Goal: Task Accomplishment & Management: Use online tool/utility

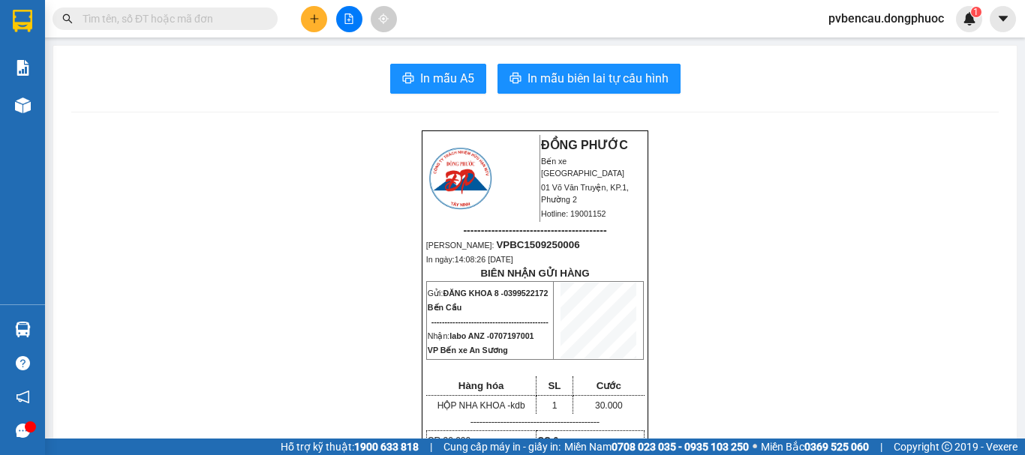
click at [310, 17] on icon "plus" at bounding box center [314, 19] width 11 height 11
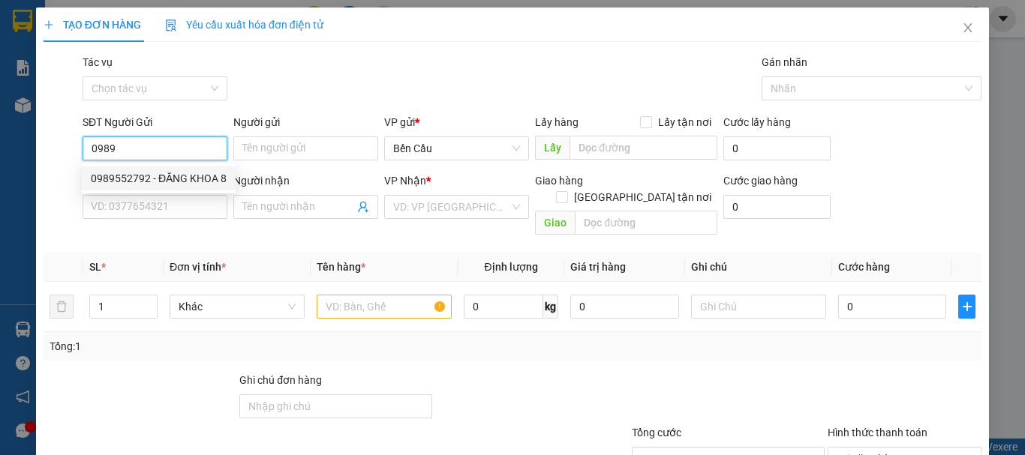
click at [194, 177] on div "0989552792 - ĐĂNG KHOA 8" at bounding box center [159, 178] width 136 height 17
type input "0989552792"
type input "ĐĂNG KHOA 8"
type input "0707197001"
type input "labo ANZ"
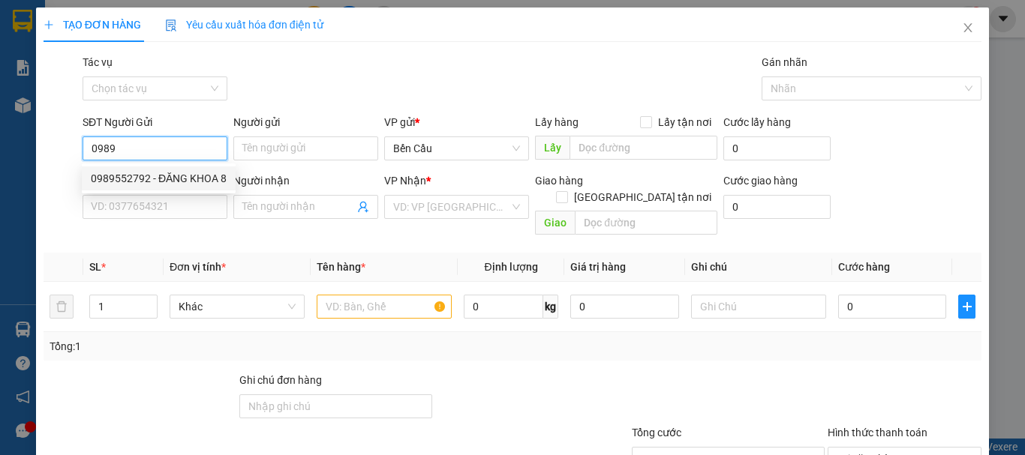
type input "Kdb"
type input "30.000"
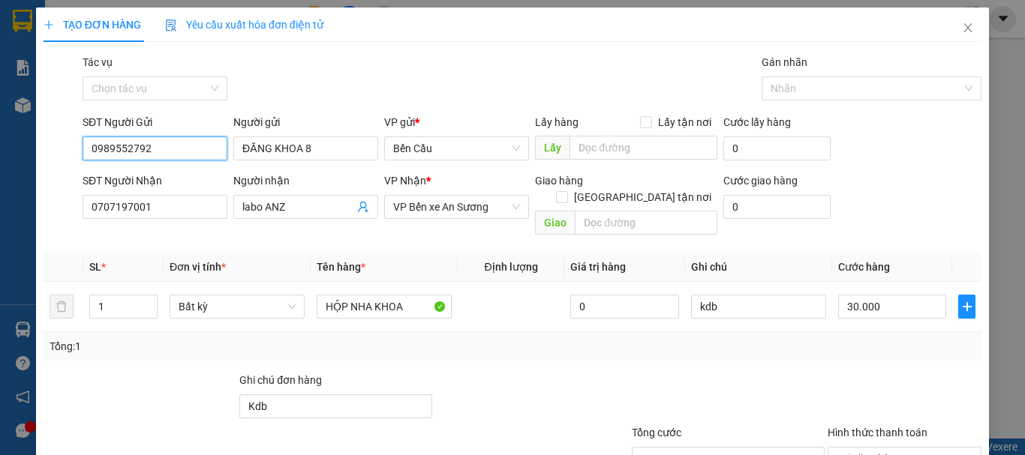
scroll to position [100, 0]
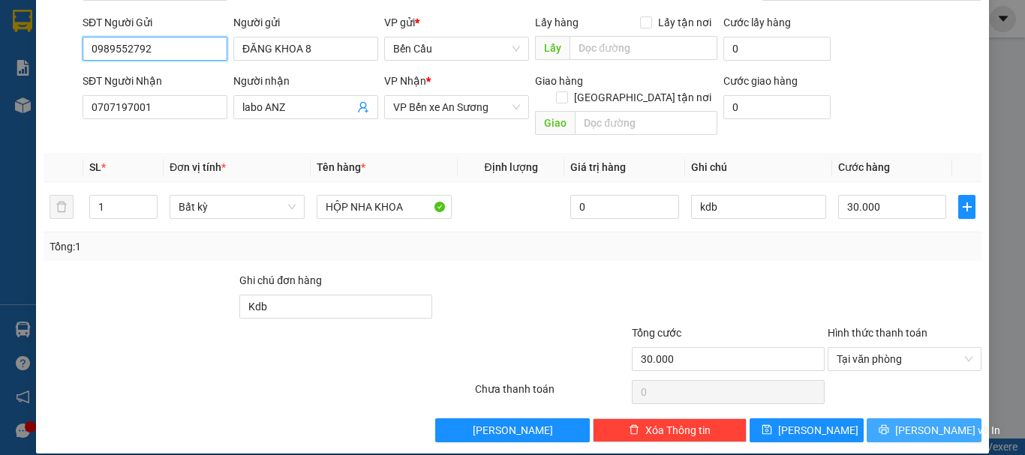
type input "0989552792"
click at [939, 422] on span "Lưu và In" at bounding box center [947, 430] width 105 height 17
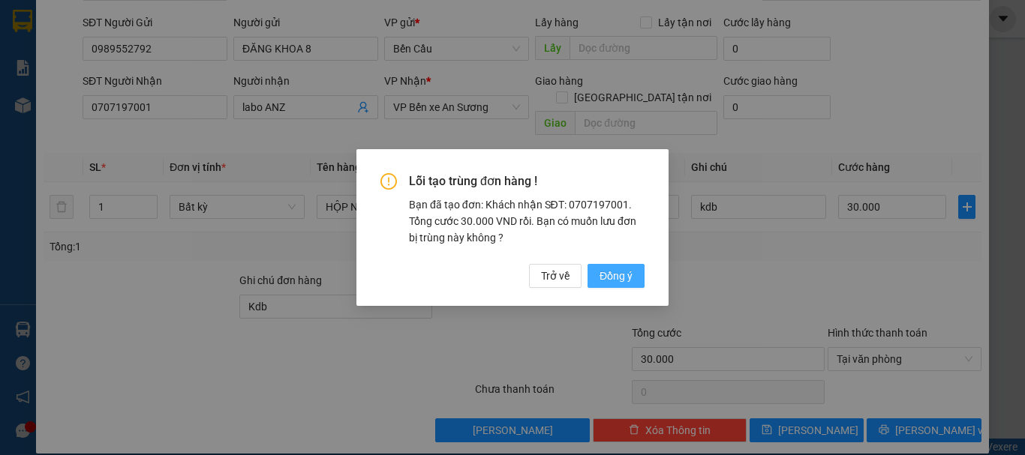
click at [613, 270] on span "Đồng ý" at bounding box center [616, 276] width 33 height 17
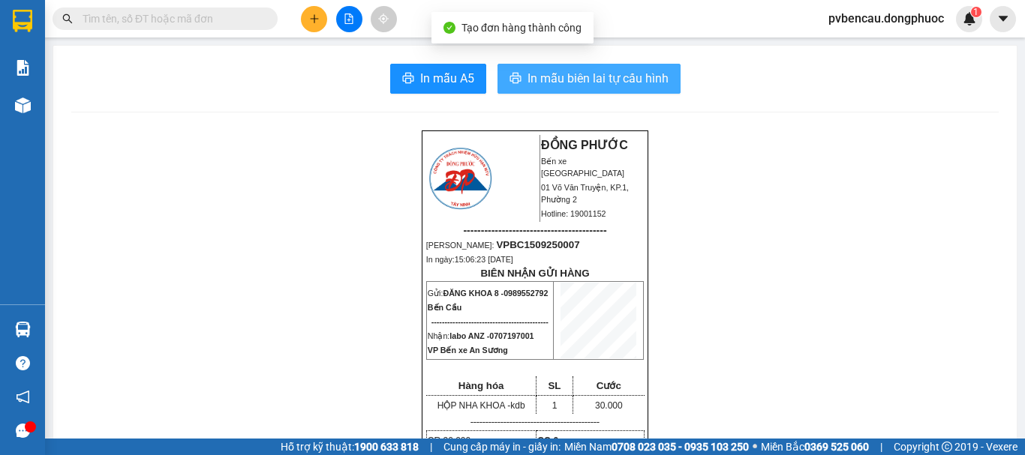
click at [608, 83] on span "In mẫu biên lai tự cấu hình" at bounding box center [597, 78] width 141 height 19
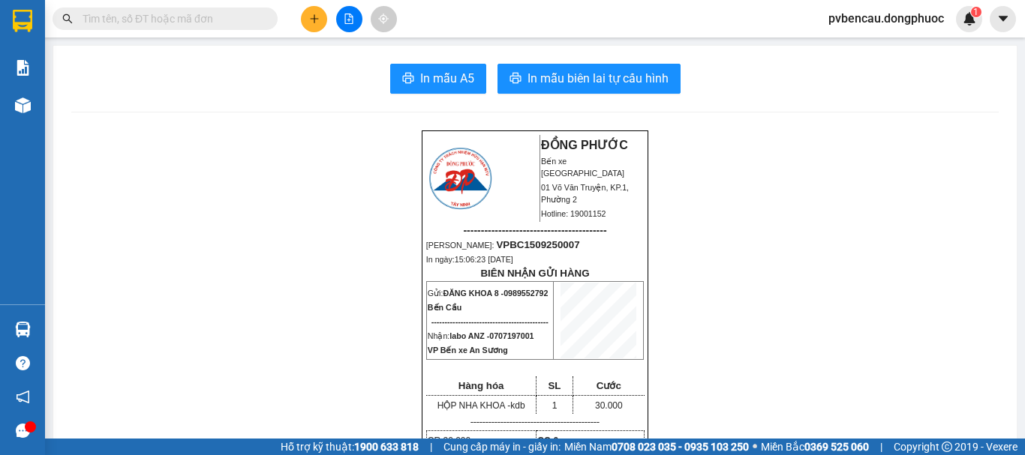
click at [314, 25] on button at bounding box center [314, 19] width 26 height 26
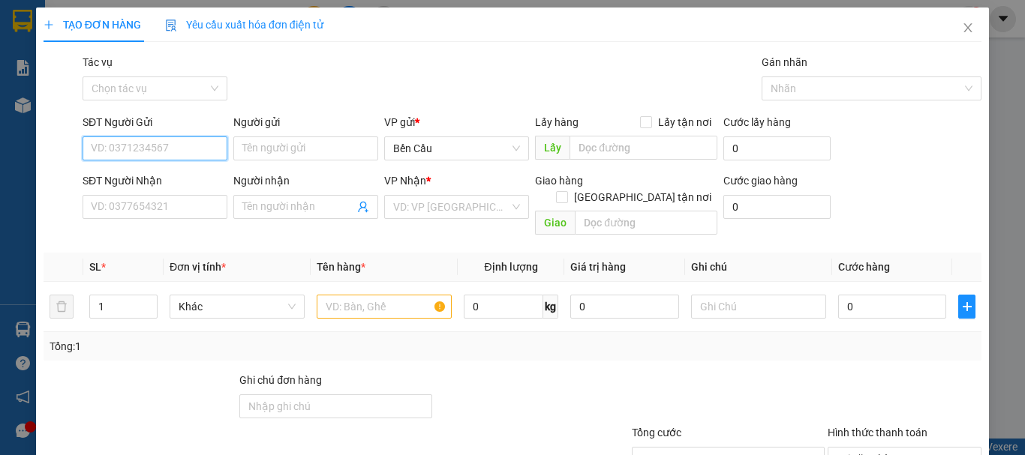
click at [161, 146] on input "SĐT Người Gửi" at bounding box center [155, 149] width 145 height 24
click at [170, 188] on div "0825177782 - chú khánh" at bounding box center [165, 179] width 166 height 24
type input "0825177782"
type input "chú khánh"
type input "0908520291"
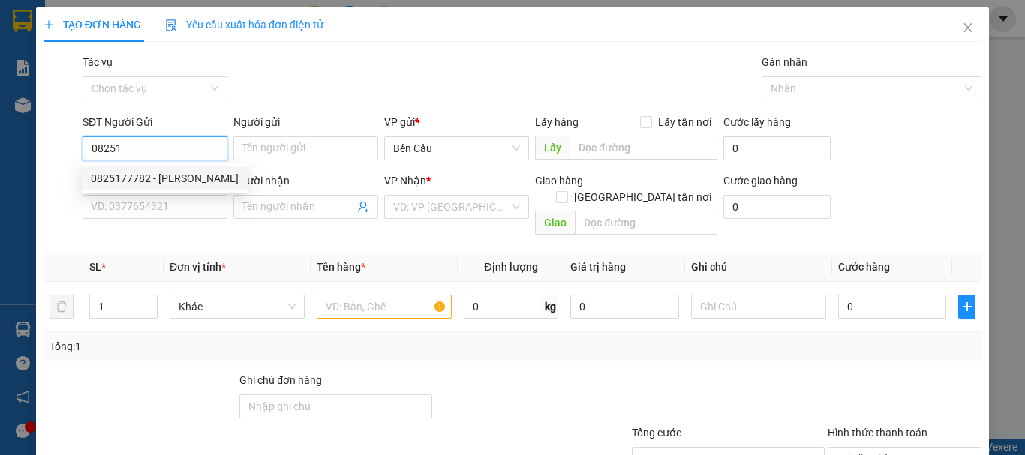
type input "CÔ LINH"
type input "Kdb"
type input "60.000"
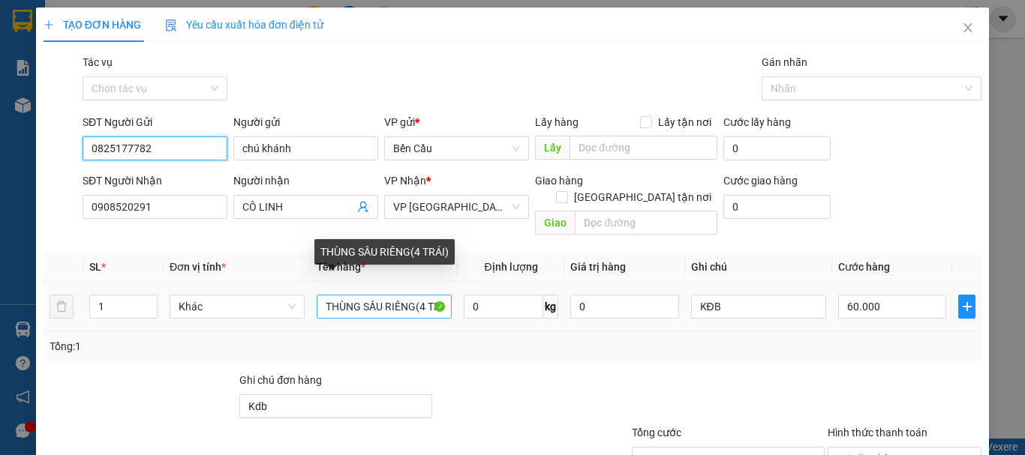
type input "0825177782"
click at [380, 295] on input "THÙNG SẦU RIÊNG(4 TRÁI)" at bounding box center [384, 307] width 135 height 24
click at [378, 295] on input "THÙNG SẦU RIÊNG(4 TRÁI)" at bounding box center [384, 307] width 135 height 24
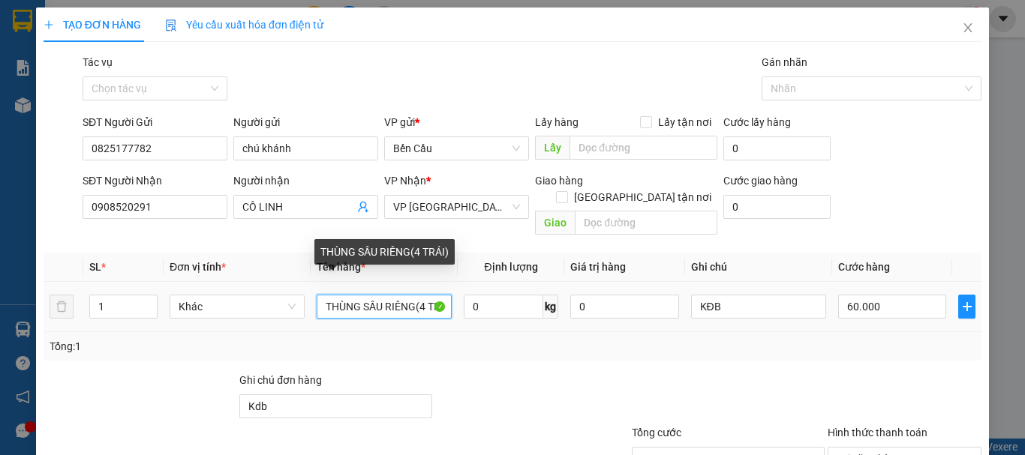
click at [378, 295] on input "THÙNG SẦU RIÊNG(4 TRÁI)" at bounding box center [384, 307] width 135 height 24
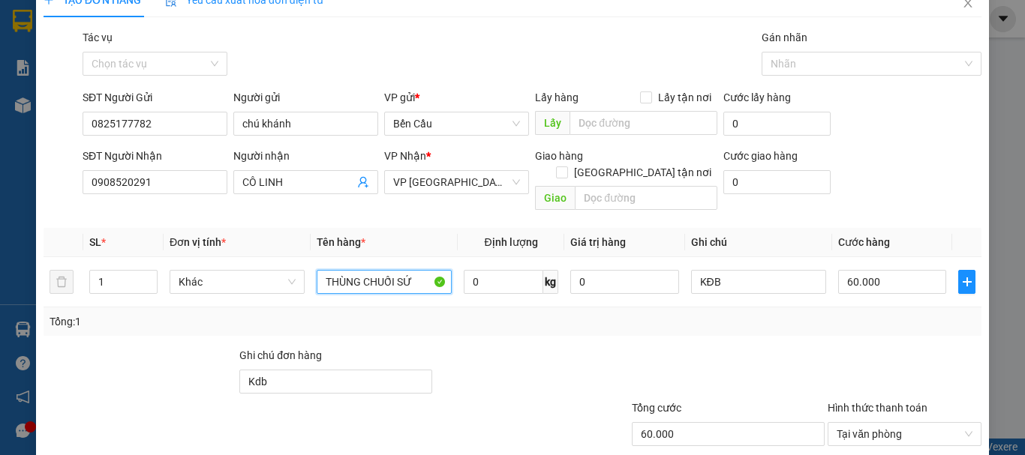
scroll to position [100, 0]
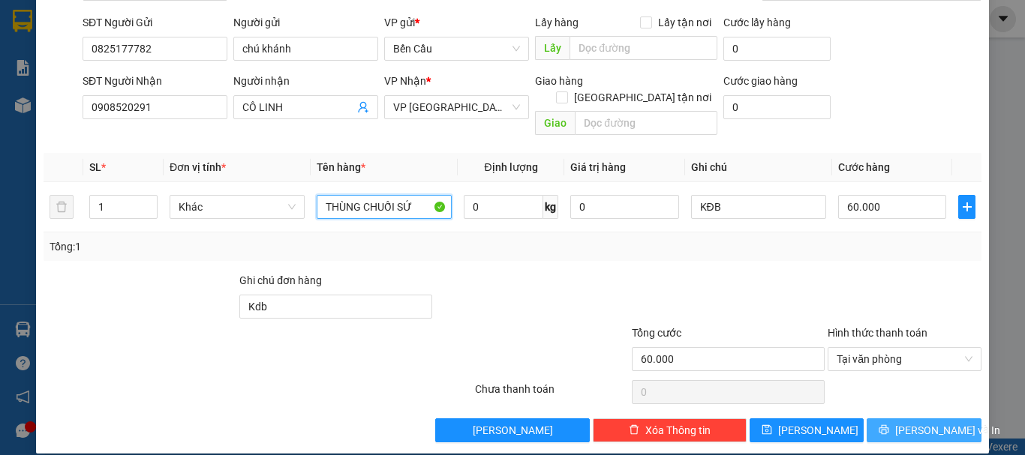
type input "THÙNG CHUỐI SỨ"
click at [918, 422] on span "Lưu và In" at bounding box center [947, 430] width 105 height 17
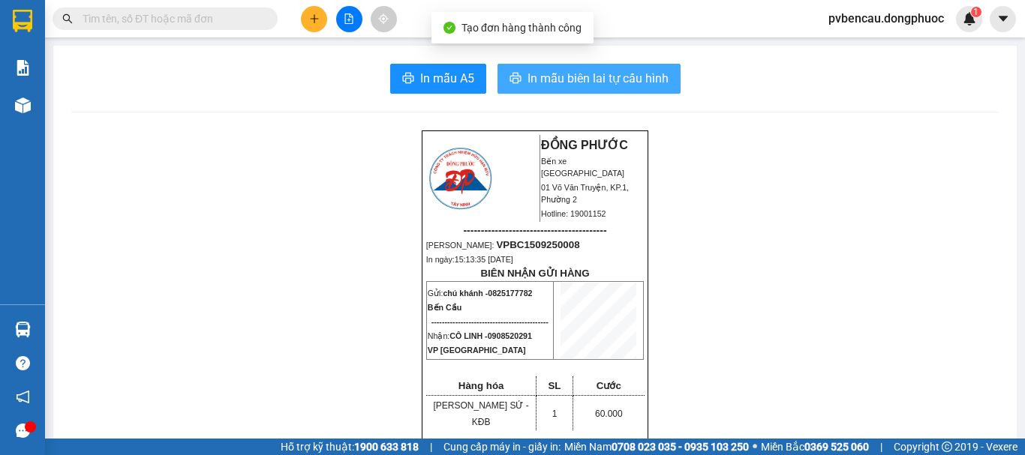
click at [580, 79] on span "In mẫu biên lai tự cấu hình" at bounding box center [597, 78] width 141 height 19
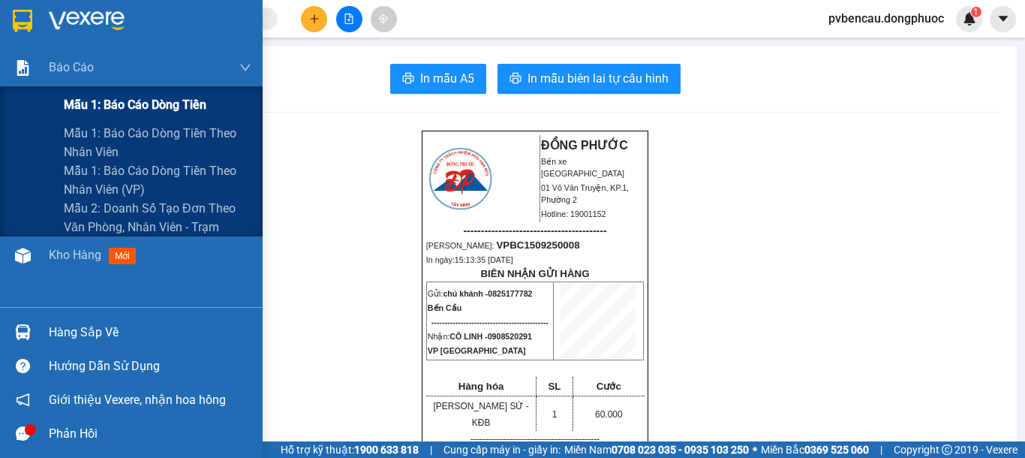
click at [143, 107] on span "Mẫu 1: Báo cáo dòng tiền" at bounding box center [135, 104] width 143 height 19
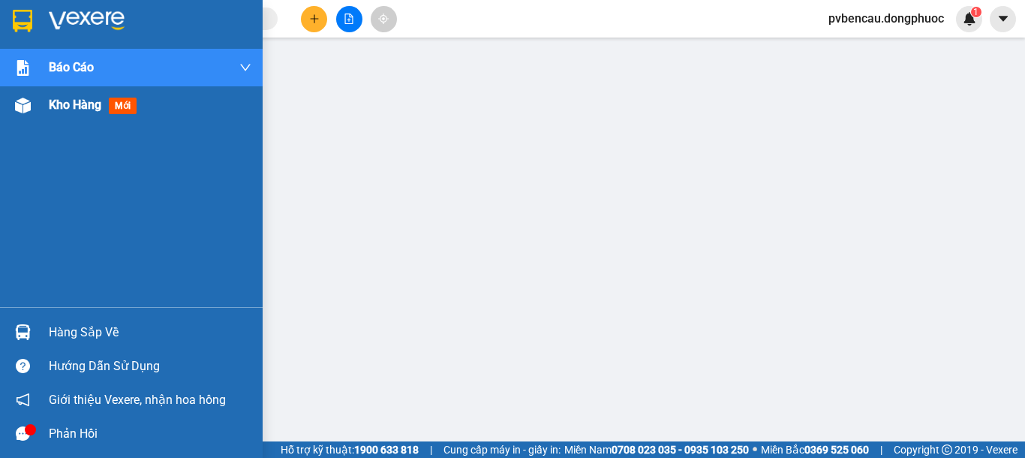
click at [74, 110] on span "Kho hàng" at bounding box center [75, 105] width 53 height 14
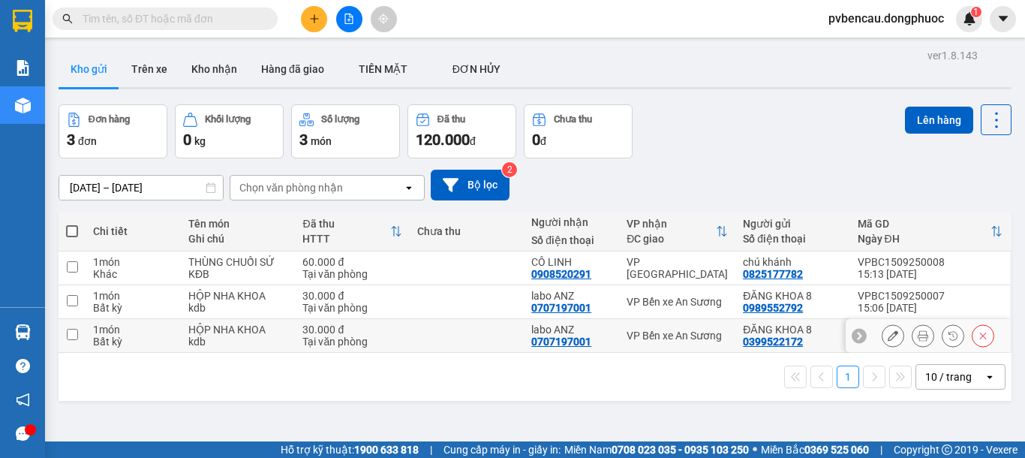
click at [340, 331] on div "30.000 đ" at bounding box center [351, 329] width 99 height 12
checkbox input "true"
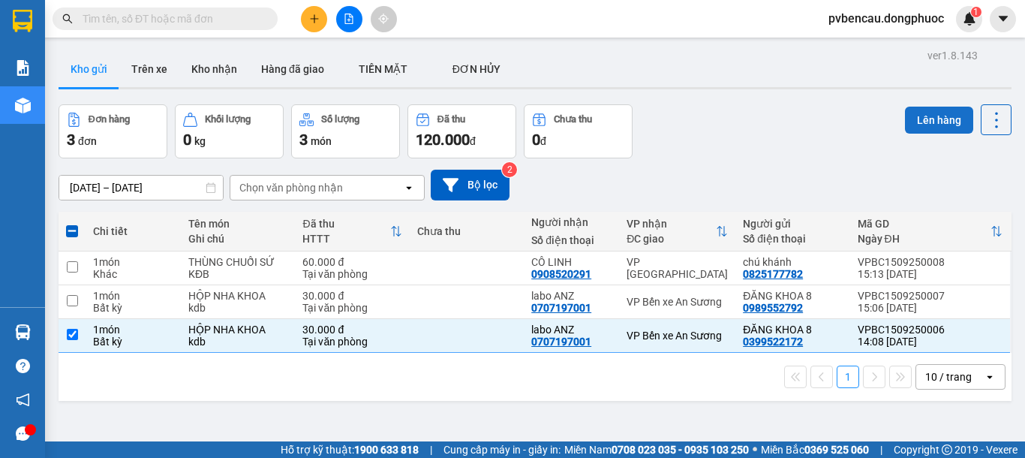
click at [941, 119] on button "Lên hàng" at bounding box center [939, 120] width 68 height 27
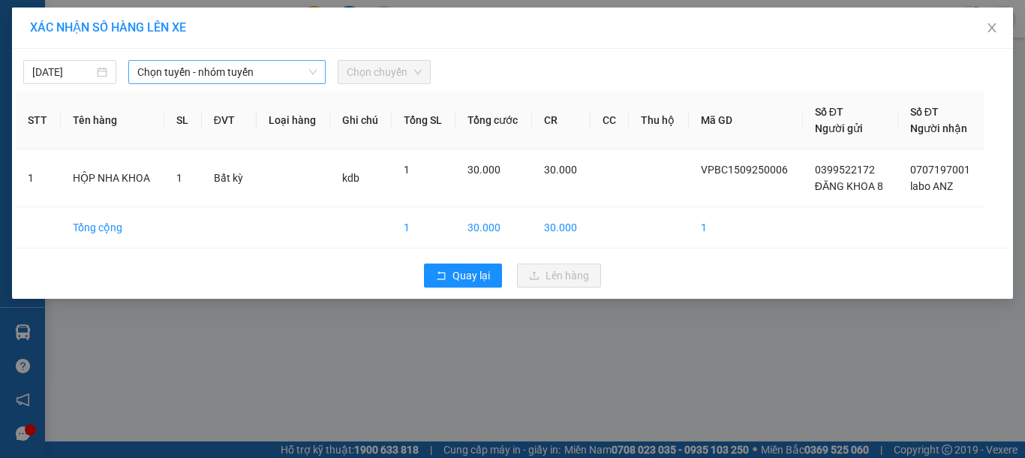
click at [269, 66] on span "Chọn tuyến - nhóm tuyến" at bounding box center [226, 72] width 179 height 23
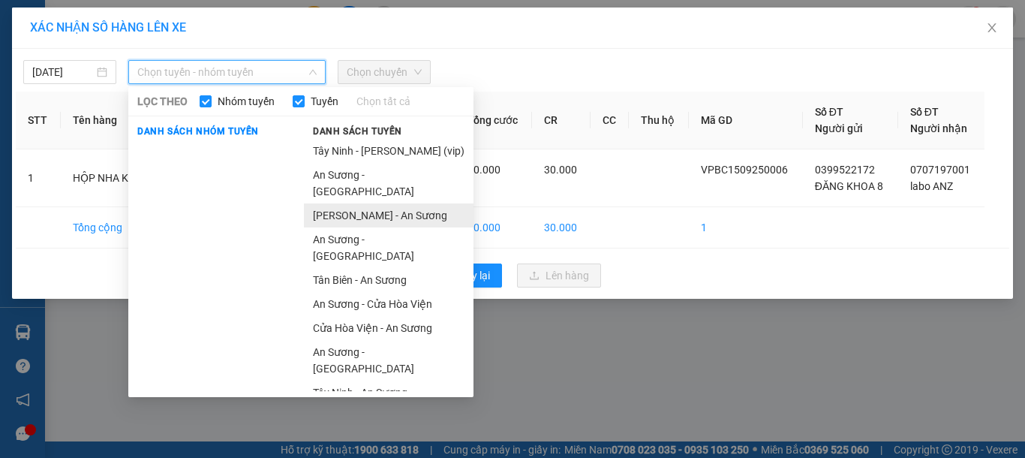
click at [354, 203] on li "Châu Thành - An Sương" at bounding box center [389, 215] width 170 height 24
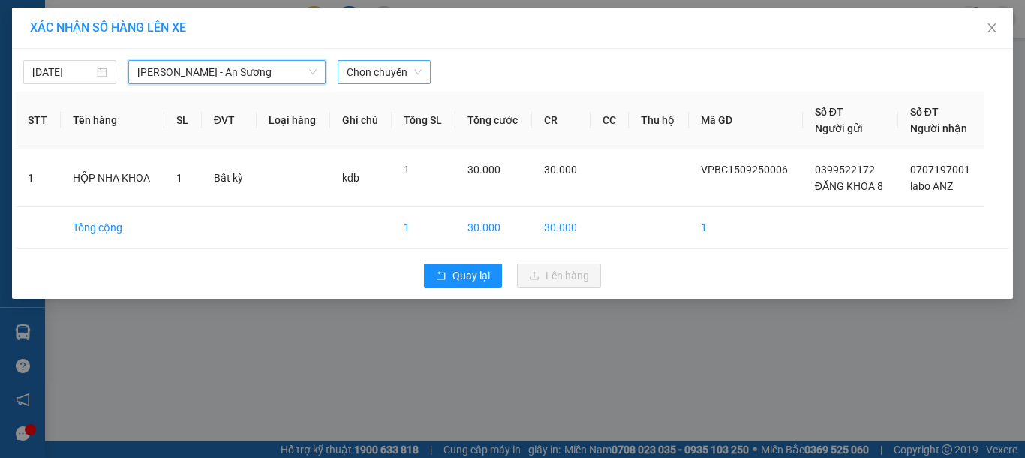
click at [379, 78] on span "Chọn chuyến" at bounding box center [384, 72] width 75 height 23
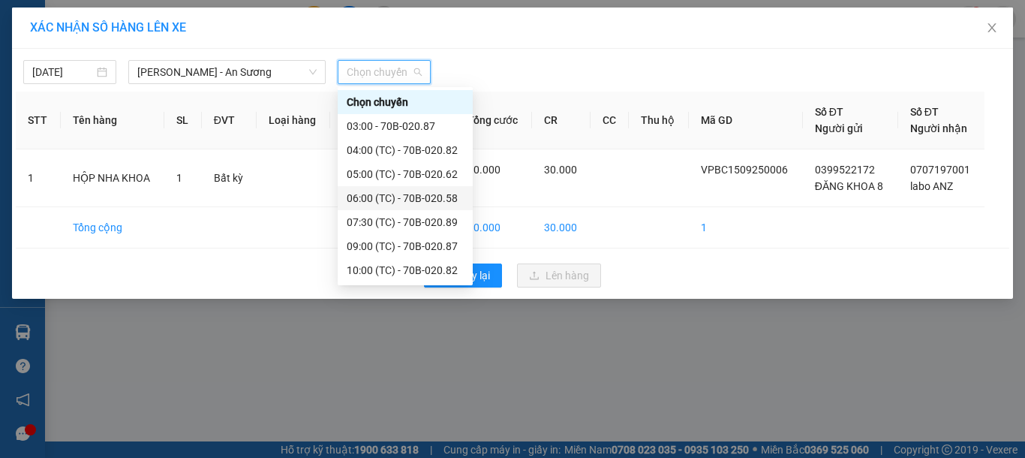
scroll to position [144, 0]
click at [414, 195] on div "13:30 (TC) - 70B-020.89" at bounding box center [405, 198] width 117 height 17
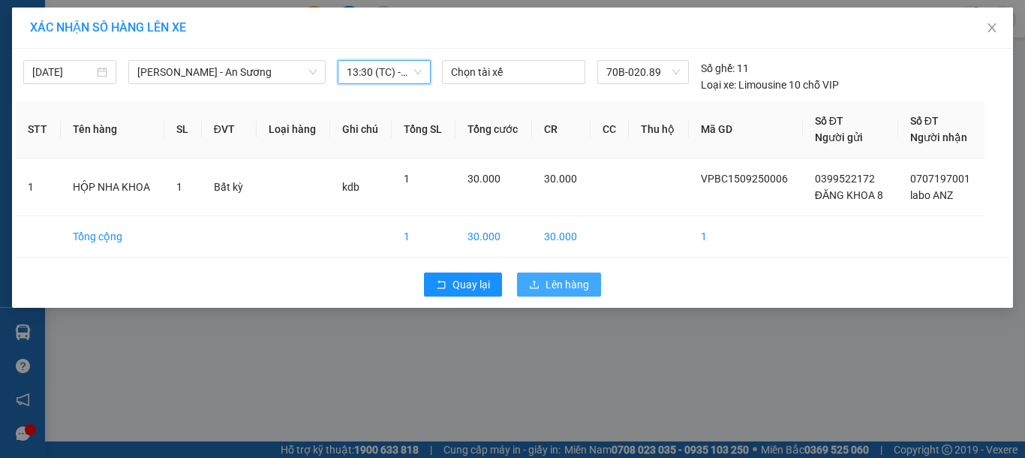
drag, startPoint x: 554, startPoint y: 287, endPoint x: 528, endPoint y: 282, distance: 26.0
click at [553, 287] on span "Lên hàng" at bounding box center [567, 284] width 44 height 17
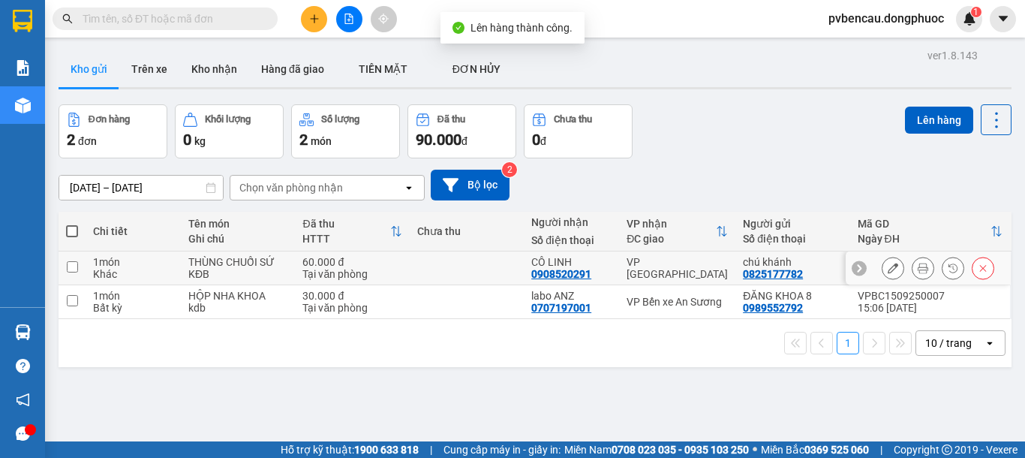
click at [253, 260] on div "THÙNG CHUỐI SỨ" at bounding box center [237, 262] width 99 height 12
checkbox input "true"
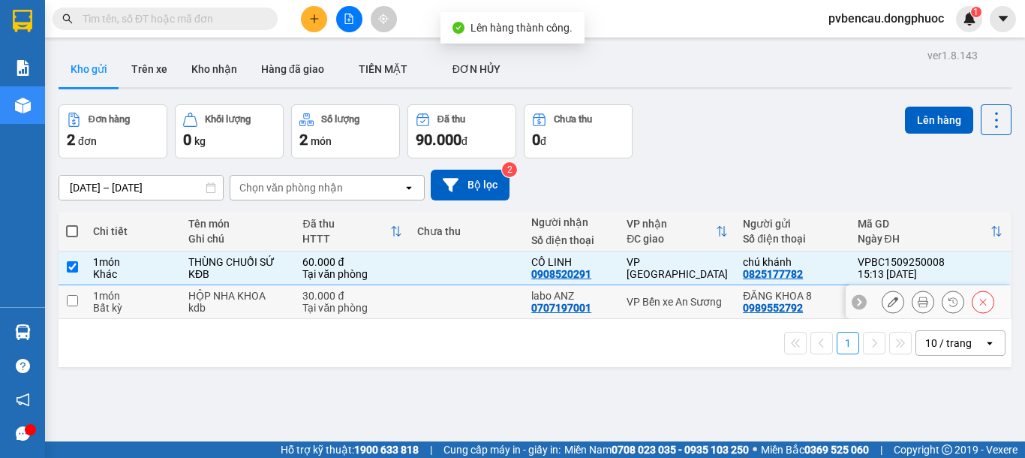
click at [258, 296] on div "HỘP NHA KHOA" at bounding box center [237, 296] width 99 height 12
checkbox input "true"
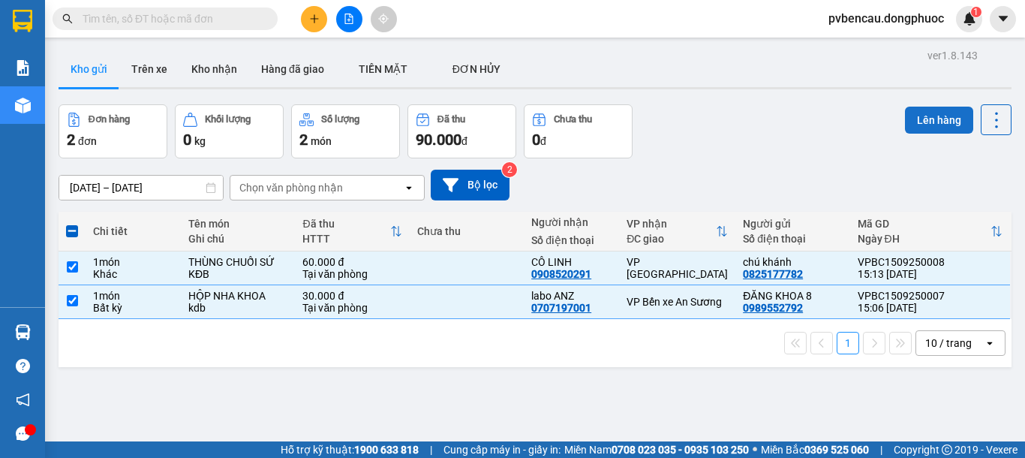
click at [921, 125] on button "Lên hàng" at bounding box center [939, 120] width 68 height 27
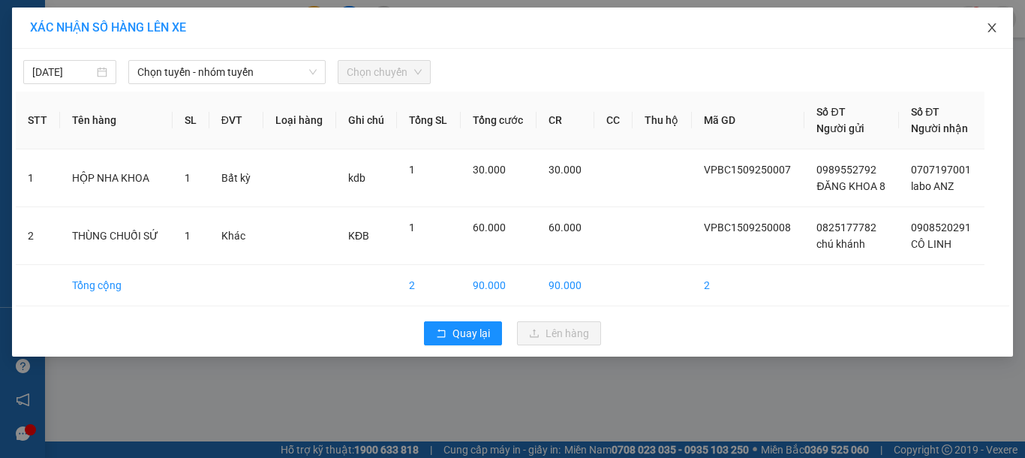
click at [992, 28] on icon "close" at bounding box center [991, 27] width 8 height 9
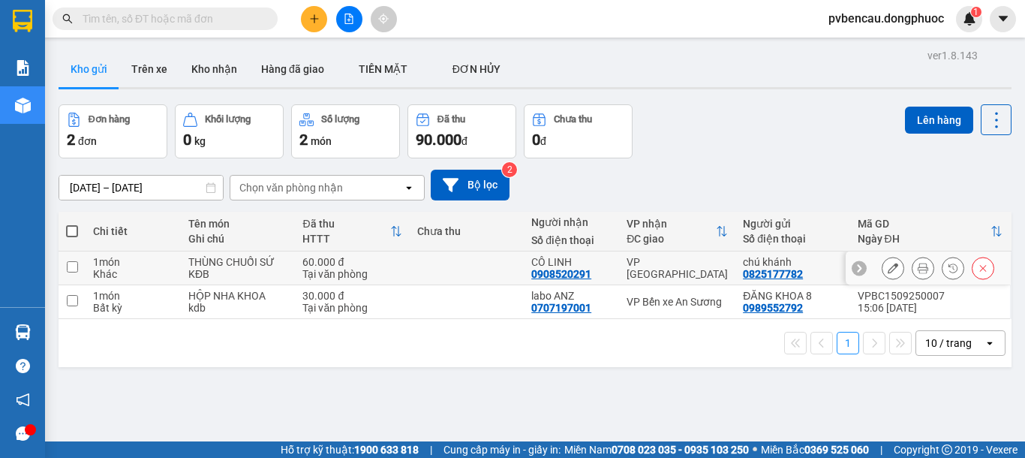
click at [113, 263] on div "1 món" at bounding box center [133, 262] width 80 height 12
checkbox input "true"
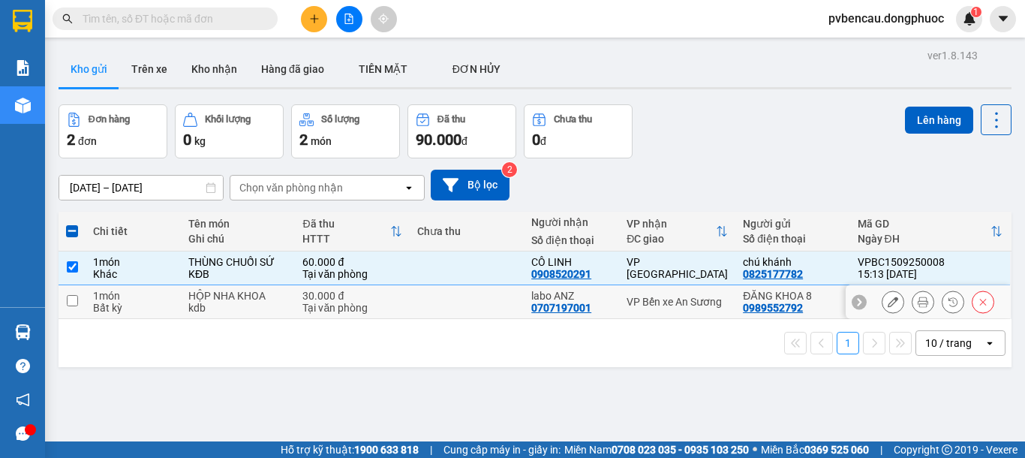
click at [97, 307] on div "Bất kỳ" at bounding box center [133, 308] width 80 height 12
checkbox input "true"
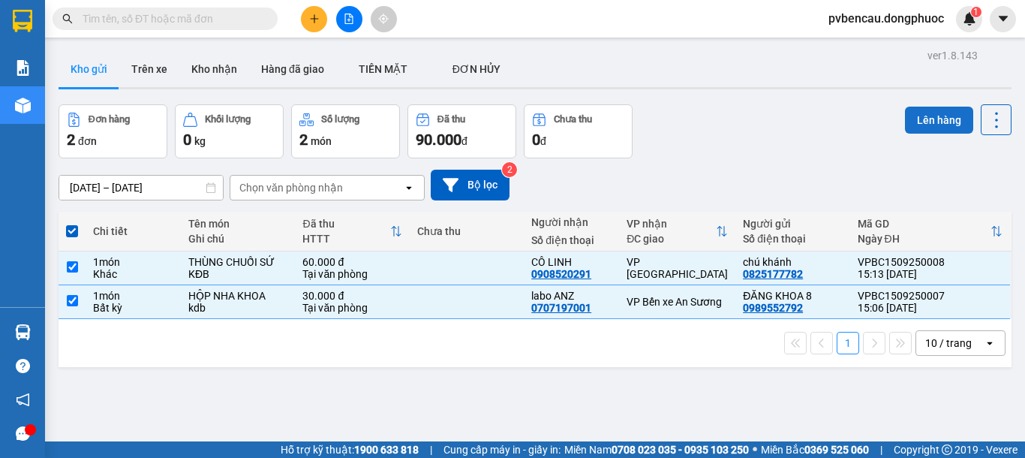
click at [933, 125] on button "Lên hàng" at bounding box center [939, 120] width 68 height 27
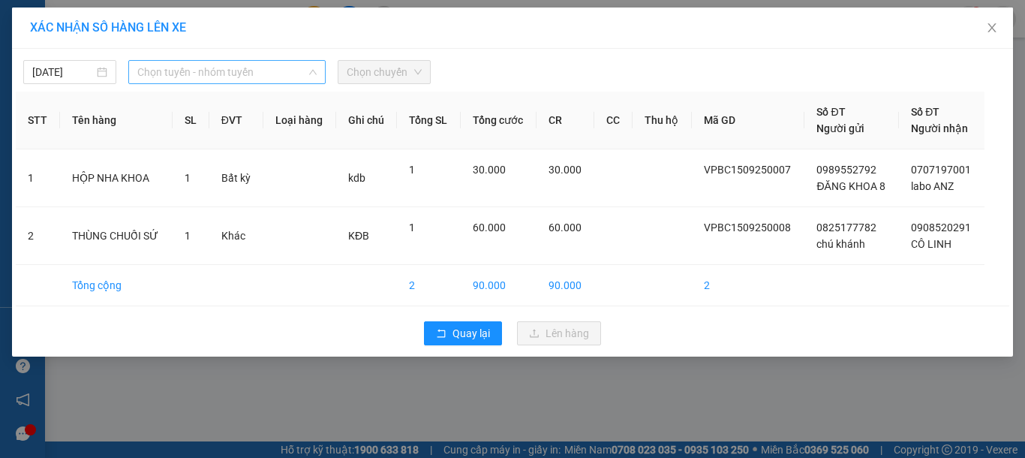
click at [223, 72] on span "Chọn tuyến - nhóm tuyến" at bounding box center [226, 72] width 179 height 23
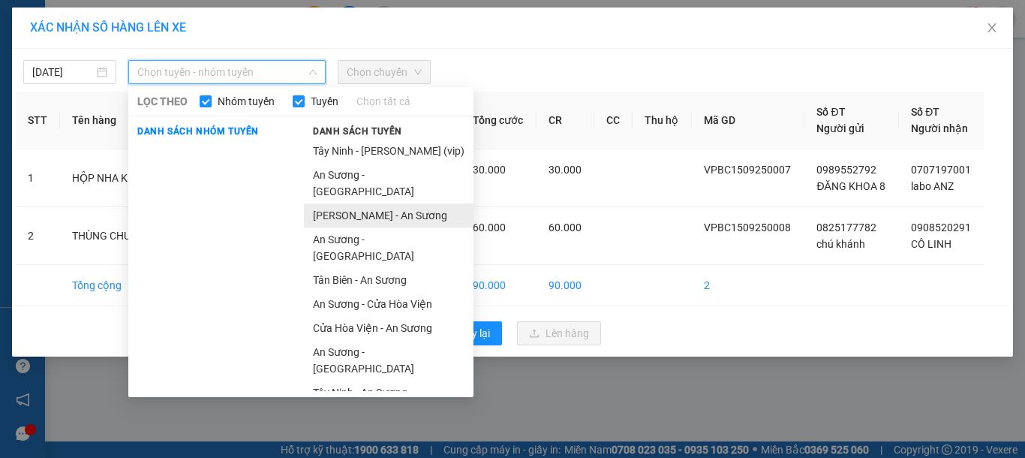
click at [348, 203] on li "Châu Thành - An Sương" at bounding box center [389, 215] width 170 height 24
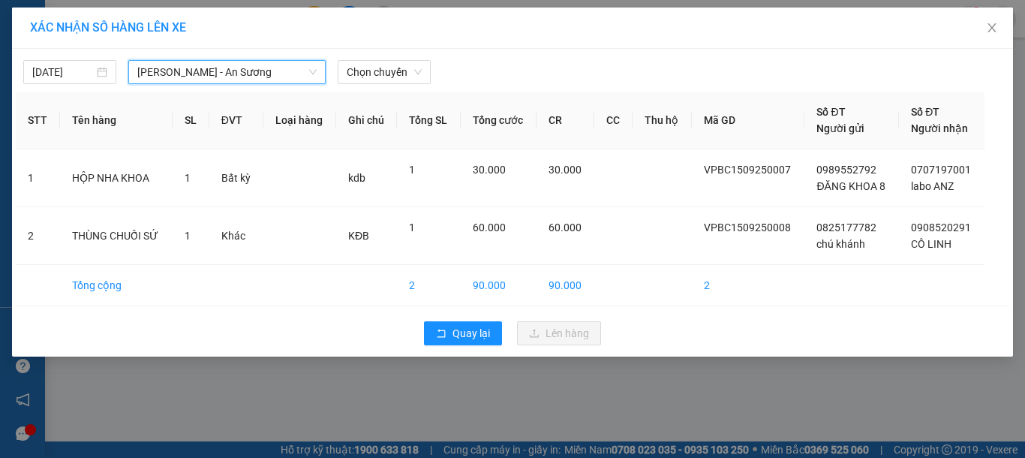
click at [382, 87] on div "15/09/2025 Châu Thành - An Sương Châu Thành - An Sương LỌC THEO Nhóm tuyến Tuyế…" at bounding box center [512, 203] width 1001 height 308
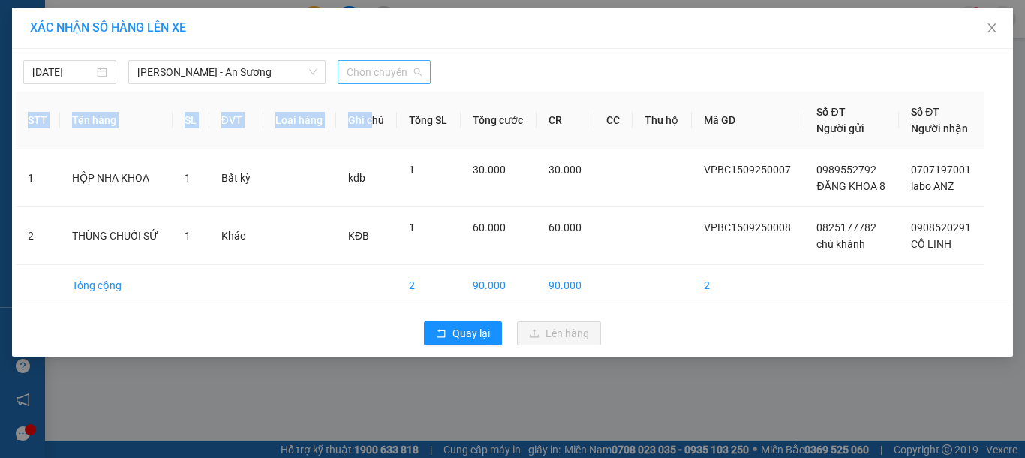
click at [385, 80] on span "Chọn chuyến" at bounding box center [384, 72] width 75 height 23
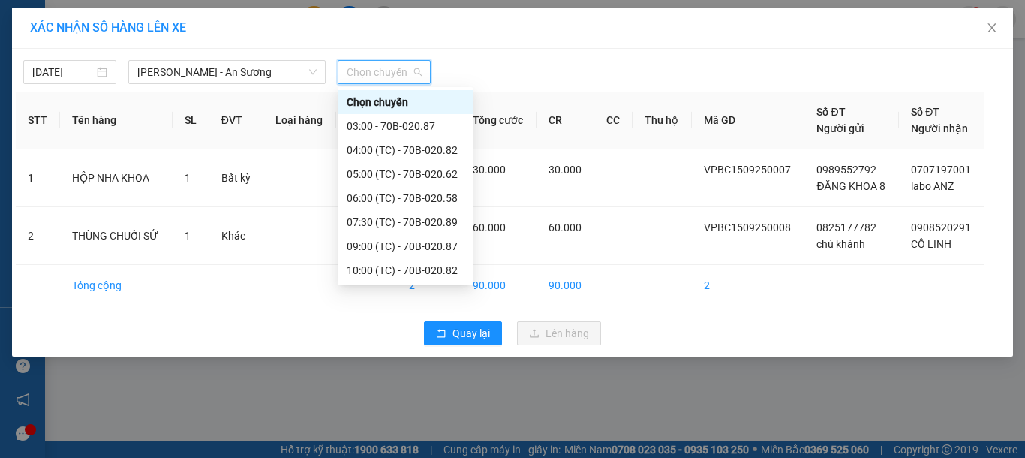
scroll to position [144, 0]
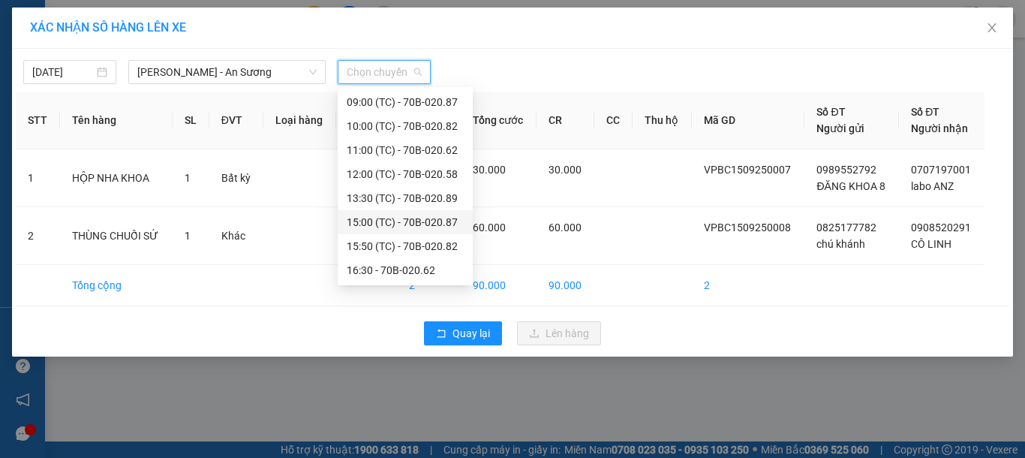
click at [426, 220] on div "15:00 (TC) - 70B-020.87" at bounding box center [405, 222] width 117 height 17
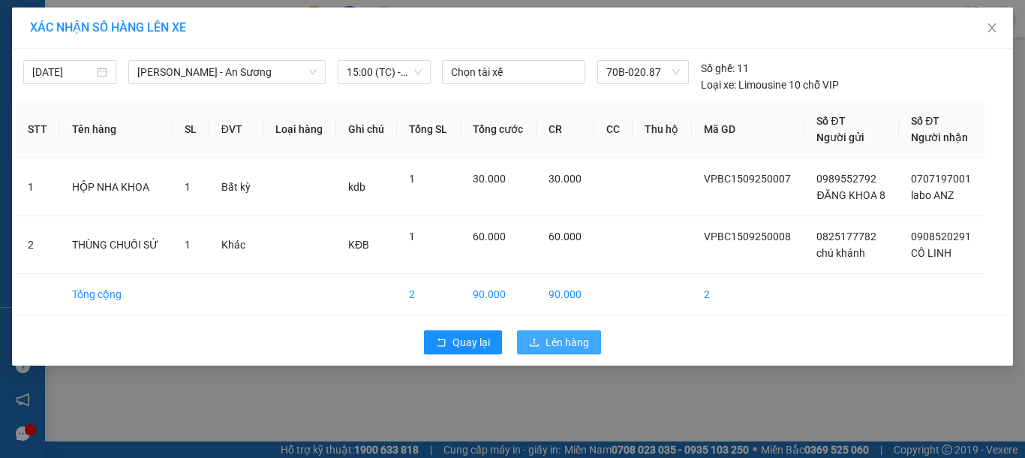
drag, startPoint x: 565, startPoint y: 343, endPoint x: 548, endPoint y: 332, distance: 20.2
click at [565, 342] on span "Lên hàng" at bounding box center [567, 342] width 44 height 17
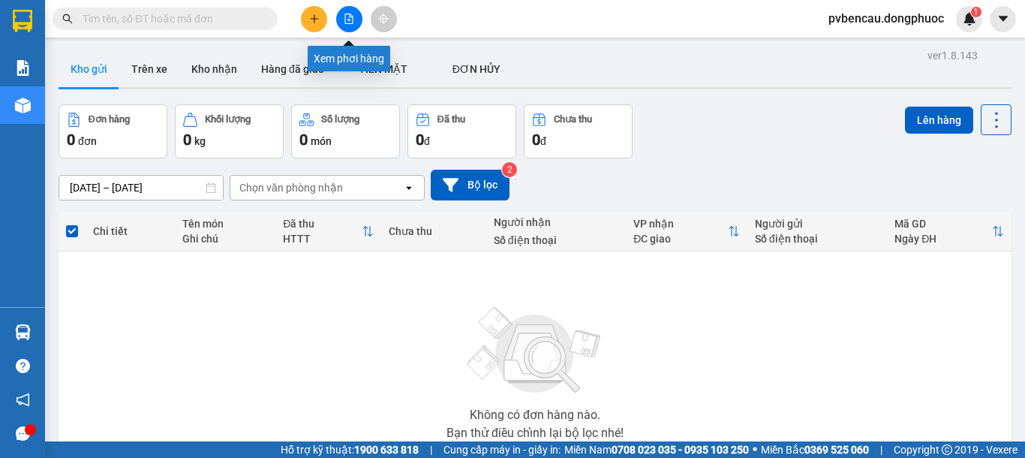
click at [353, 13] on button at bounding box center [349, 19] width 26 height 26
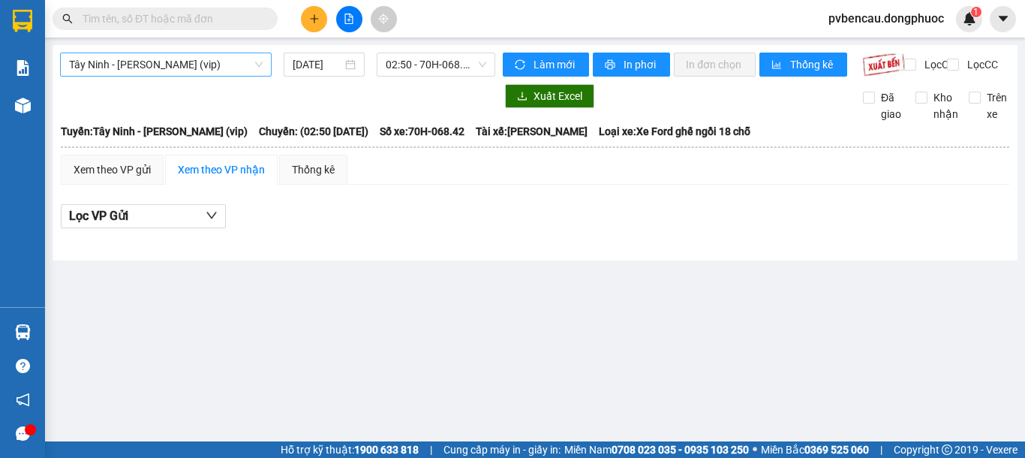
click at [219, 62] on span "Tây Ninh - Hồ Chí Minh (vip)" at bounding box center [166, 64] width 194 height 23
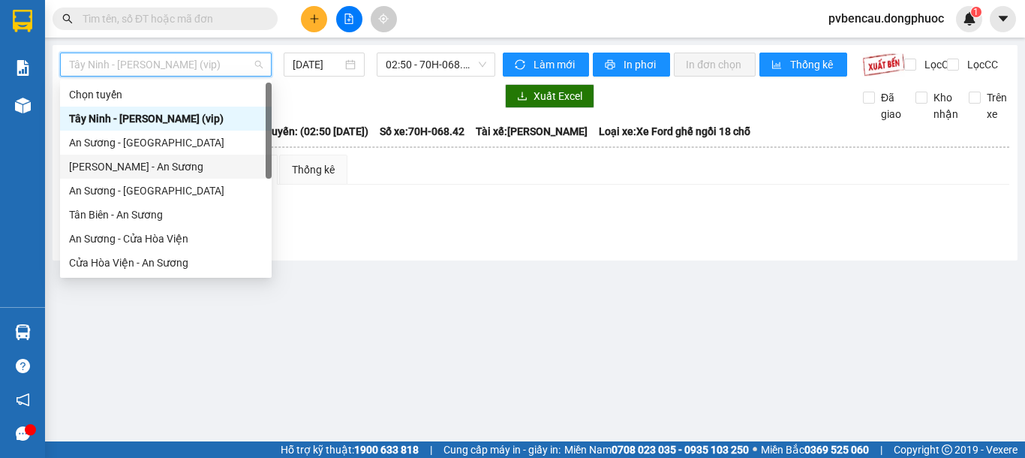
click at [146, 169] on div "Châu Thành - An Sương" at bounding box center [166, 166] width 194 height 17
type input "[DATE]"
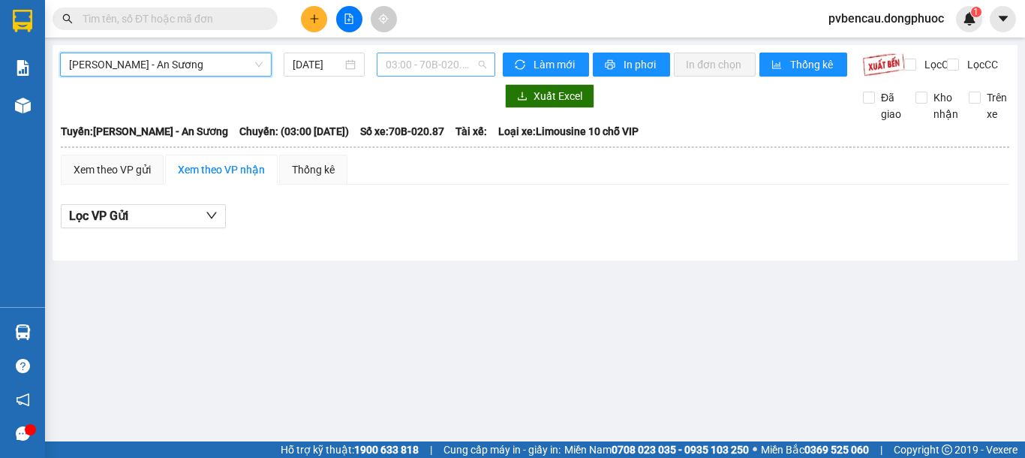
click at [418, 61] on span "03:00 - 70B-020.87" at bounding box center [436, 64] width 101 height 23
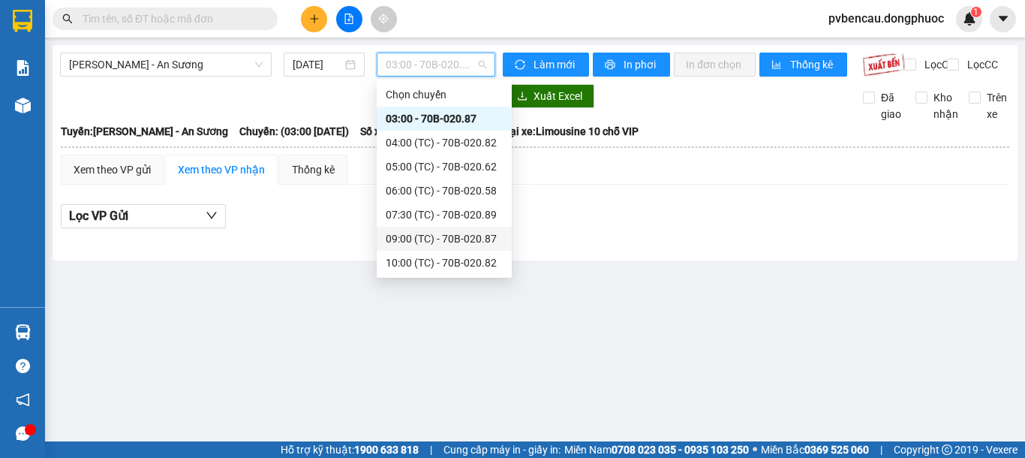
click at [467, 234] on div "09:00 (TC) - 70B-020.87" at bounding box center [444, 238] width 117 height 17
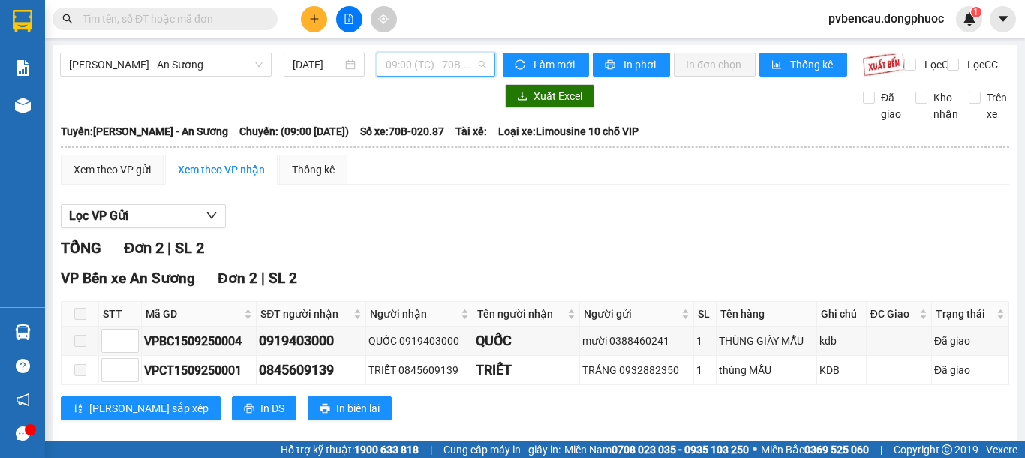
click at [434, 66] on span "09:00 (TC) - 70B-020.87" at bounding box center [436, 64] width 101 height 23
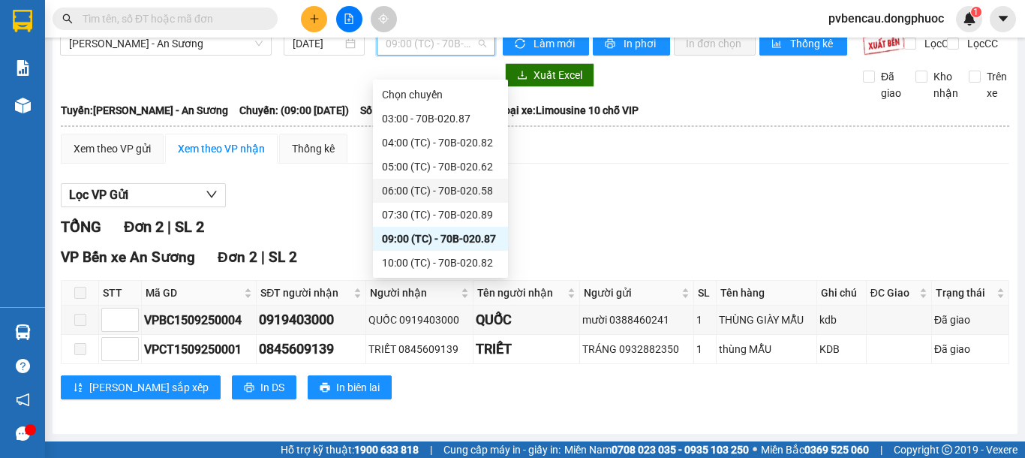
scroll to position [144, 0]
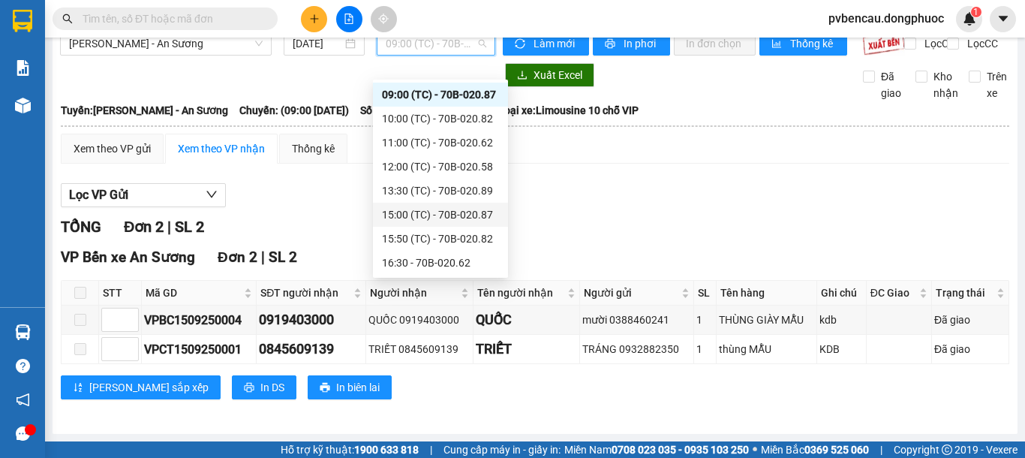
click at [451, 212] on div "15:00 (TC) - 70B-020.87" at bounding box center [440, 214] width 117 height 17
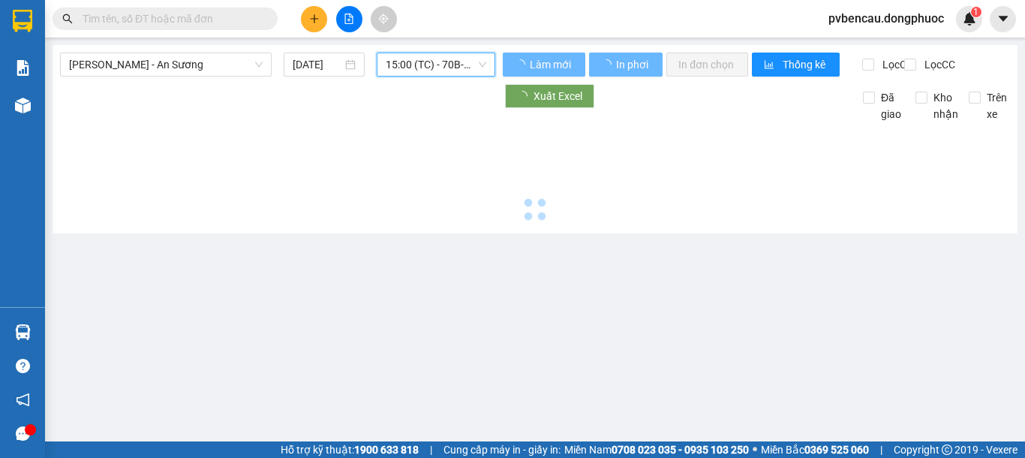
scroll to position [0, 0]
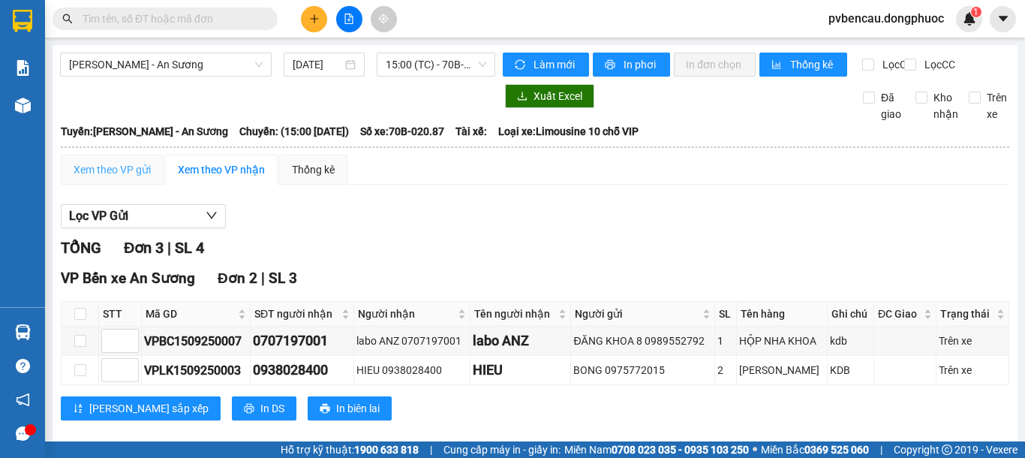
click at [120, 168] on div "Xem theo VP gửi" at bounding box center [112, 170] width 103 height 30
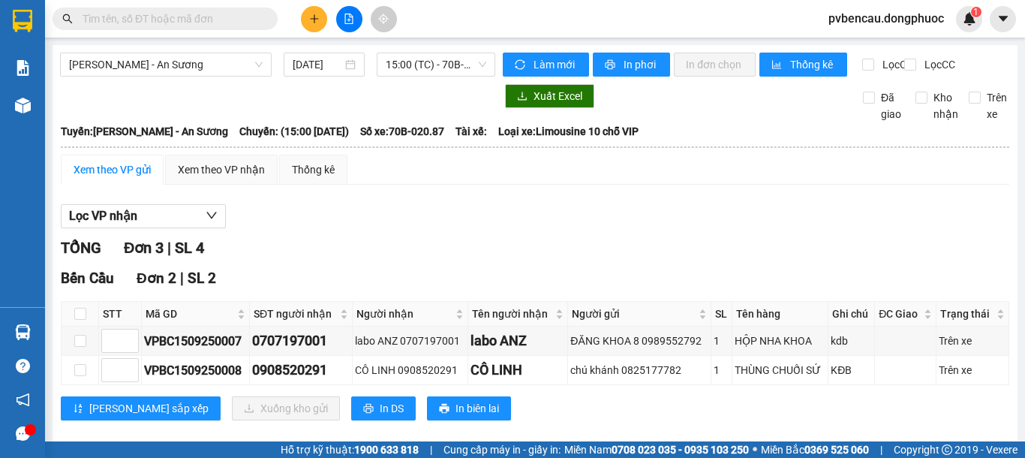
scroll to position [176, 0]
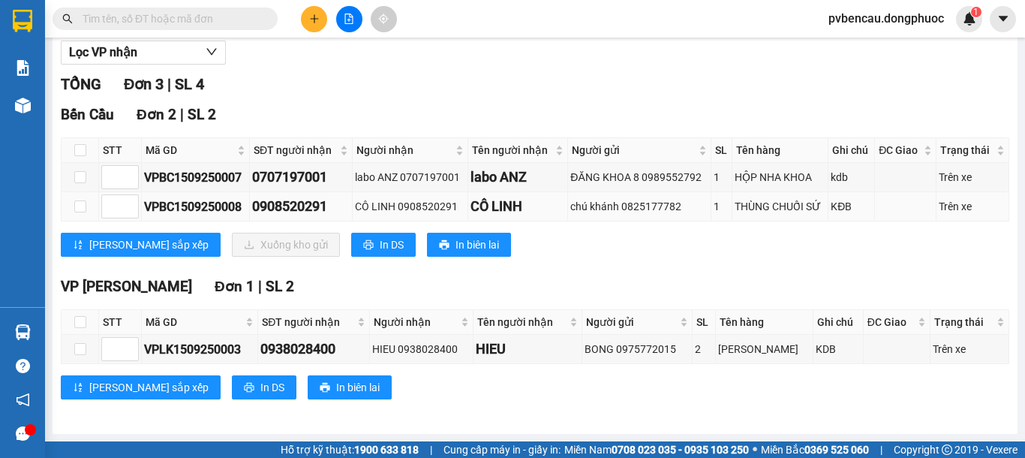
click at [240, 200] on div "VPBC1509250008" at bounding box center [195, 206] width 103 height 19
click at [80, 203] on input "checkbox" at bounding box center [80, 206] width 12 height 12
checkbox input "true"
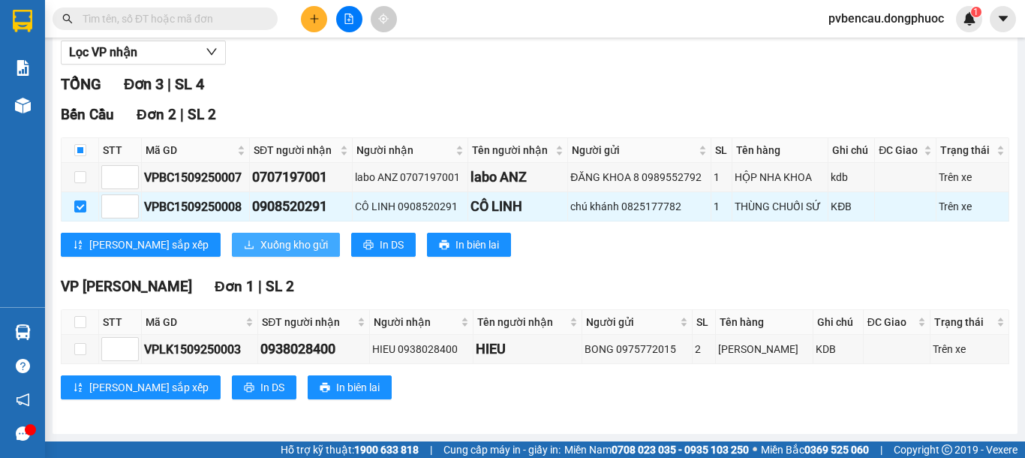
click at [260, 243] on span "Xuống kho gửi" at bounding box center [294, 244] width 68 height 17
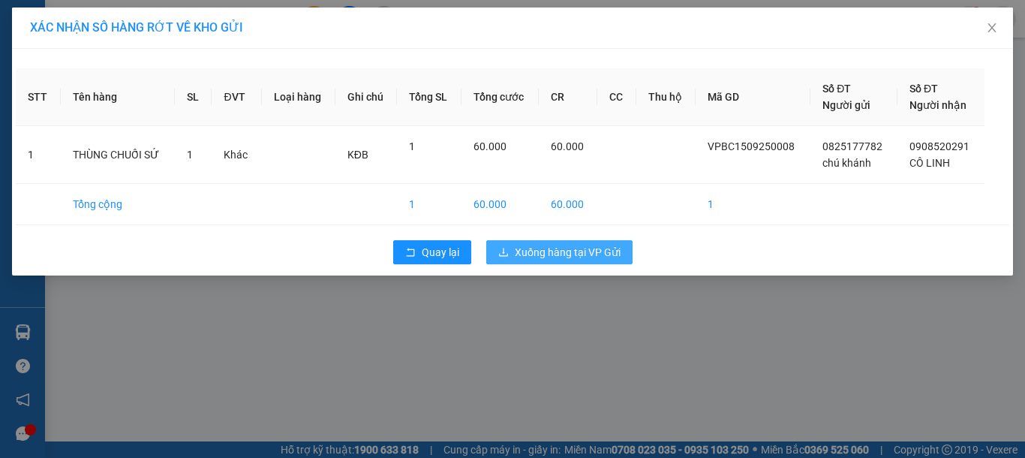
click at [537, 245] on span "Xuống hàng tại VP Gửi" at bounding box center [568, 252] width 106 height 17
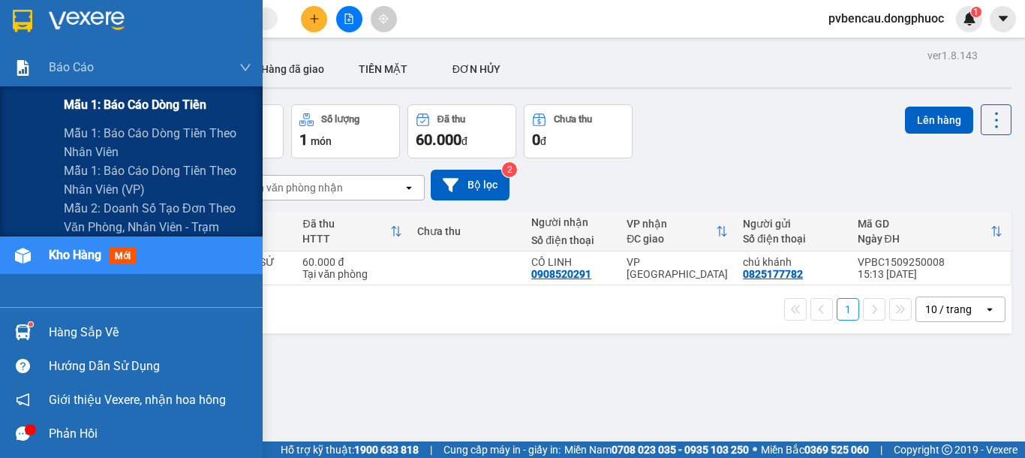
click at [128, 107] on span "Mẫu 1: Báo cáo dòng tiền" at bounding box center [135, 104] width 143 height 19
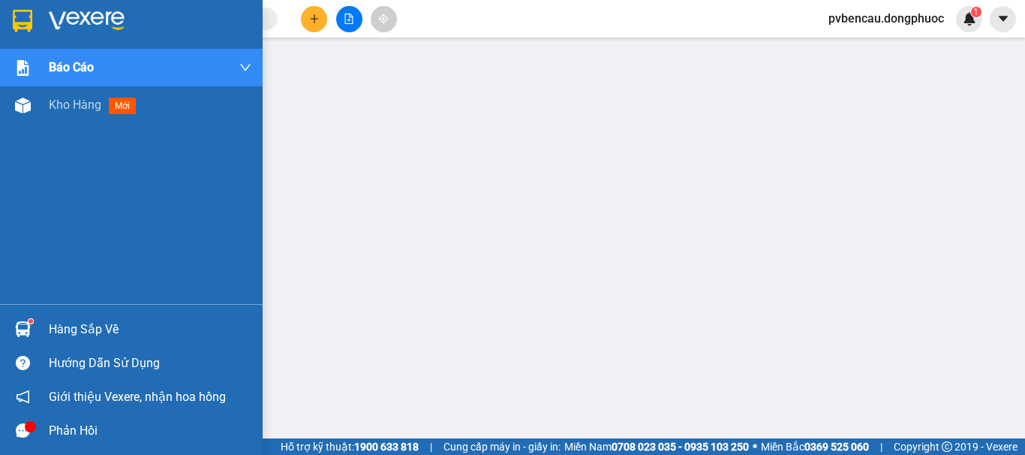
drag, startPoint x: 26, startPoint y: 322, endPoint x: 52, endPoint y: 319, distance: 25.7
click at [29, 323] on span at bounding box center [23, 329] width 16 height 16
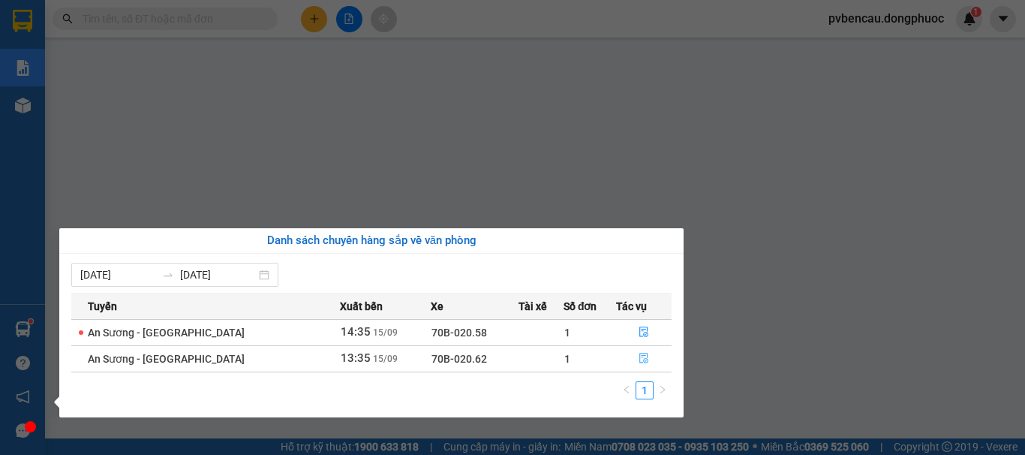
click at [644, 359] on icon "file-done" at bounding box center [643, 358] width 9 height 11
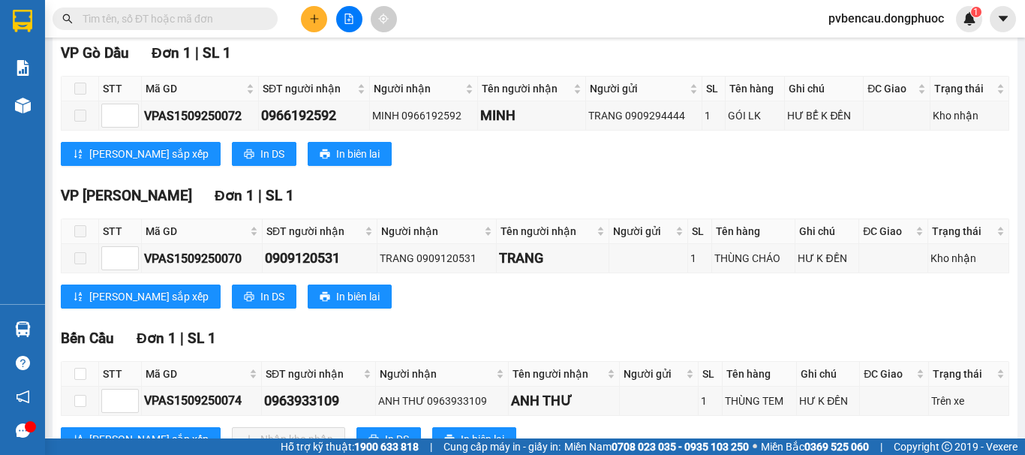
scroll to position [293, 0]
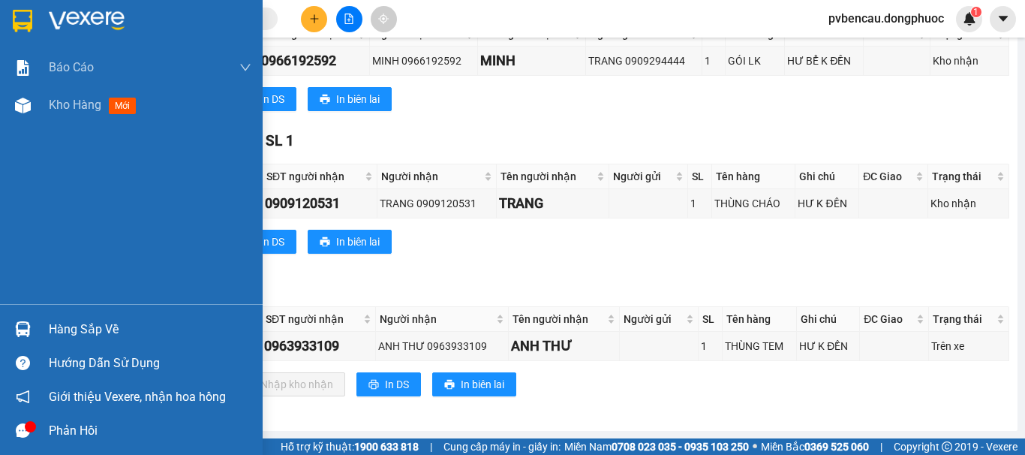
click at [25, 321] on img at bounding box center [23, 329] width 16 height 16
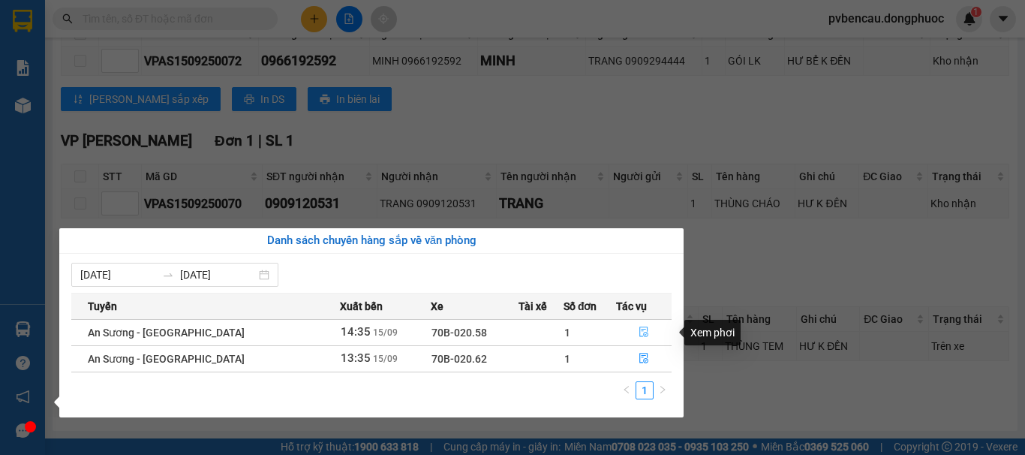
click at [633, 331] on button "button" at bounding box center [644, 332] width 54 height 24
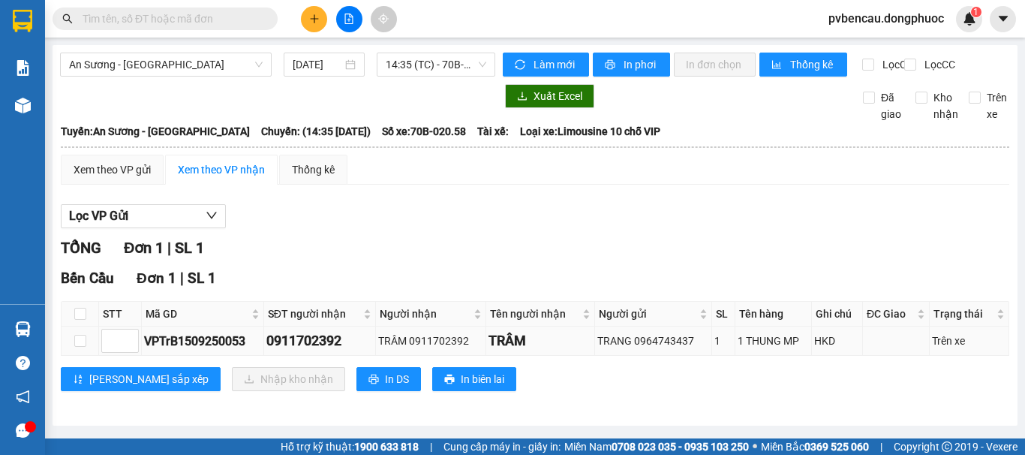
scroll to position [8, 0]
click at [137, 23] on input "text" at bounding box center [171, 19] width 177 height 17
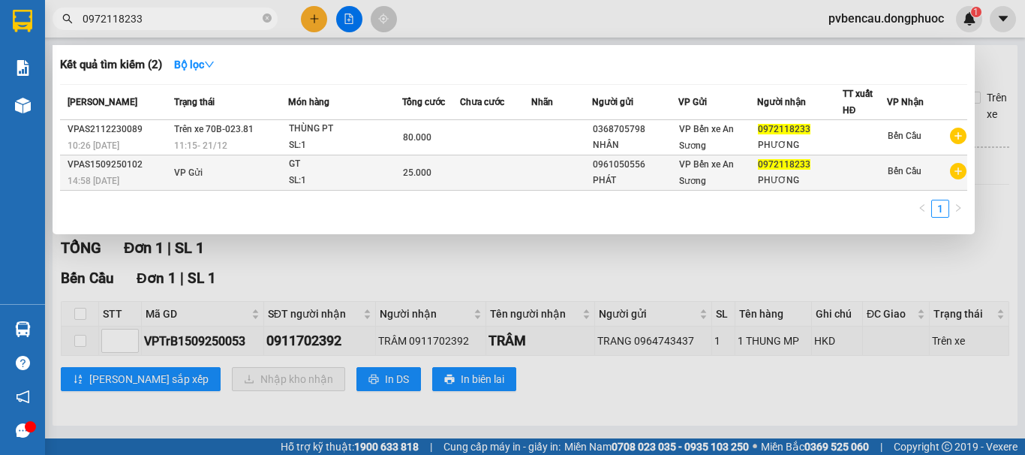
type input "0972118233"
drag, startPoint x: 127, startPoint y: 165, endPoint x: 116, endPoint y: 181, distance: 19.4
click at [116, 181] on span "14:58 - 15/09" at bounding box center [94, 181] width 52 height 11
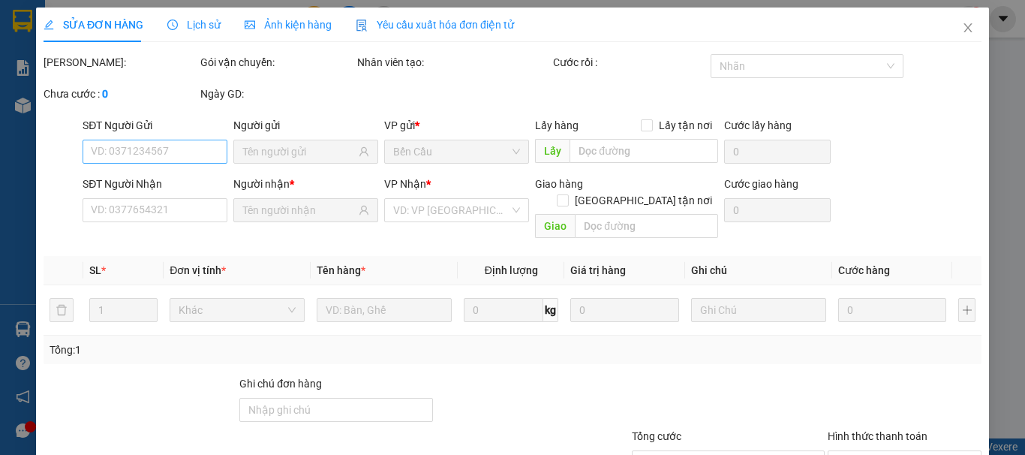
type input "0961050556"
type input "PHÁT"
type input "0972118233"
type input "PHƯƠNG"
type input "25.000"
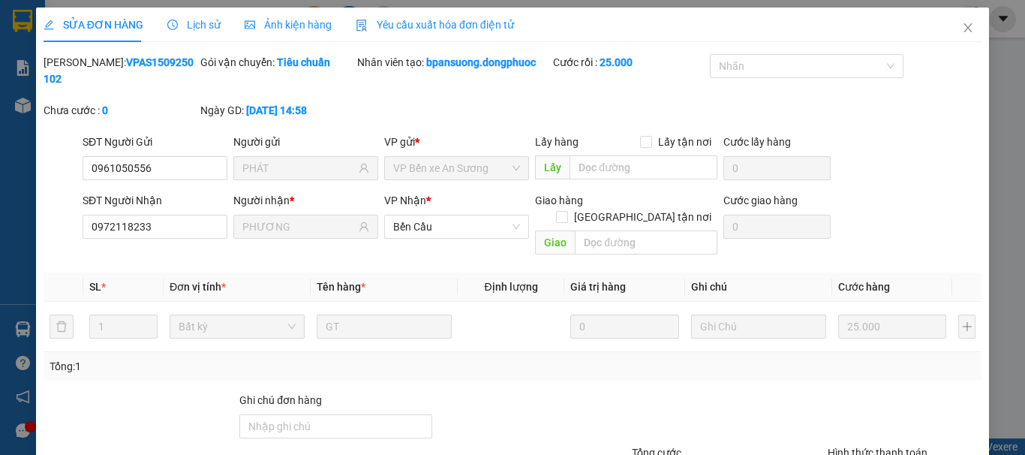
drag, startPoint x: 178, startPoint y: 63, endPoint x: 84, endPoint y: 67, distance: 93.9
click at [84, 67] on div "Mã ĐH: VPAS1509250102" at bounding box center [121, 70] width 154 height 33
copy b "VPAS1509250102"
click at [215, 352] on div "Tổng: 1" at bounding box center [513, 366] width 938 height 29
click at [326, 414] on input "Ghi chú đơn hàng" at bounding box center [335, 426] width 193 height 24
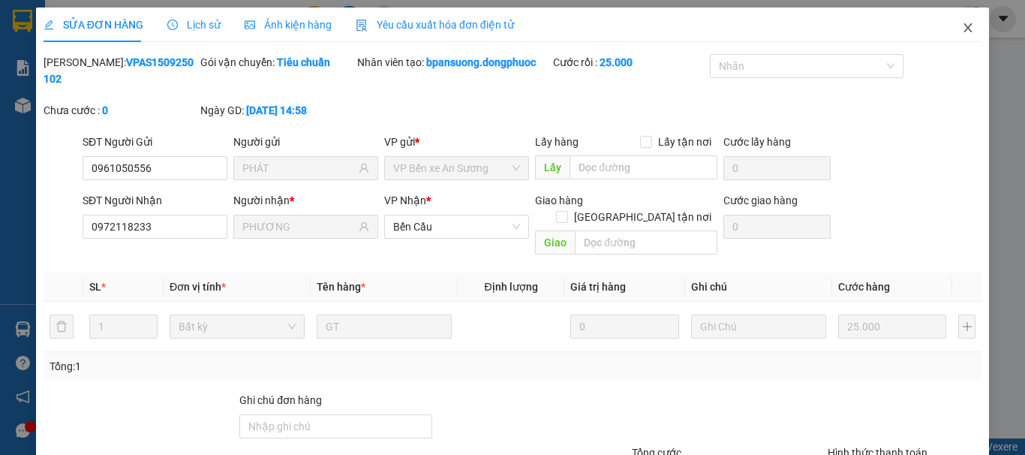
click at [962, 31] on icon "close" at bounding box center [968, 28] width 12 height 12
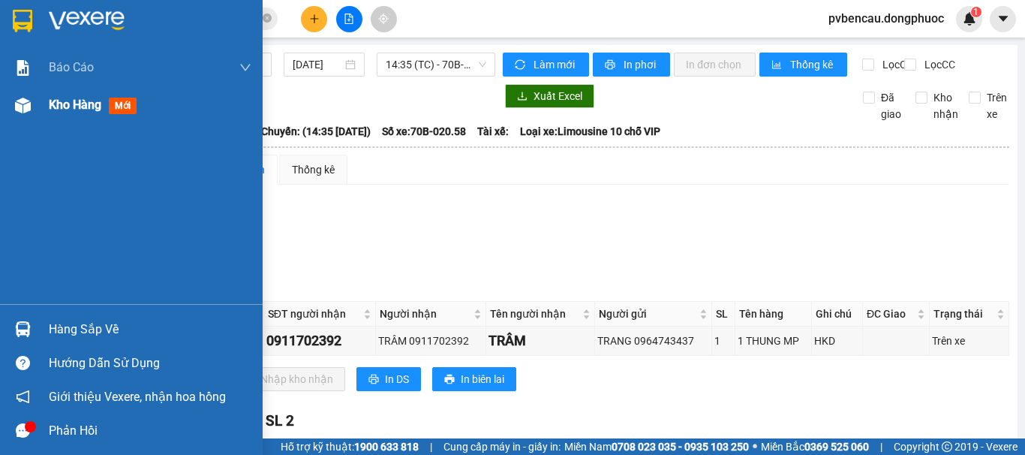
click at [31, 110] on div at bounding box center [23, 105] width 26 height 26
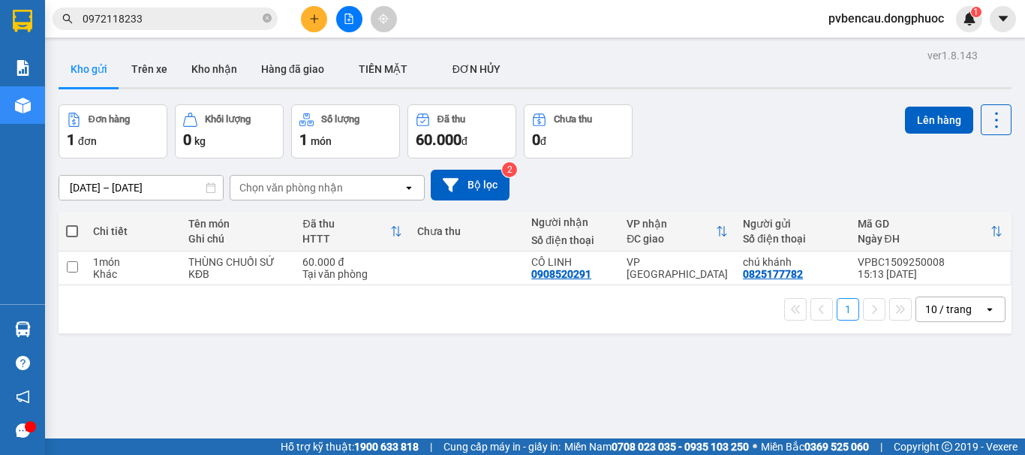
click at [213, 341] on div "ver 1.8.143 Kho gửi Trên xe Kho nhận Hàng đã giao TIỀN MẶT ĐƠN HỦY Đơn hàng 1…" at bounding box center [535, 272] width 965 height 455
click at [213, 271] on div "KĐB" at bounding box center [237, 274] width 99 height 12
checkbox input "true"
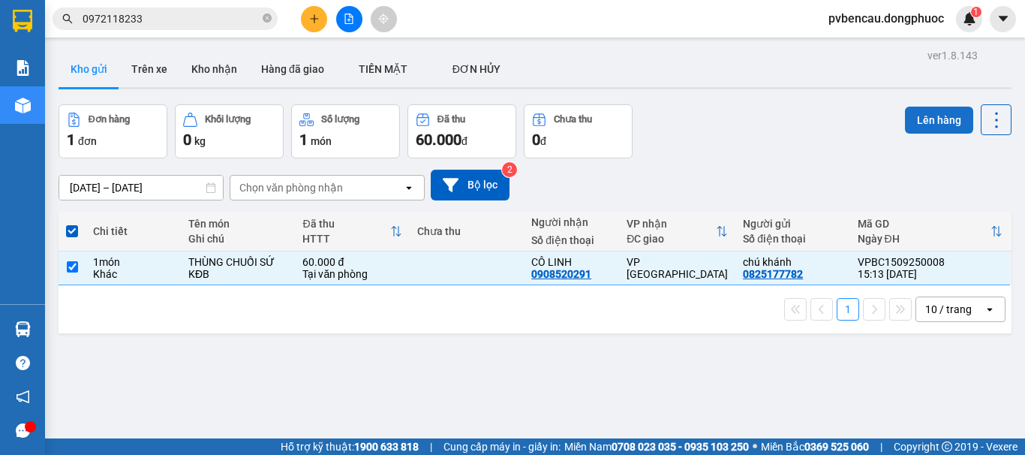
click at [922, 117] on button "Lên hàng" at bounding box center [939, 120] width 68 height 27
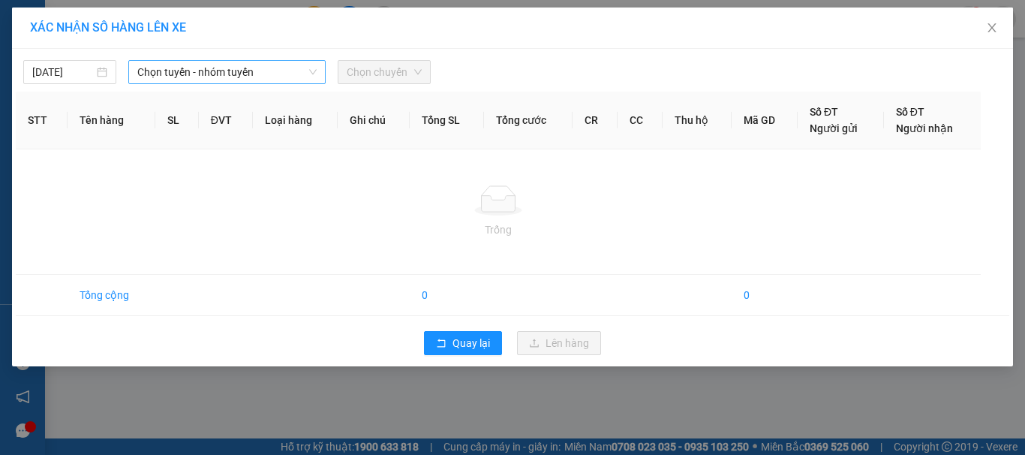
click at [230, 74] on span "Chọn tuyến - nhóm tuyến" at bounding box center [226, 72] width 179 height 23
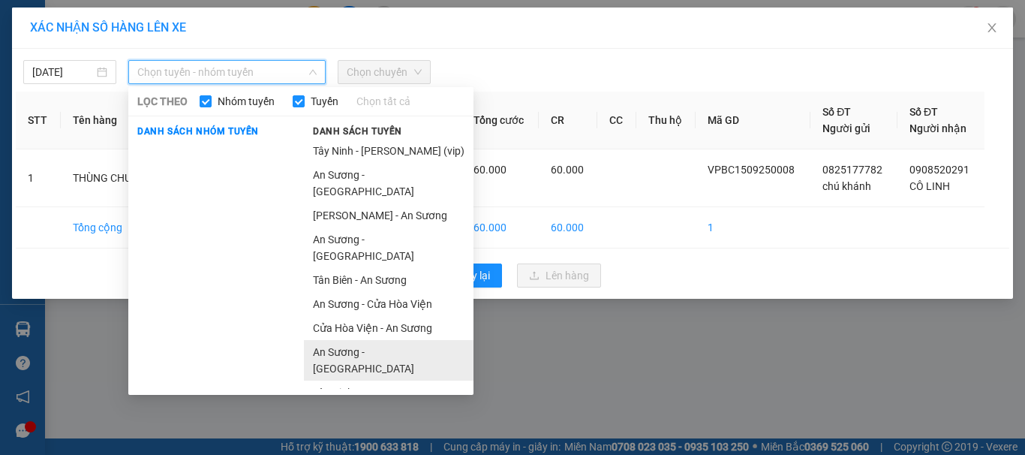
click at [364, 340] on li "An Sương - Tây Ninh" at bounding box center [389, 360] width 170 height 41
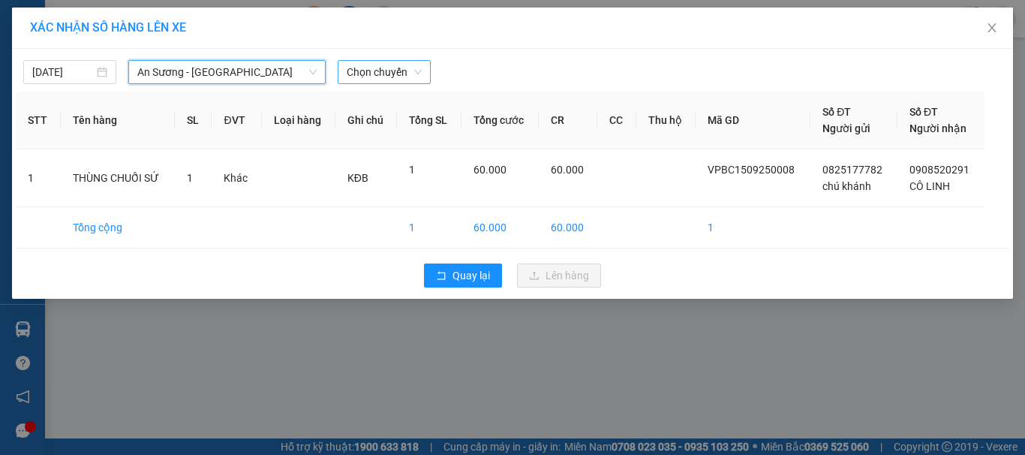
click at [382, 68] on span "Chọn chuyến" at bounding box center [384, 72] width 75 height 23
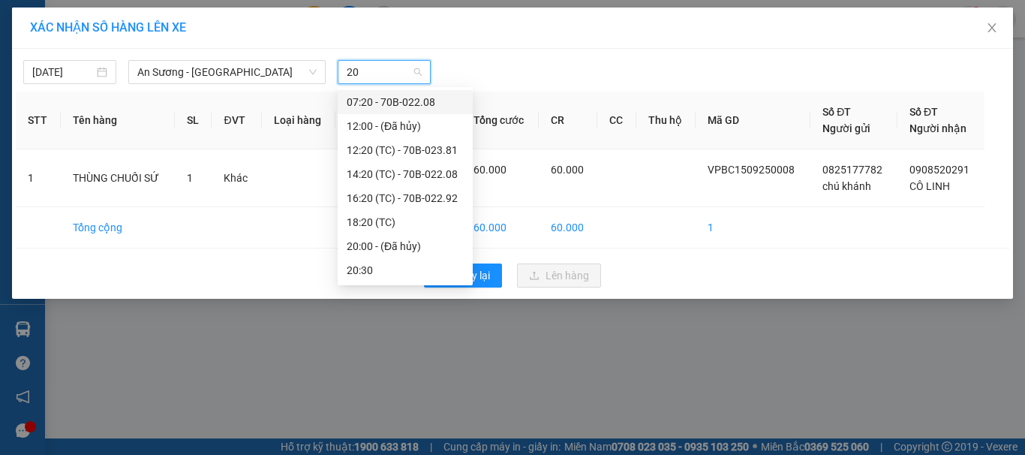
type input "208"
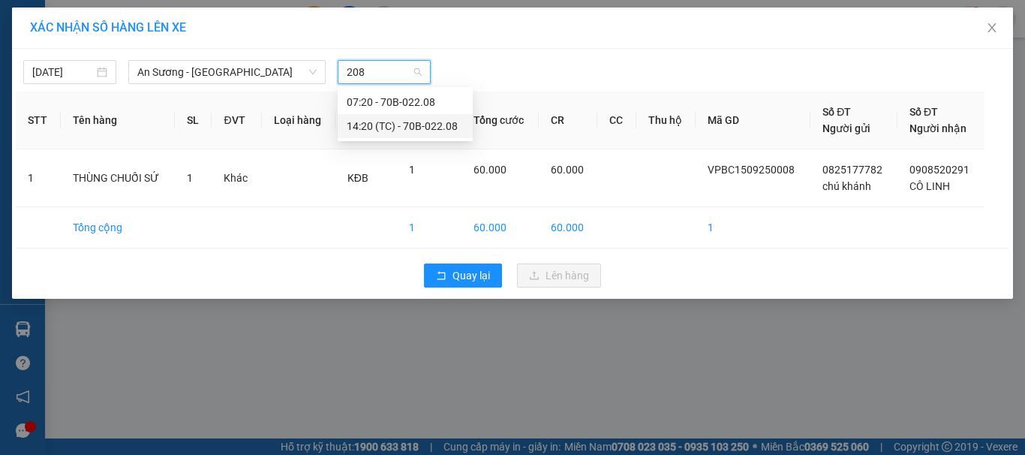
click at [413, 122] on div "14:20 (TC) - 70B-022.08" at bounding box center [405, 126] width 117 height 17
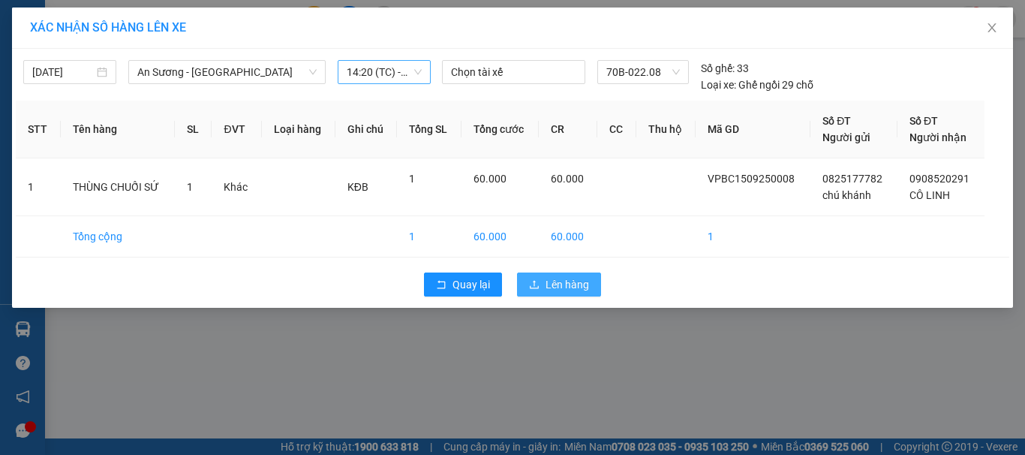
click at [564, 286] on span "Lên hàng" at bounding box center [567, 284] width 44 height 17
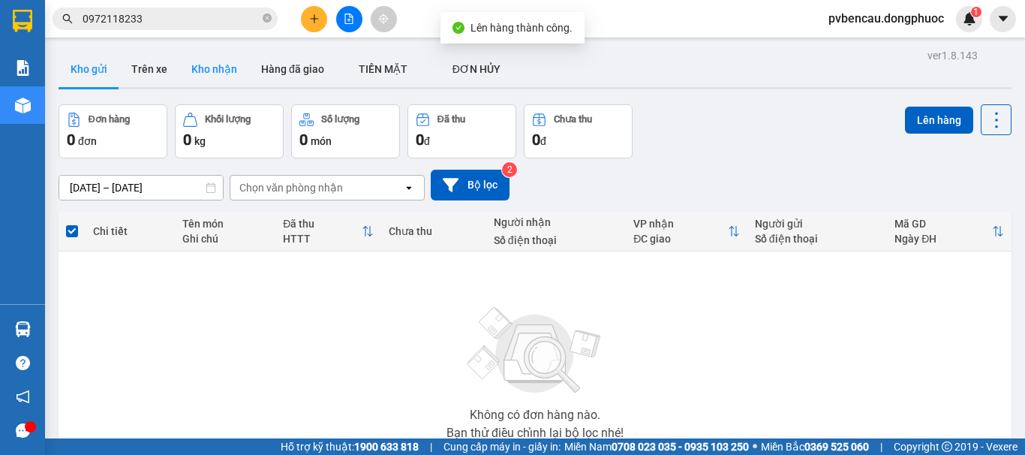
click at [200, 65] on button "Kho nhận" at bounding box center [214, 69] width 70 height 36
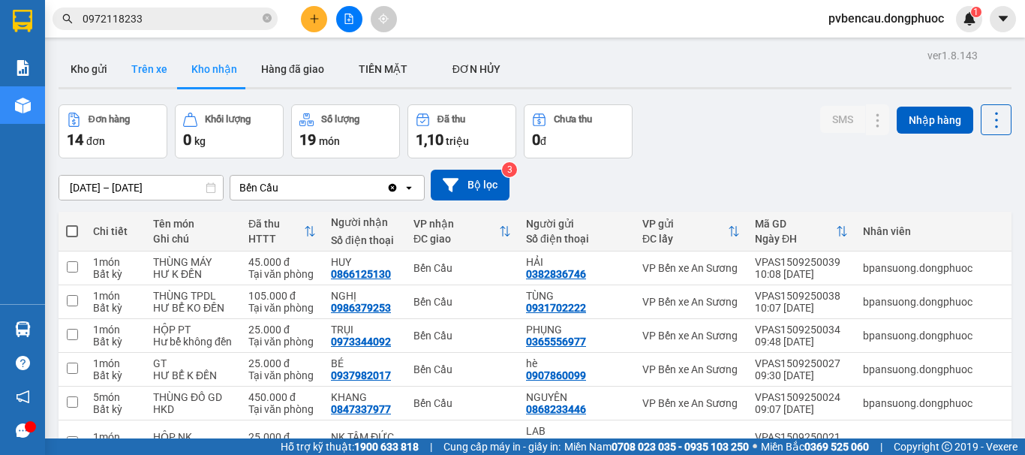
click at [151, 71] on button "Trên xe" at bounding box center [149, 69] width 60 height 36
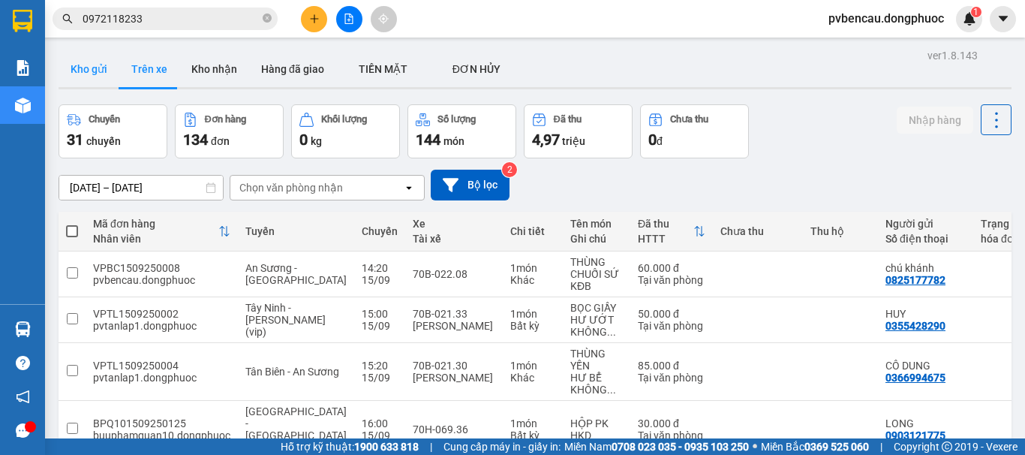
click at [86, 72] on button "Kho gửi" at bounding box center [89, 69] width 61 height 36
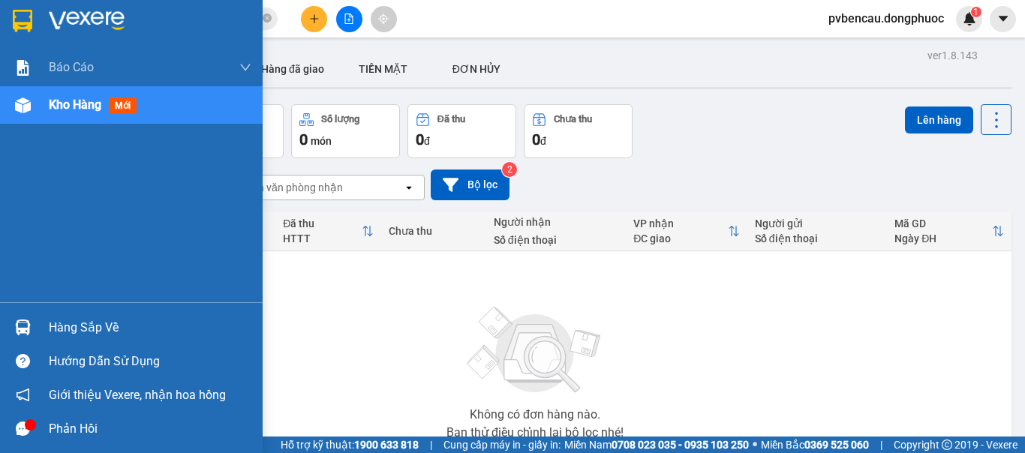
click at [91, 327] on div "Hàng sắp về" at bounding box center [150, 328] width 203 height 23
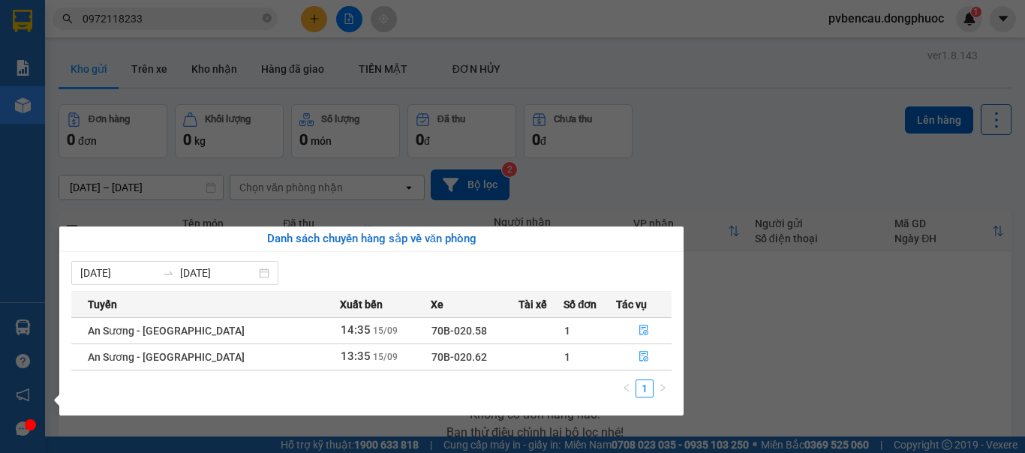
click at [798, 346] on section "Kết quả tìm kiếm ( 2 ) Bộ lọc Mã ĐH Trạng thái Món hàng Tổng cước Chưa cước Nhã…" at bounding box center [512, 226] width 1025 height 453
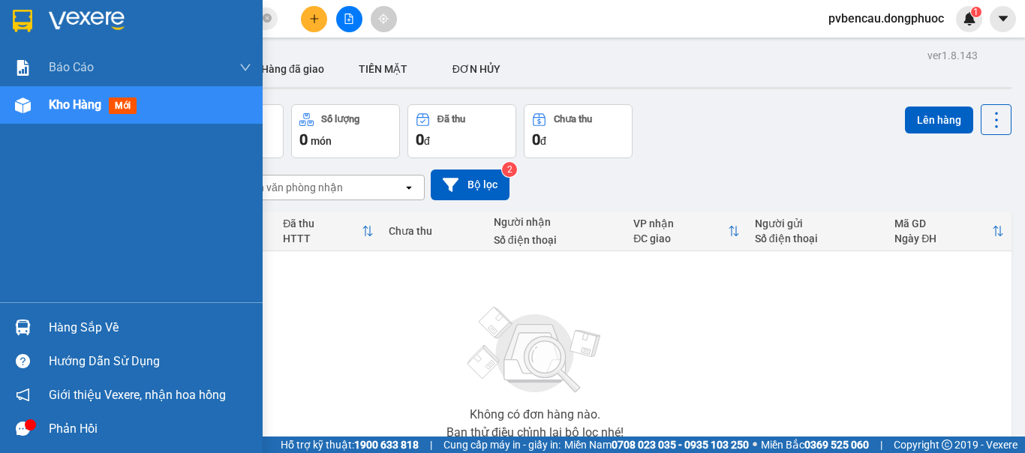
click at [44, 325] on div "Hàng sắp về" at bounding box center [131, 328] width 263 height 34
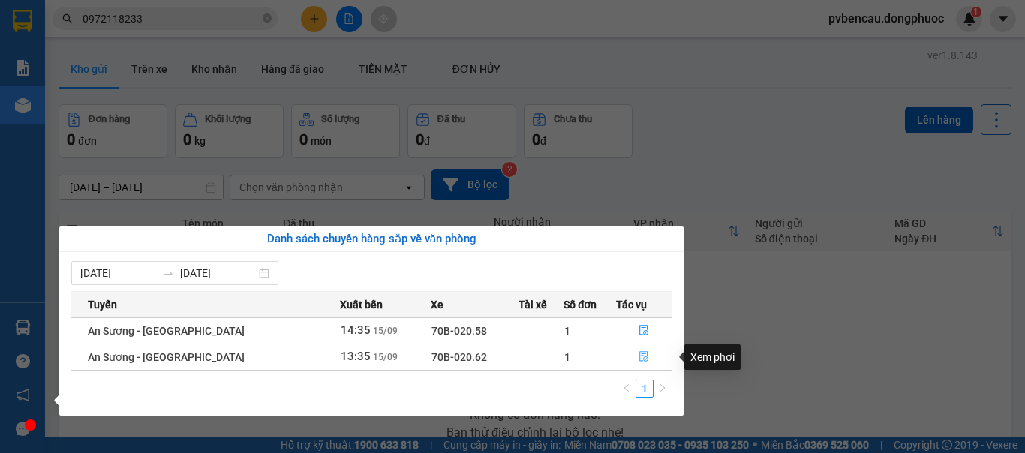
click at [639, 356] on icon "file-done" at bounding box center [643, 357] width 9 height 11
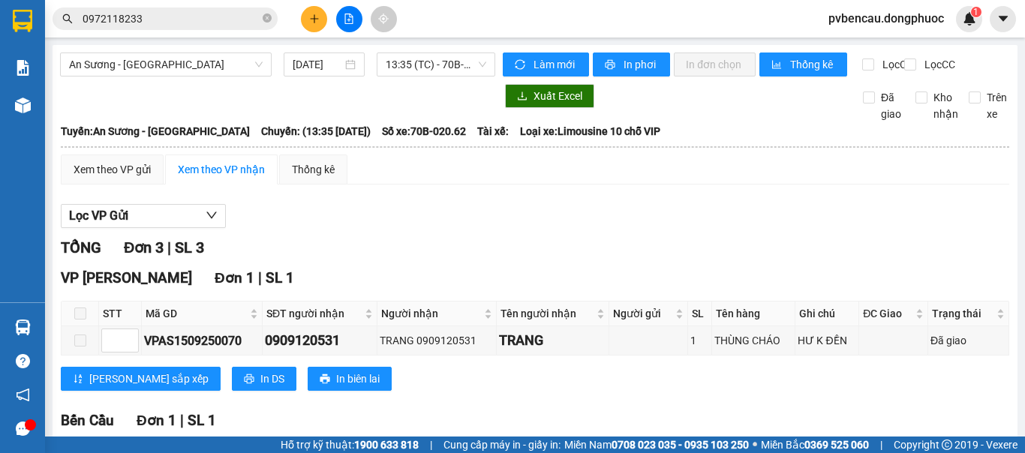
scroll to position [150, 0]
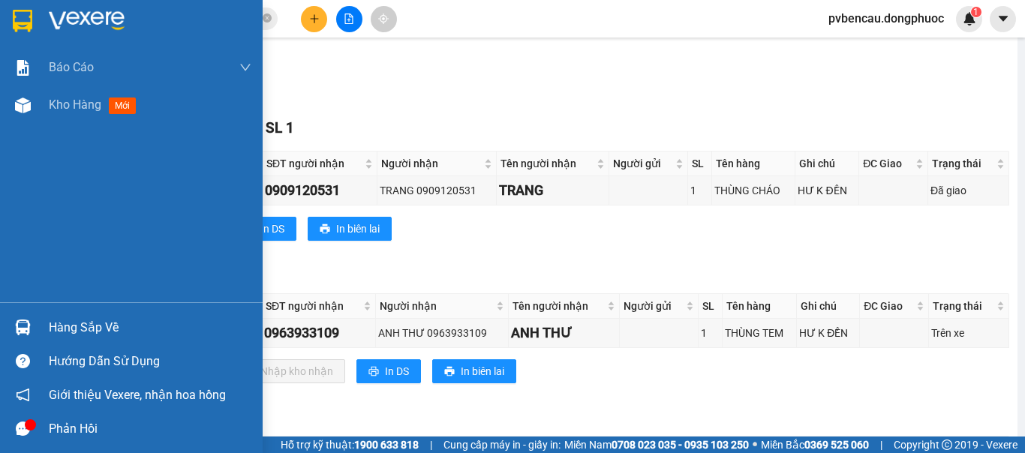
click at [28, 322] on img at bounding box center [23, 328] width 16 height 16
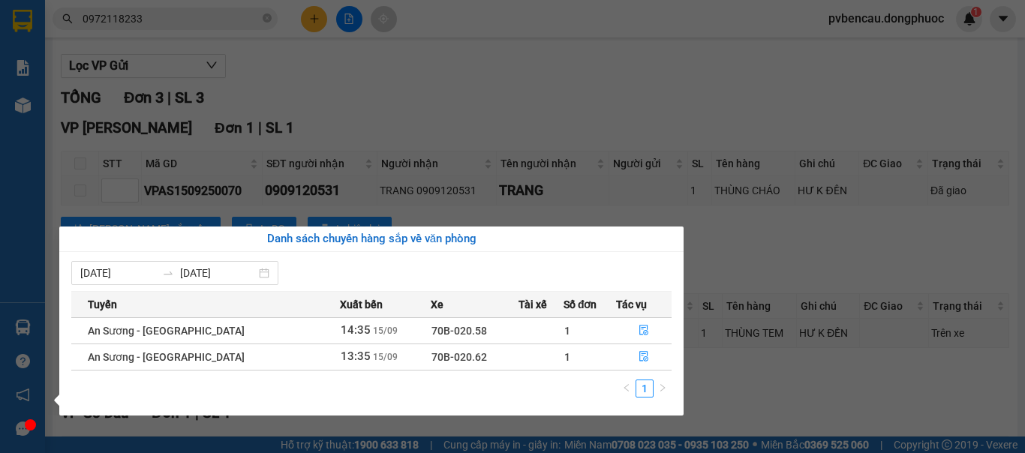
click at [826, 282] on section "Kết quả tìm kiếm ( 2 ) Bộ lọc Mã ĐH Trạng thái Món hàng Tổng cước Chưa cước Nhã…" at bounding box center [512, 226] width 1025 height 453
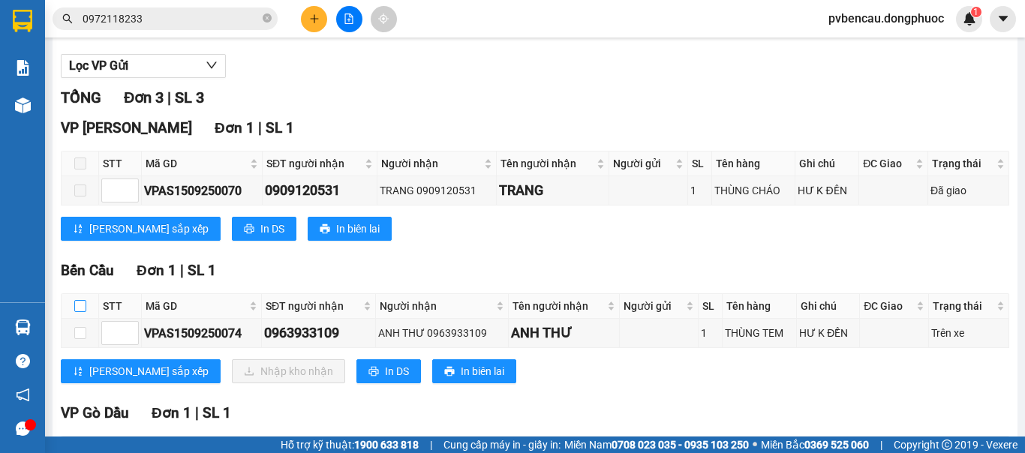
click at [83, 312] on input "checkbox" at bounding box center [80, 306] width 12 height 12
checkbox input "true"
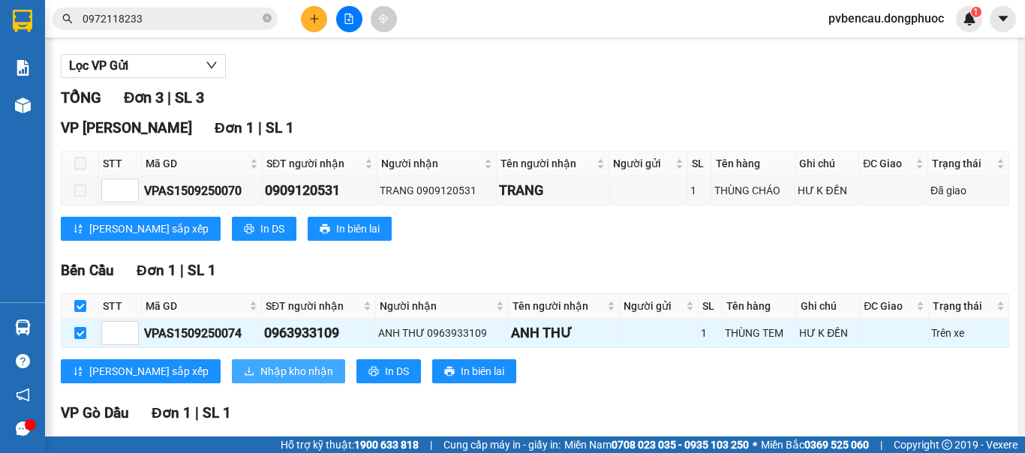
click at [260, 377] on span "Nhập kho nhận" at bounding box center [296, 371] width 73 height 17
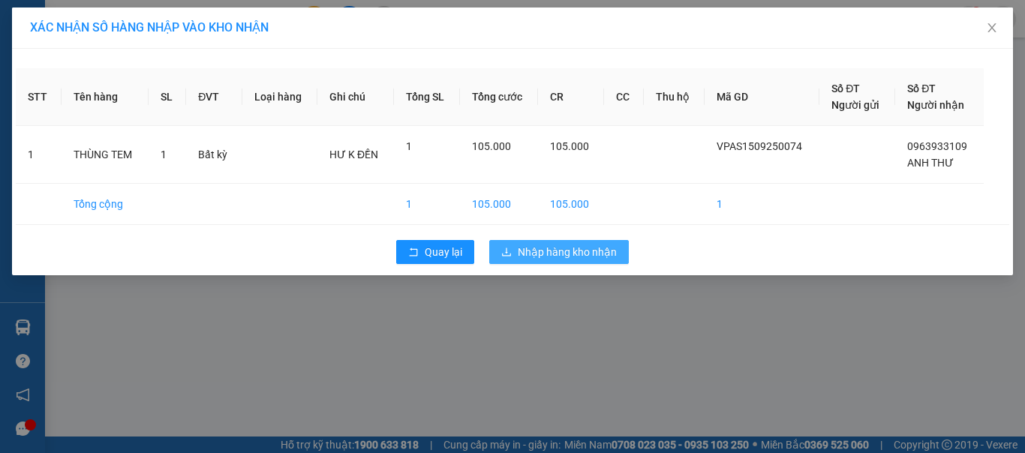
click at [579, 251] on span "Nhập hàng kho nhận" at bounding box center [567, 252] width 99 height 17
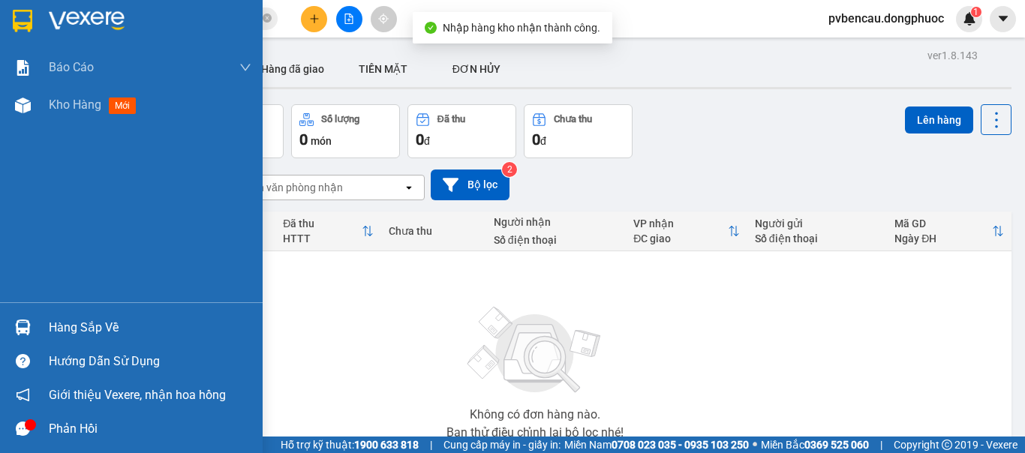
click at [21, 326] on img at bounding box center [23, 328] width 16 height 16
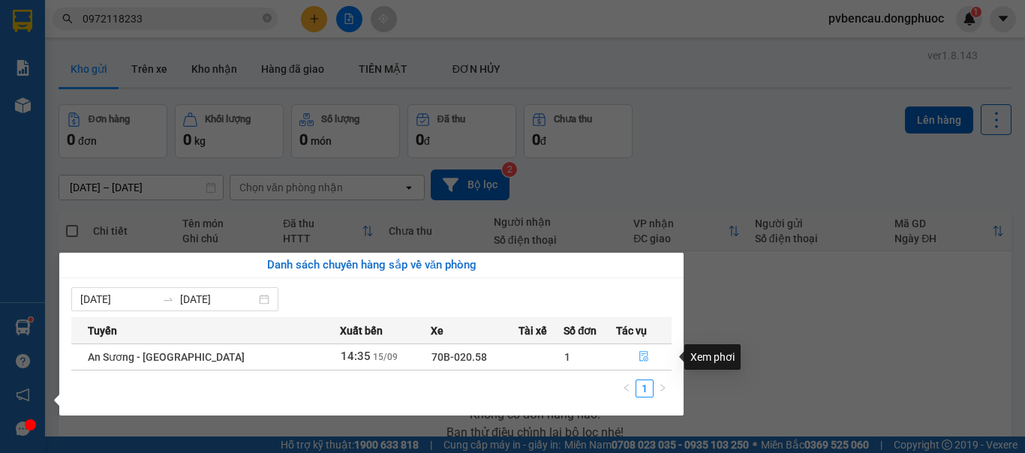
click at [644, 357] on icon "file-done" at bounding box center [644, 356] width 11 height 11
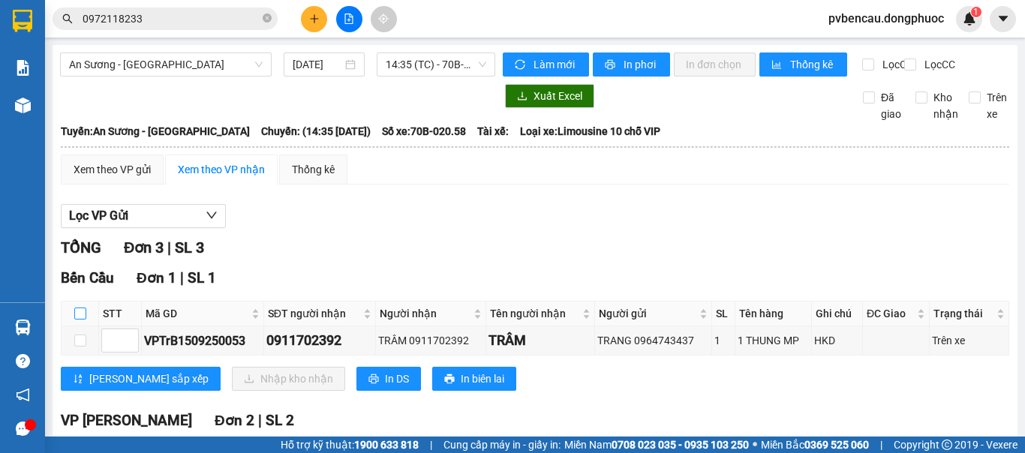
click at [83, 320] on input "checkbox" at bounding box center [80, 314] width 12 height 12
checkbox input "true"
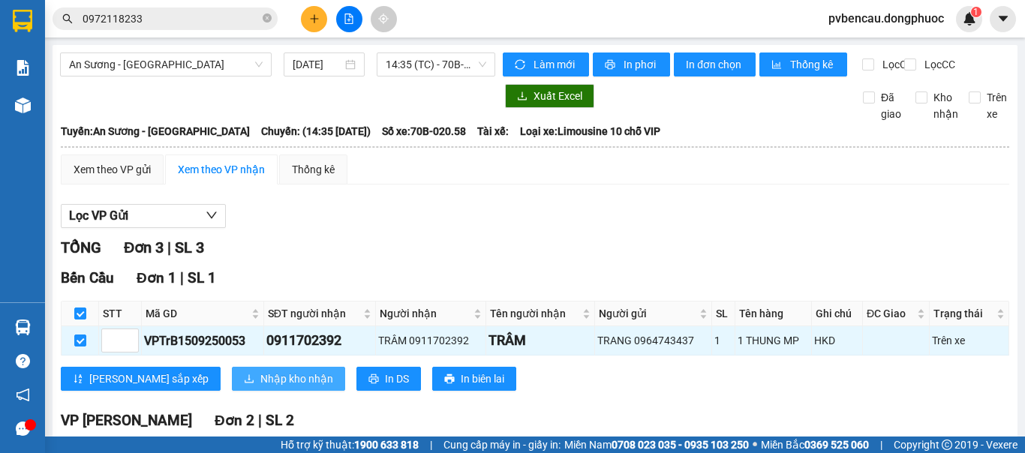
click at [260, 387] on span "Nhập kho nhận" at bounding box center [296, 379] width 73 height 17
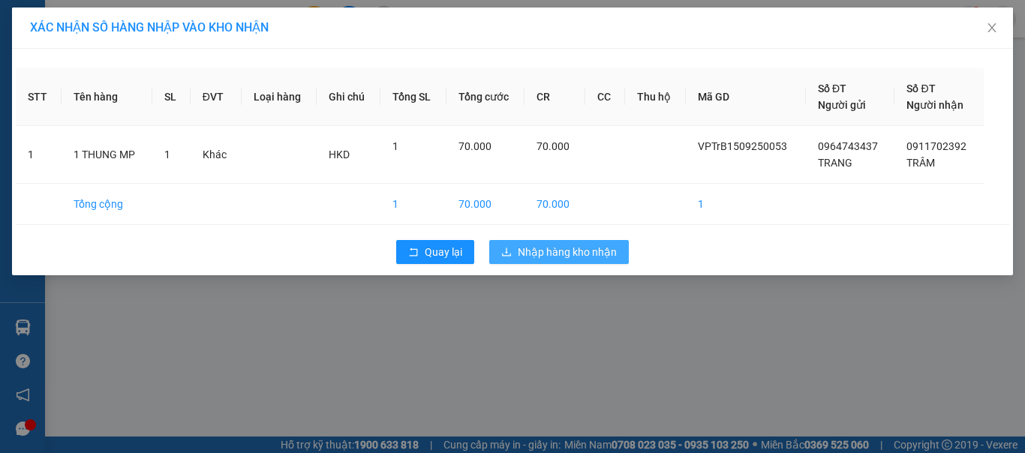
click at [576, 257] on span "Nhập hàng kho nhận" at bounding box center [567, 252] width 99 height 17
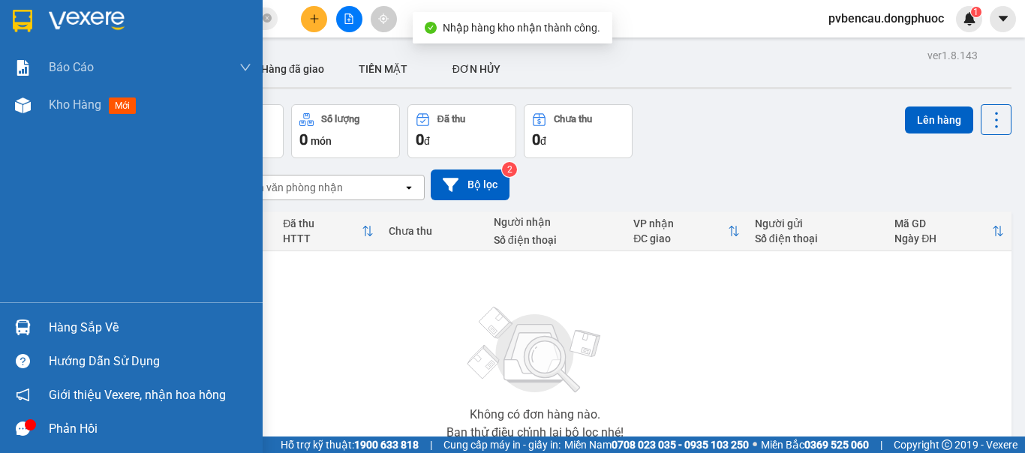
click at [31, 327] on div at bounding box center [23, 327] width 26 height 26
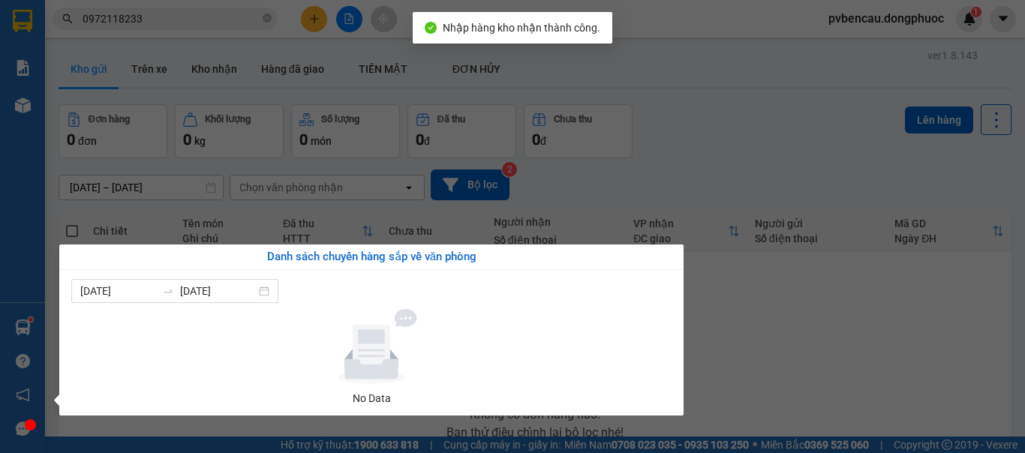
drag, startPoint x: 744, startPoint y: 377, endPoint x: 560, endPoint y: 318, distance: 193.6
click at [740, 377] on section "Kết quả tìm kiếm ( 2 ) Bộ lọc Mã ĐH Trạng thái Món hàng Tổng cước Chưa cước Nhã…" at bounding box center [512, 226] width 1025 height 453
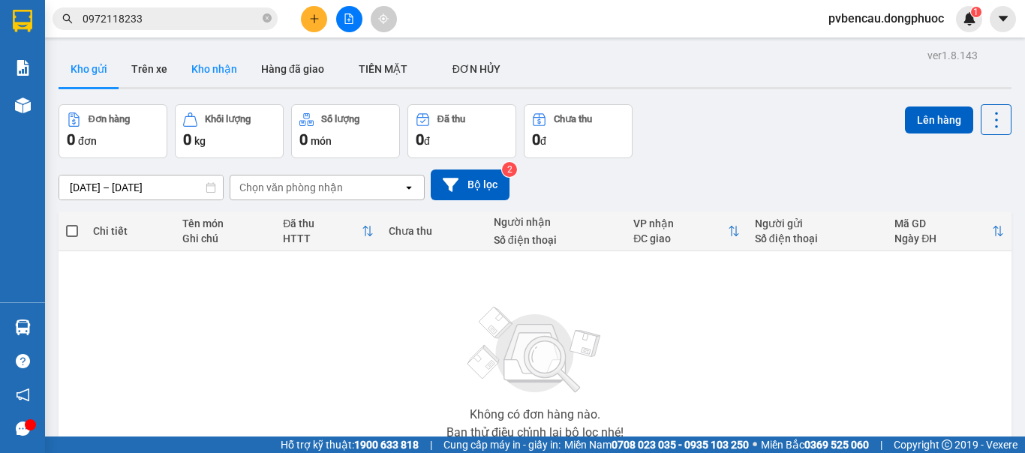
click at [230, 62] on button "Kho nhận" at bounding box center [214, 69] width 70 height 36
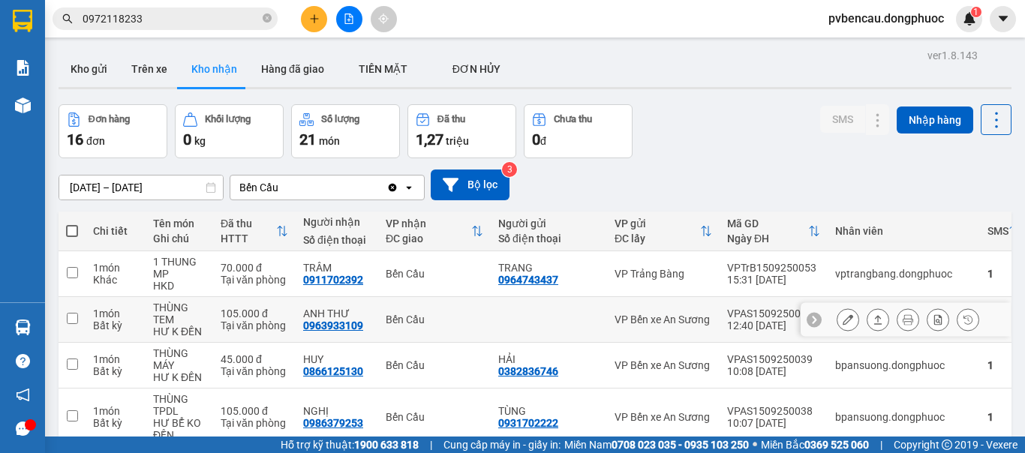
click at [433, 323] on div "Bến Cầu" at bounding box center [435, 320] width 98 height 12
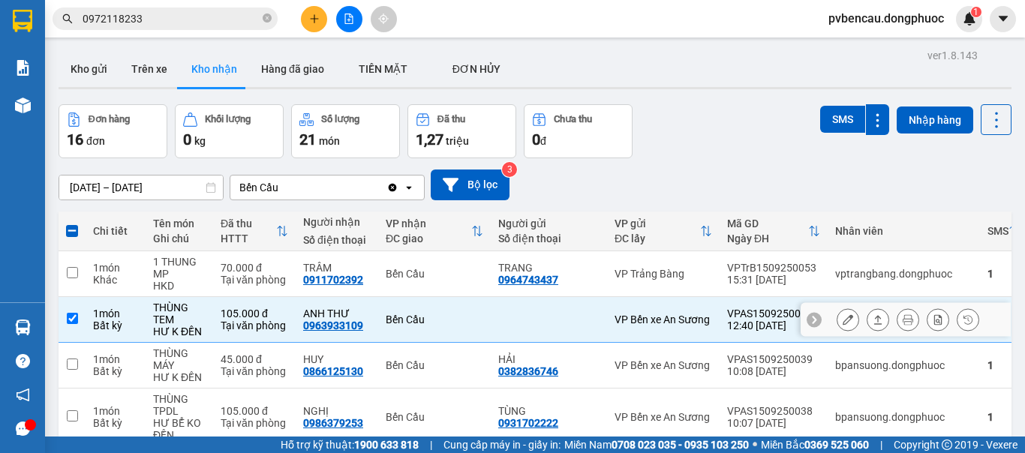
click at [867, 317] on button at bounding box center [877, 320] width 21 height 26
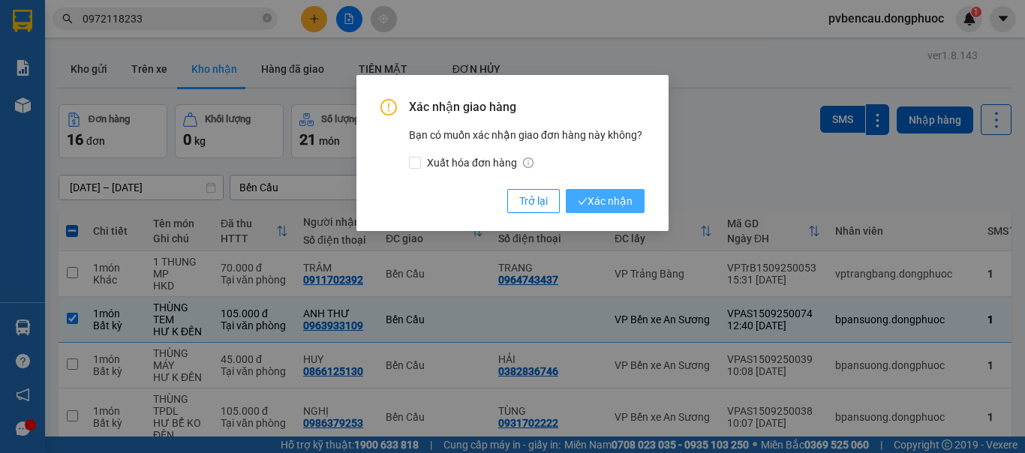
click at [614, 200] on span "Xác nhận" at bounding box center [605, 201] width 55 height 17
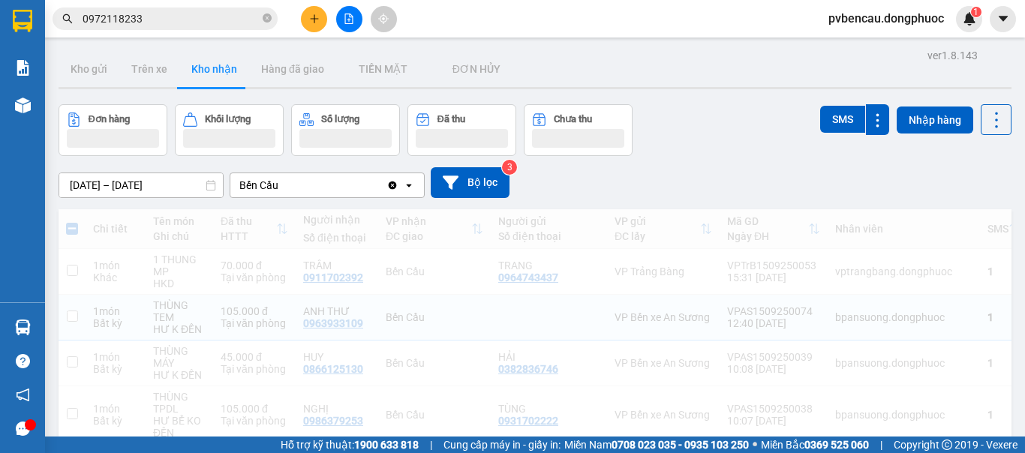
checkbox input "false"
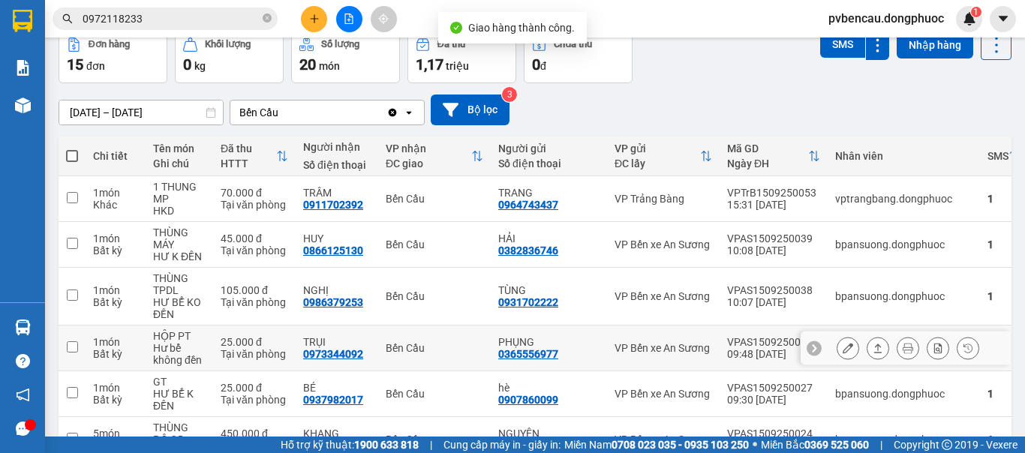
scroll to position [150, 0]
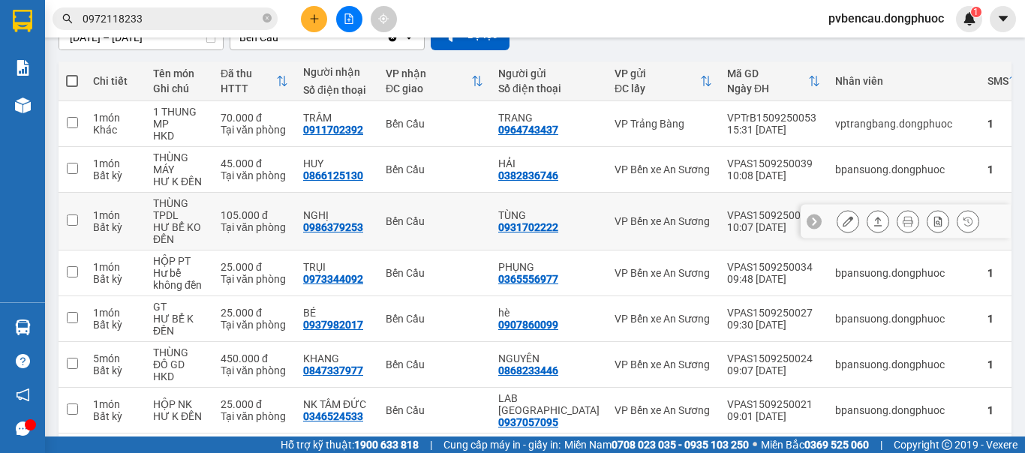
click at [272, 224] on div "Tại văn phòng" at bounding box center [255, 227] width 68 height 12
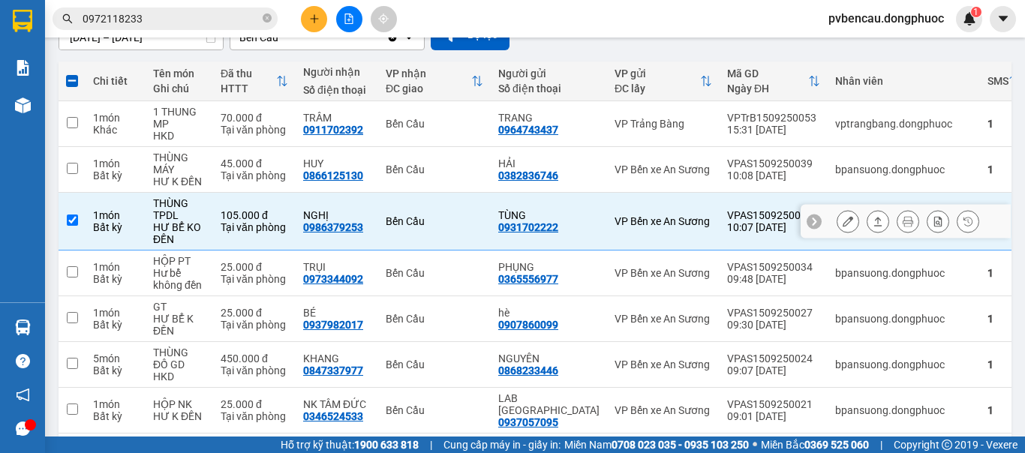
click at [874, 224] on icon at bounding box center [878, 221] width 8 height 9
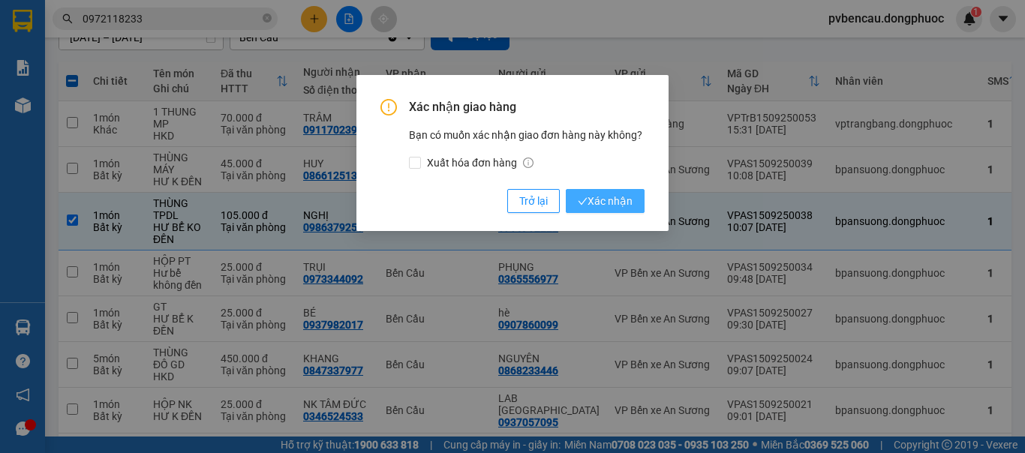
click at [622, 202] on span "Xác nhận" at bounding box center [605, 201] width 55 height 17
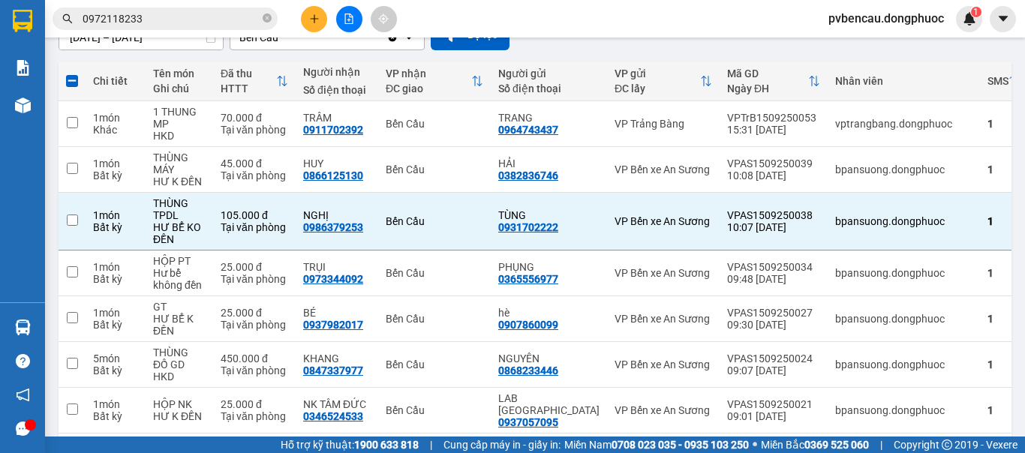
checkbox input "false"
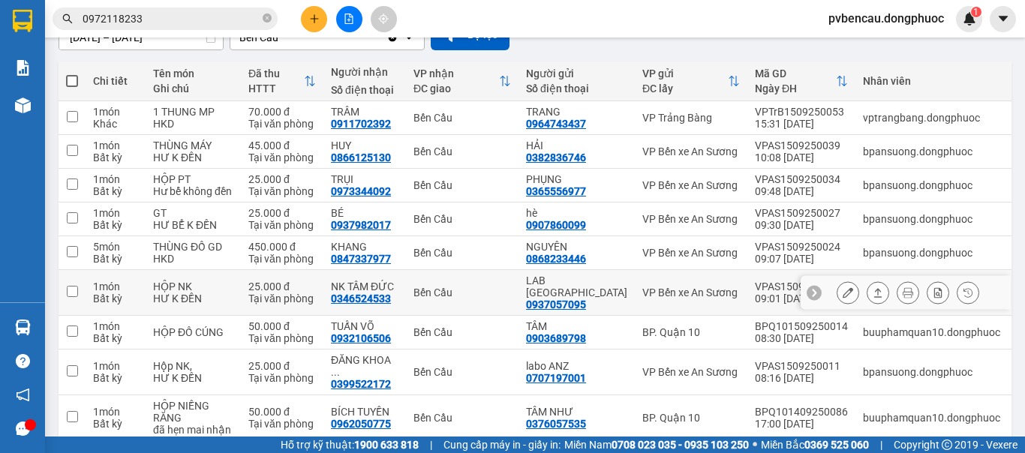
click at [258, 305] on div "Tại văn phòng" at bounding box center [282, 299] width 68 height 12
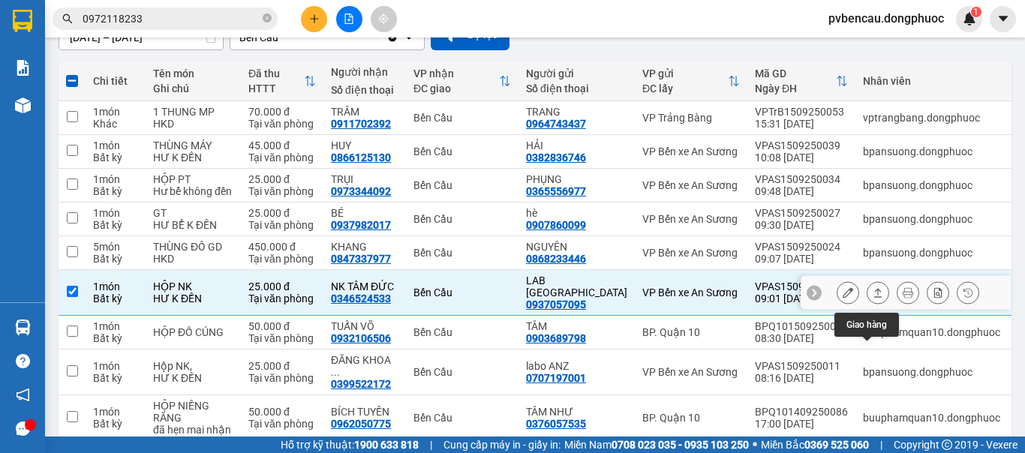
click at [872, 306] on button at bounding box center [877, 293] width 21 height 26
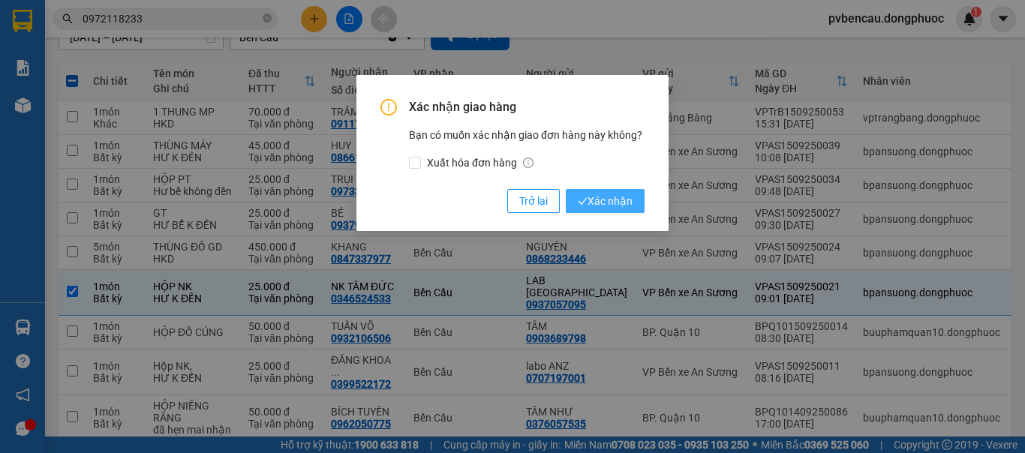
click at [593, 202] on span "Xác nhận" at bounding box center [605, 201] width 55 height 17
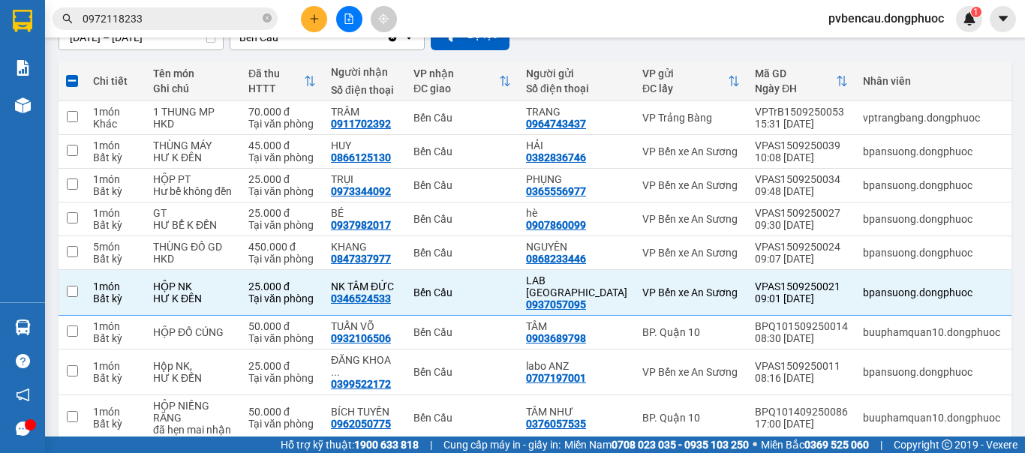
checkbox input "false"
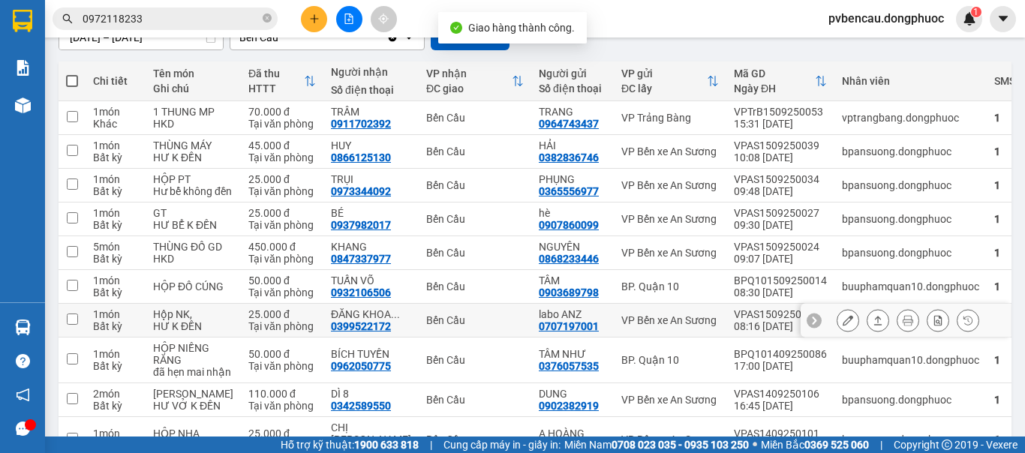
scroll to position [225, 0]
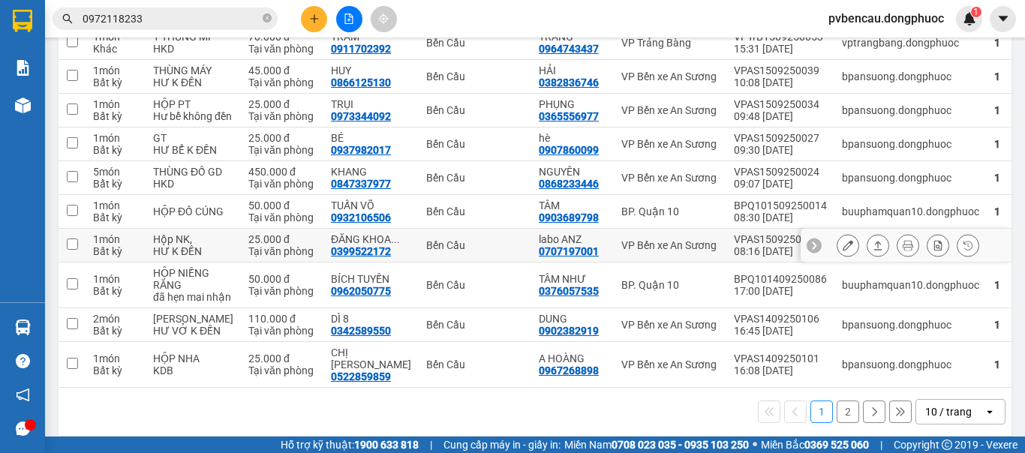
click at [248, 245] on div "25.000 đ" at bounding box center [282, 239] width 68 height 12
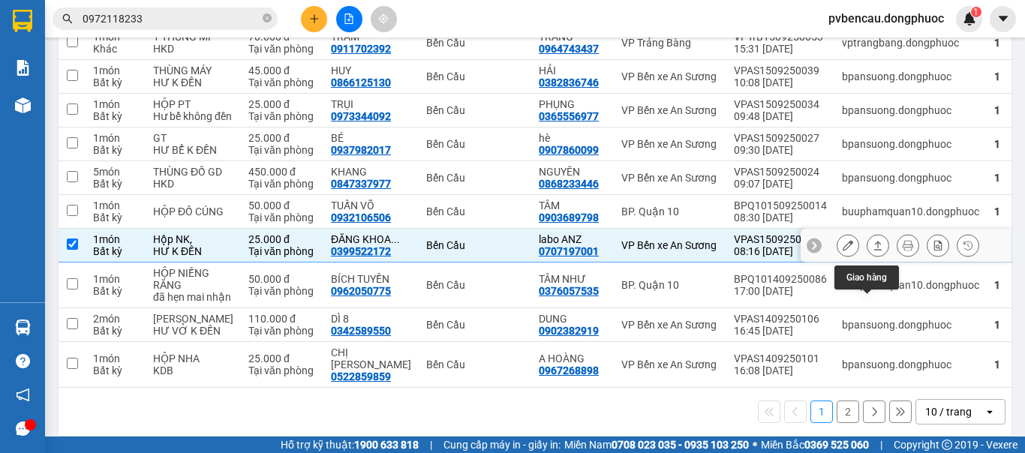
drag, startPoint x: 855, startPoint y: 303, endPoint x: 864, endPoint y: 303, distance: 9.0
click at [867, 257] on div at bounding box center [878, 245] width 23 height 23
click at [873, 251] on icon at bounding box center [878, 245] width 11 height 11
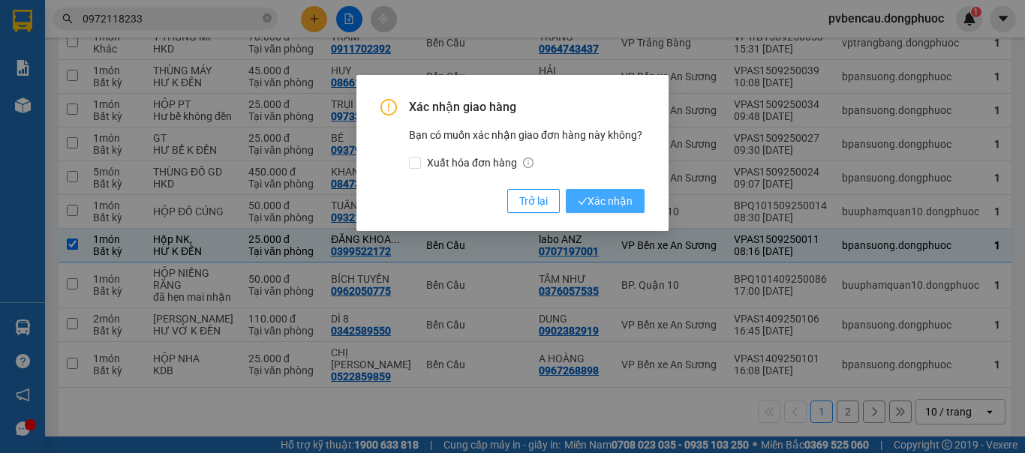
click at [609, 208] on span "Xác nhận" at bounding box center [605, 201] width 55 height 17
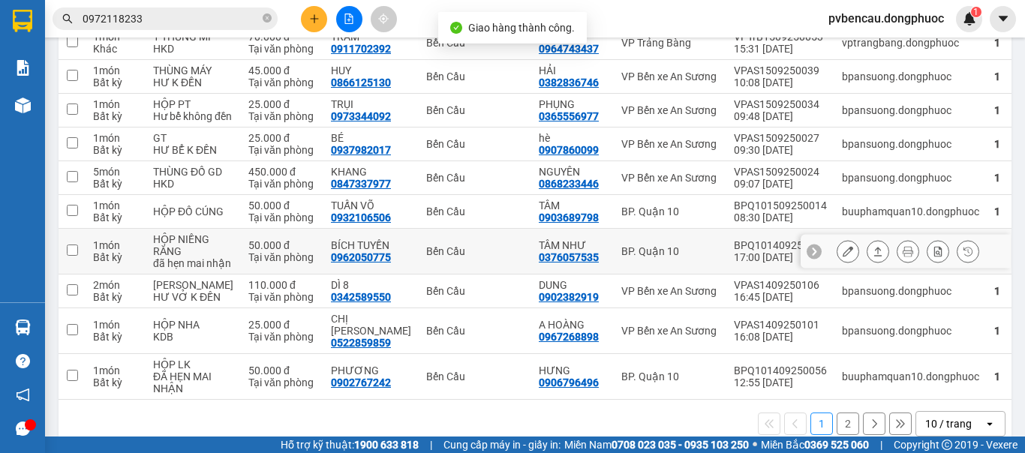
click at [200, 257] on div "HỘP NIỀNG RĂNG" at bounding box center [193, 245] width 80 height 24
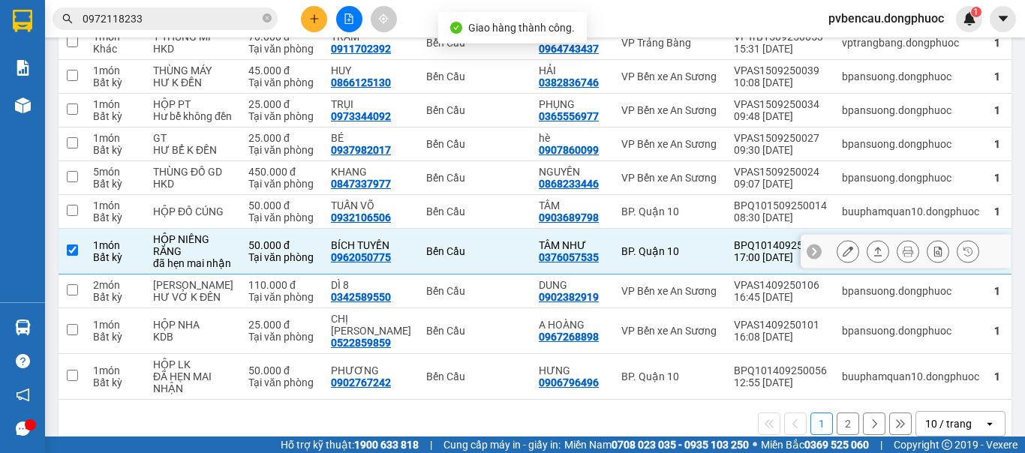
click at [202, 257] on div "HỘP NIỀNG RĂNG" at bounding box center [193, 245] width 80 height 24
checkbox input "false"
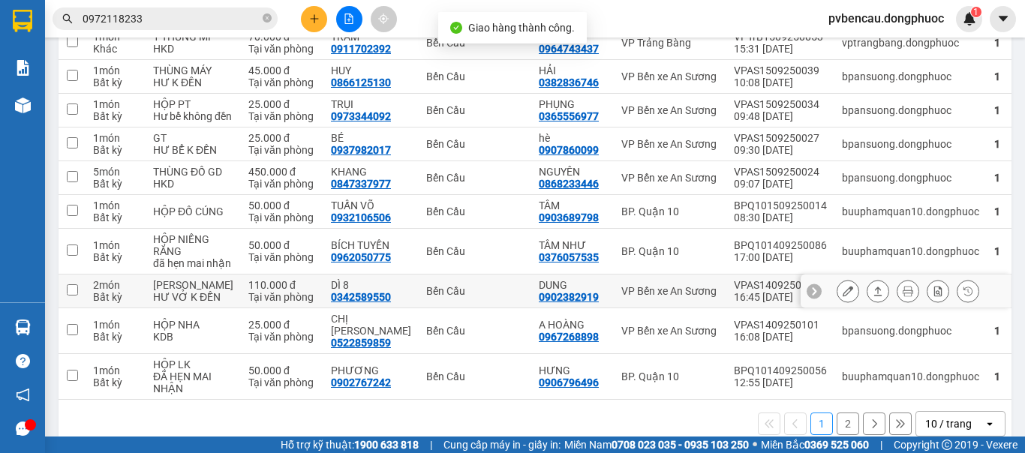
click at [208, 291] on div "THÙNG BÁNH KẸO" at bounding box center [193, 285] width 80 height 12
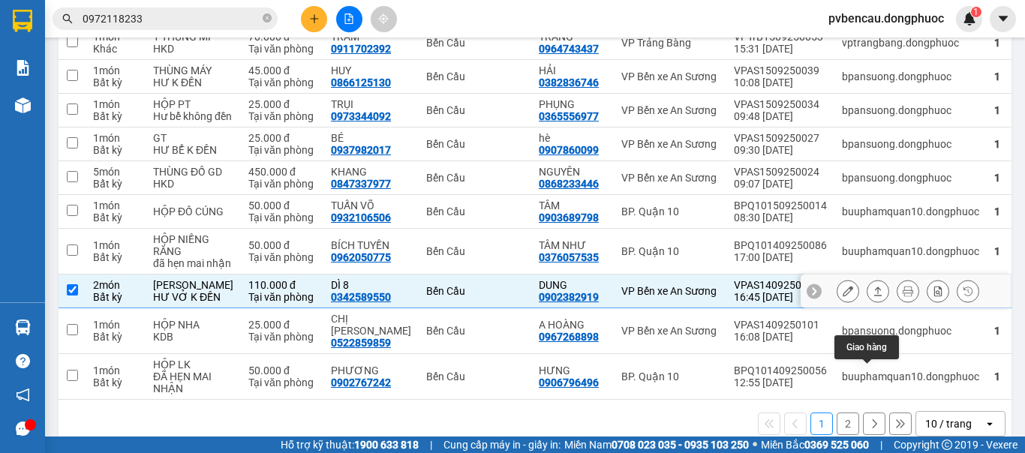
click at [873, 305] on button at bounding box center [877, 291] width 21 height 26
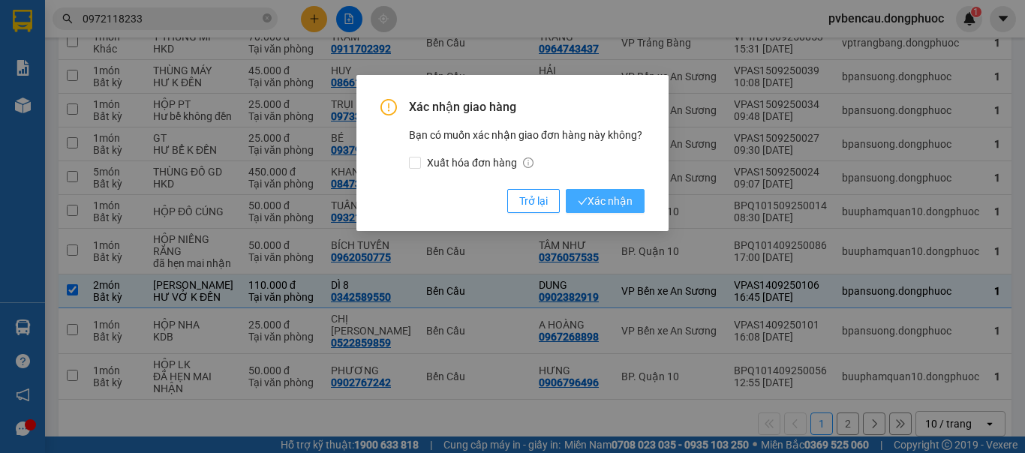
click at [628, 200] on span "Xác nhận" at bounding box center [605, 201] width 55 height 17
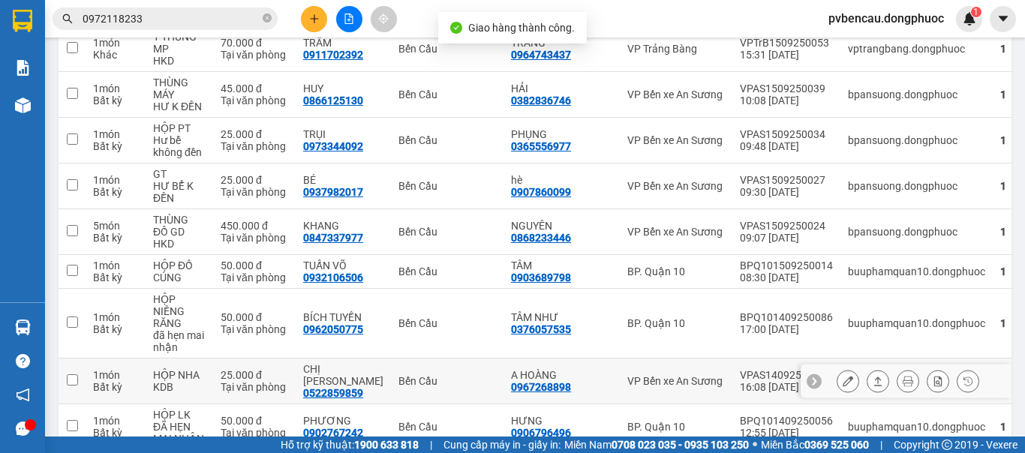
drag, startPoint x: 243, startPoint y: 371, endPoint x: 254, endPoint y: 373, distance: 10.6
click at [243, 381] on div "Tại văn phòng" at bounding box center [255, 387] width 68 height 12
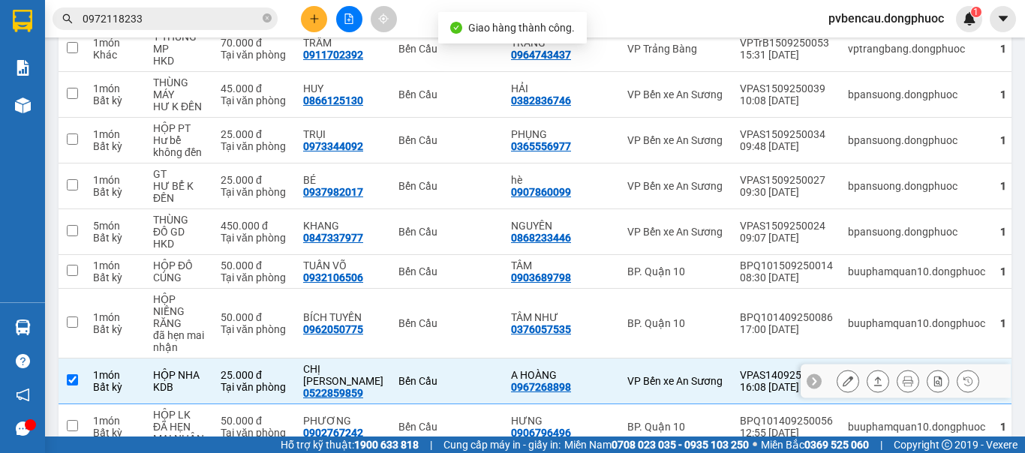
click at [222, 362] on td "25.000 đ Tại văn phòng" at bounding box center [254, 382] width 83 height 46
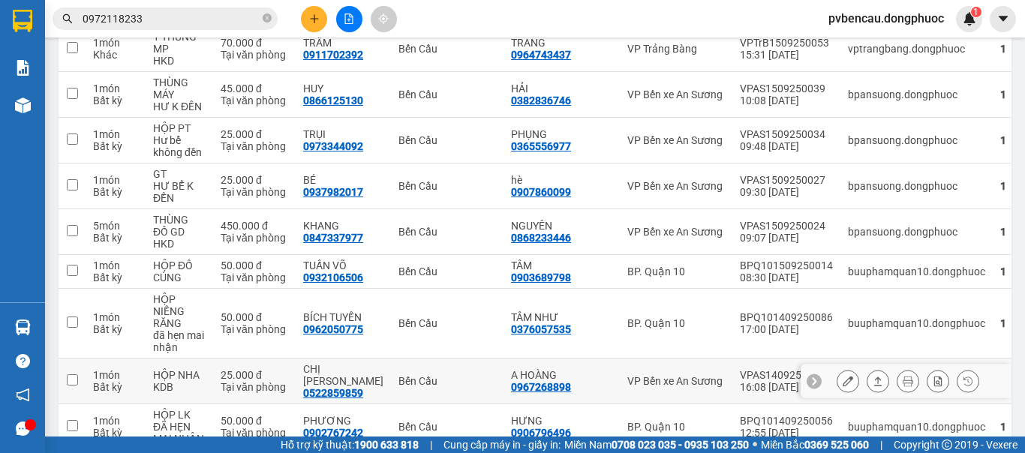
click at [188, 369] on div "HỘP NHA" at bounding box center [179, 375] width 53 height 12
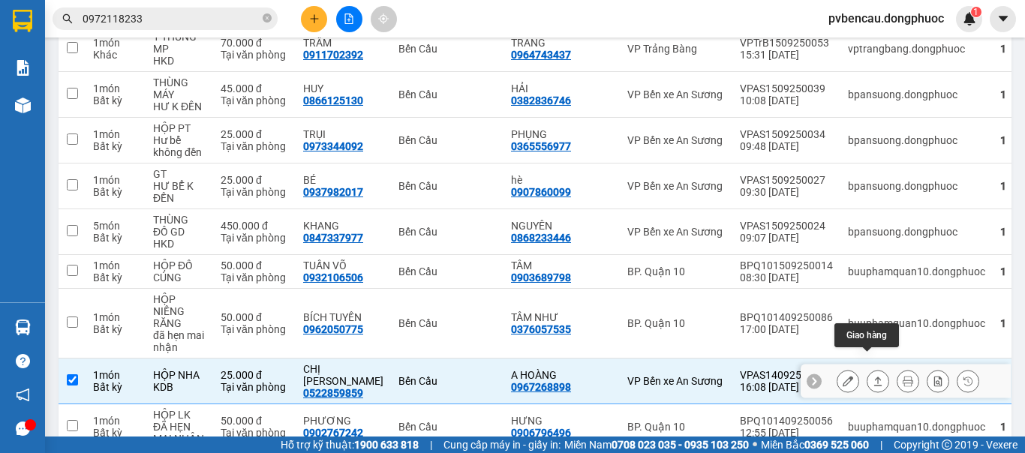
click at [874, 377] on icon at bounding box center [878, 381] width 8 height 9
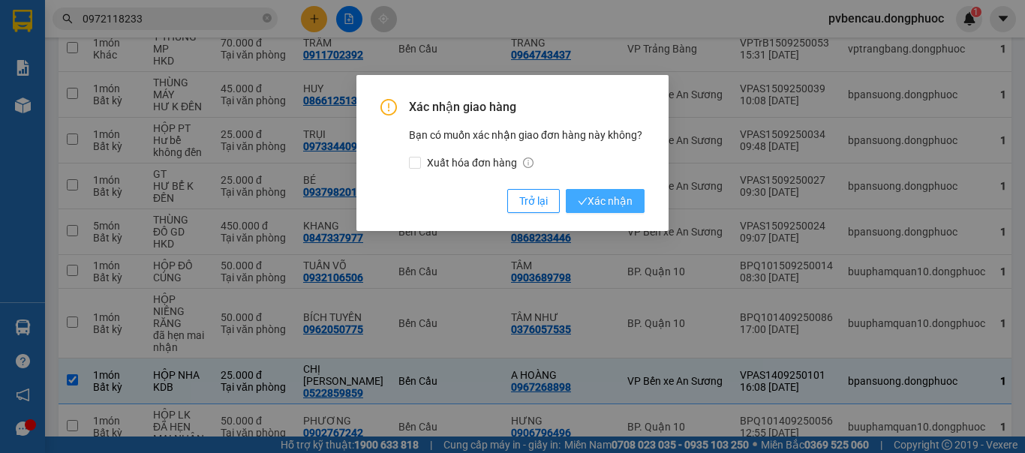
drag, startPoint x: 609, startPoint y: 201, endPoint x: 428, endPoint y: 272, distance: 194.1
click at [609, 201] on span "Xác nhận" at bounding box center [605, 201] width 55 height 17
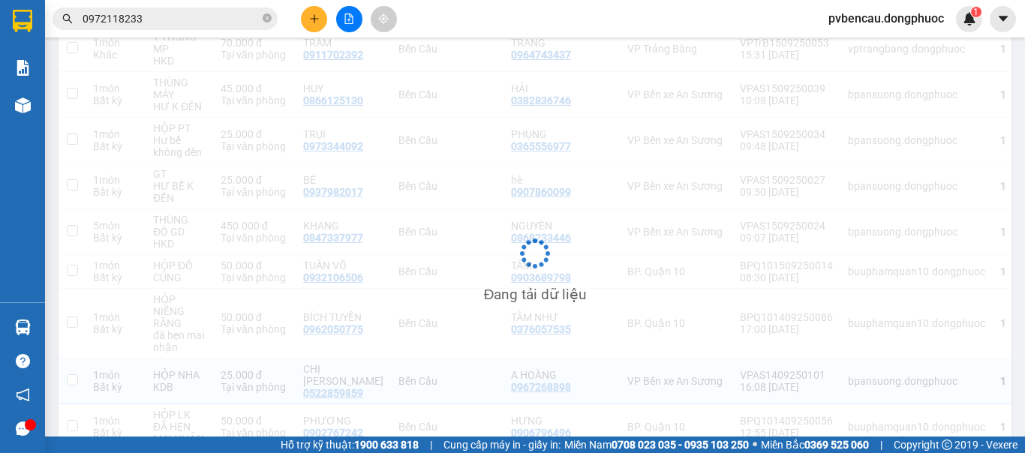
checkbox input "false"
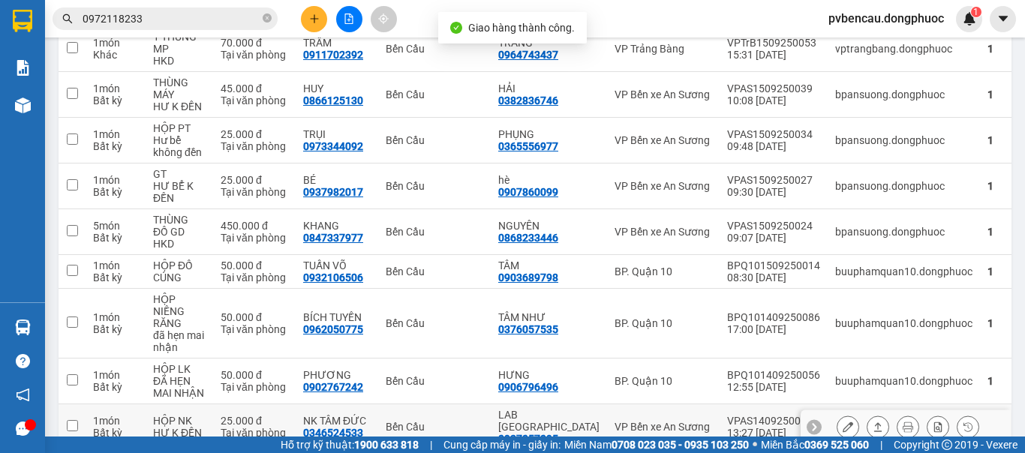
click at [177, 415] on div "HỘP NK" at bounding box center [179, 421] width 53 height 12
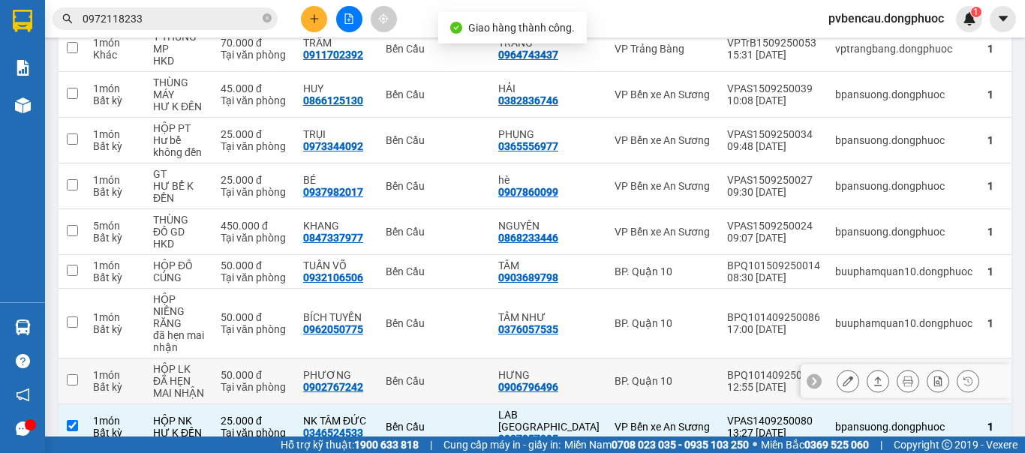
scroll to position [334, 0]
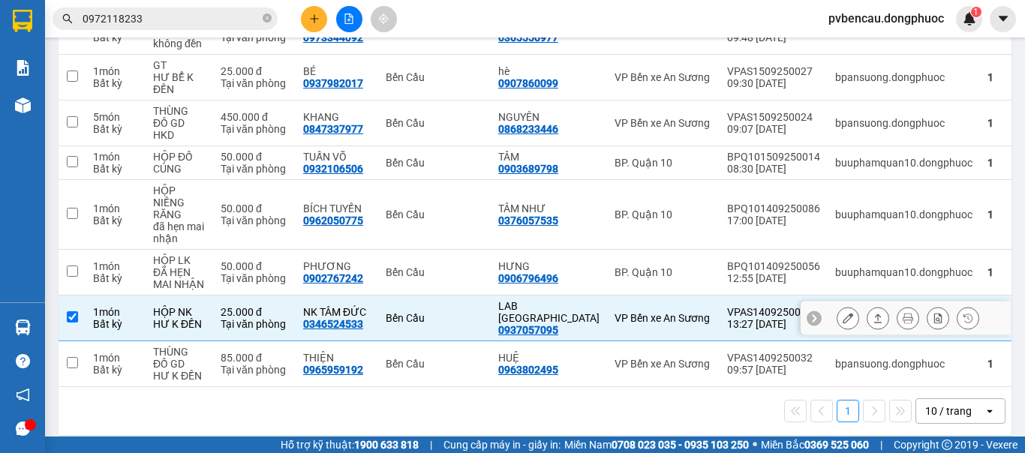
click at [874, 314] on icon at bounding box center [878, 318] width 8 height 9
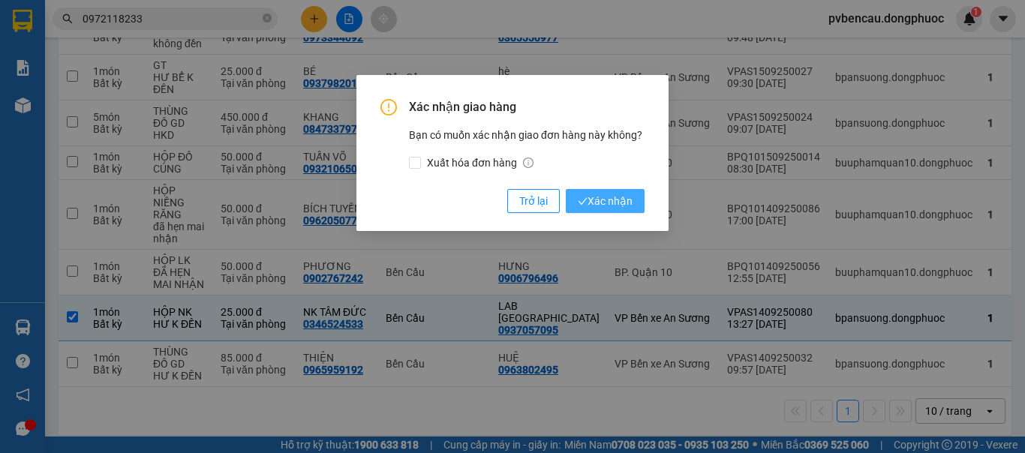
click at [606, 205] on span "Xác nhận" at bounding box center [605, 201] width 55 height 17
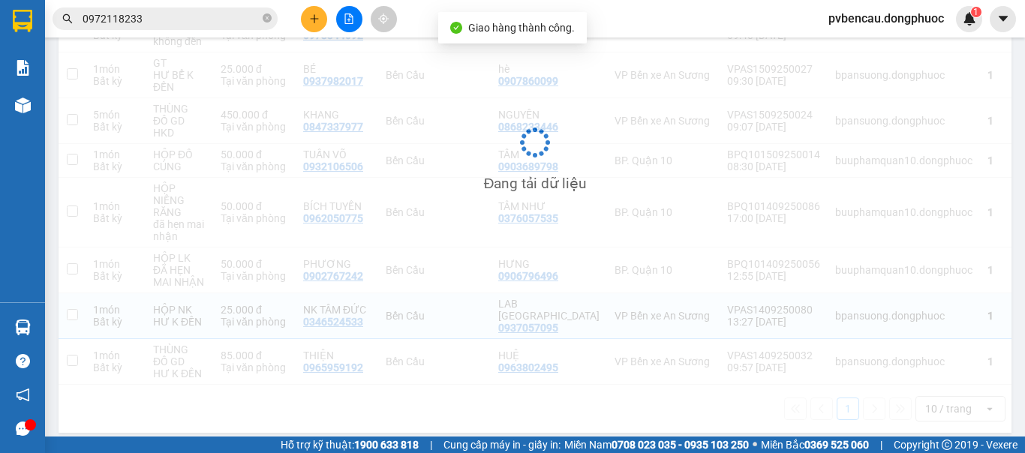
checkbox input "false"
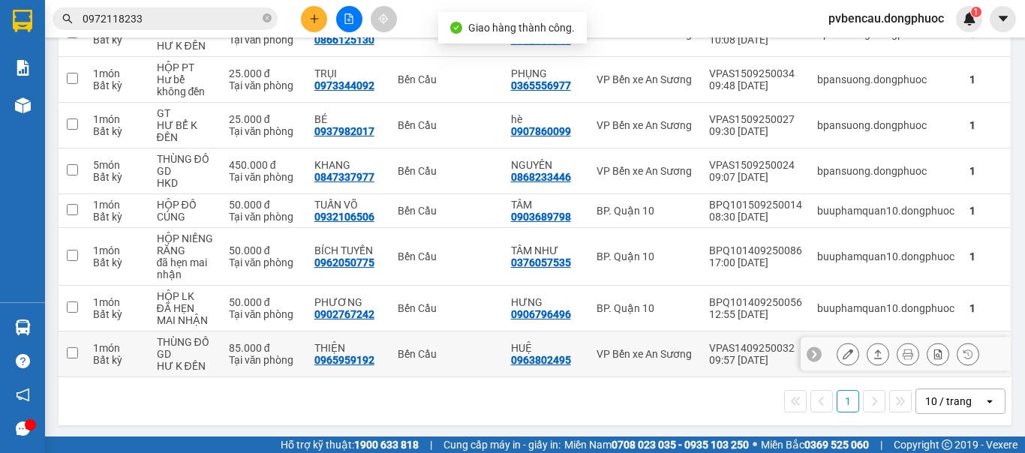
scroll to position [288, 0]
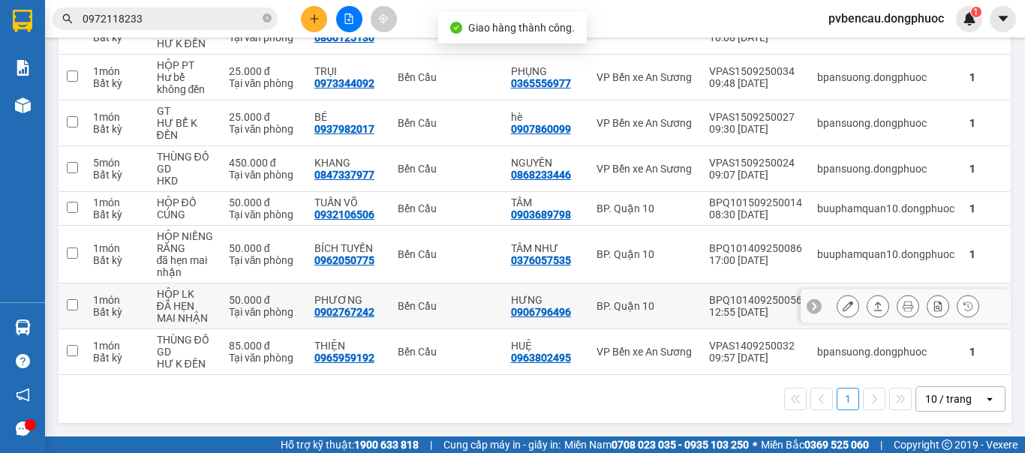
click at [236, 306] on div "Tại văn phòng" at bounding box center [264, 312] width 71 height 12
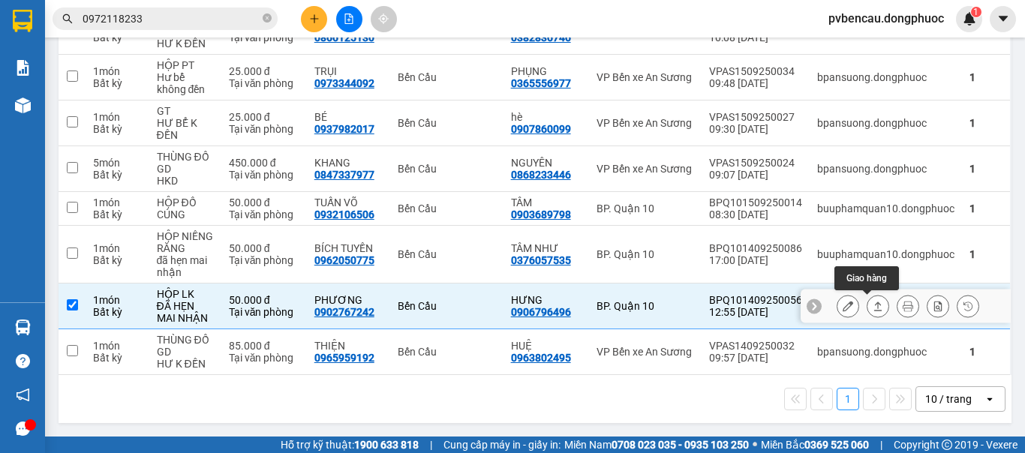
click at [873, 311] on icon at bounding box center [878, 306] width 11 height 11
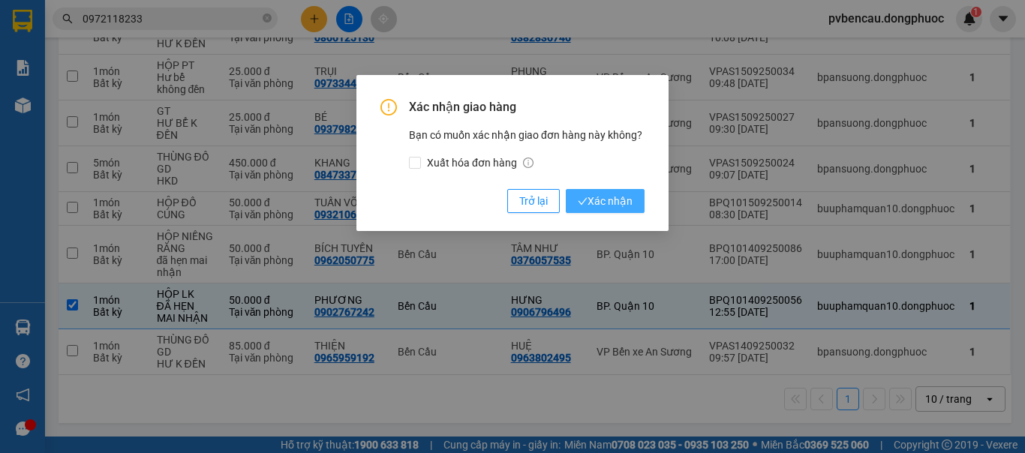
click at [618, 200] on span "Xác nhận" at bounding box center [605, 201] width 55 height 17
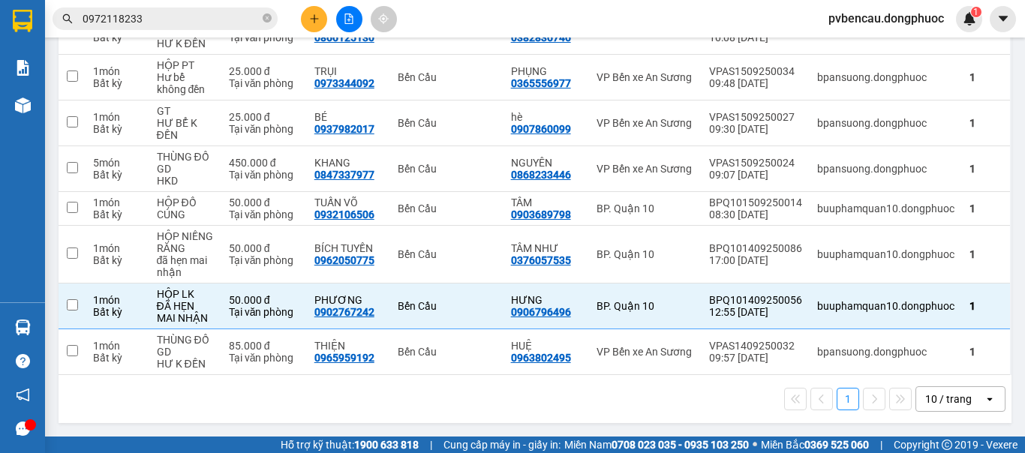
checkbox input "false"
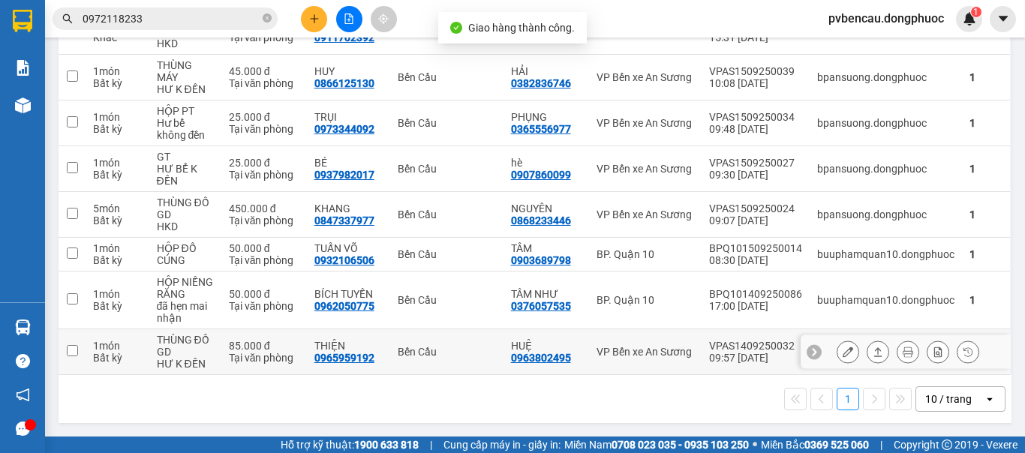
scroll to position [167, 0]
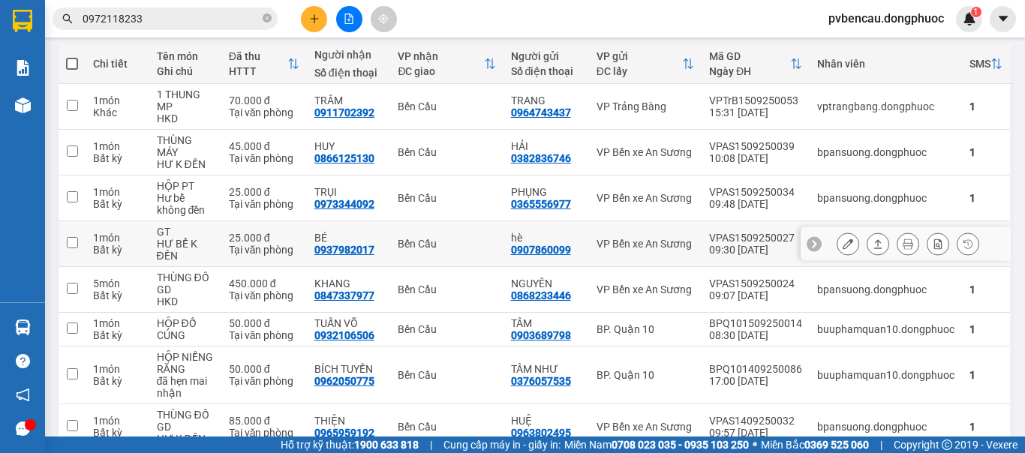
click at [206, 234] on div "GT" at bounding box center [185, 232] width 57 height 12
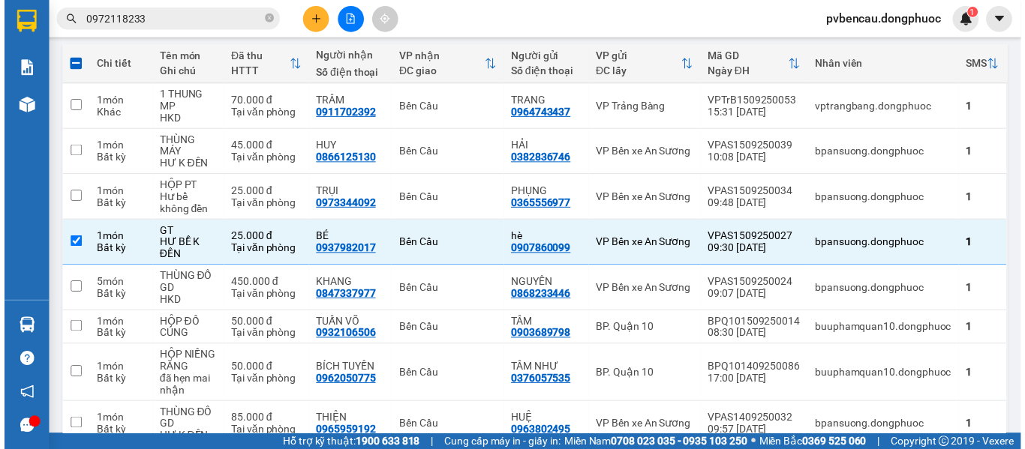
scroll to position [242, 0]
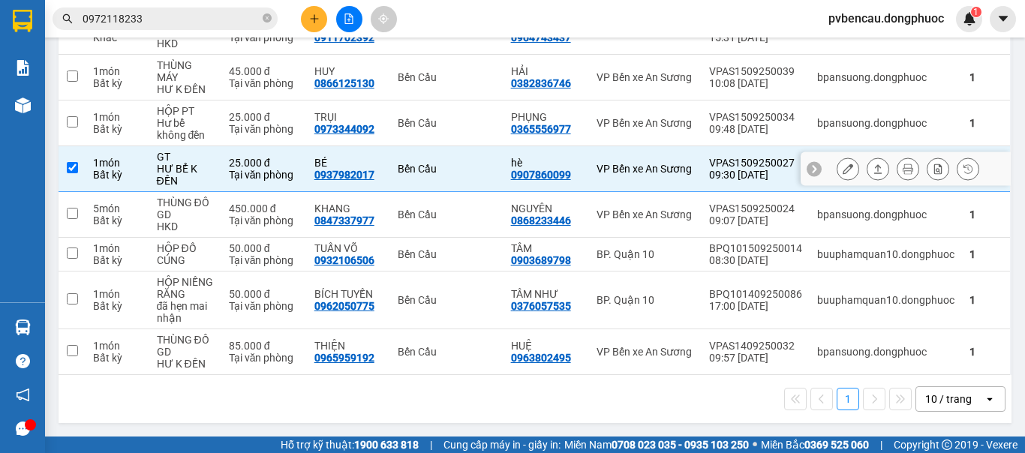
click at [96, 165] on div "1 món" at bounding box center [117, 163] width 49 height 12
checkbox input "false"
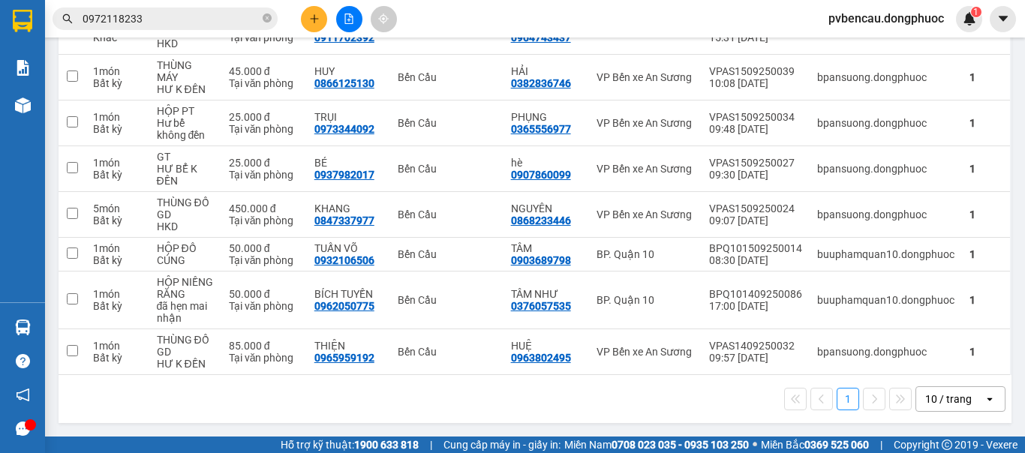
click at [189, 389] on div "1 10 / trang open" at bounding box center [535, 399] width 941 height 26
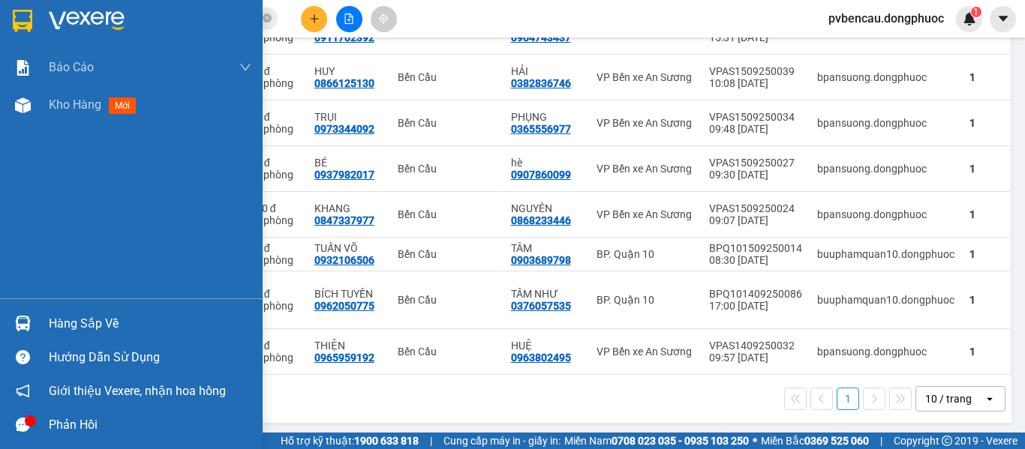
drag, startPoint x: 35, startPoint y: 319, endPoint x: 44, endPoint y: 319, distance: 9.8
click at [38, 319] on div "Hàng sắp về" at bounding box center [131, 324] width 263 height 34
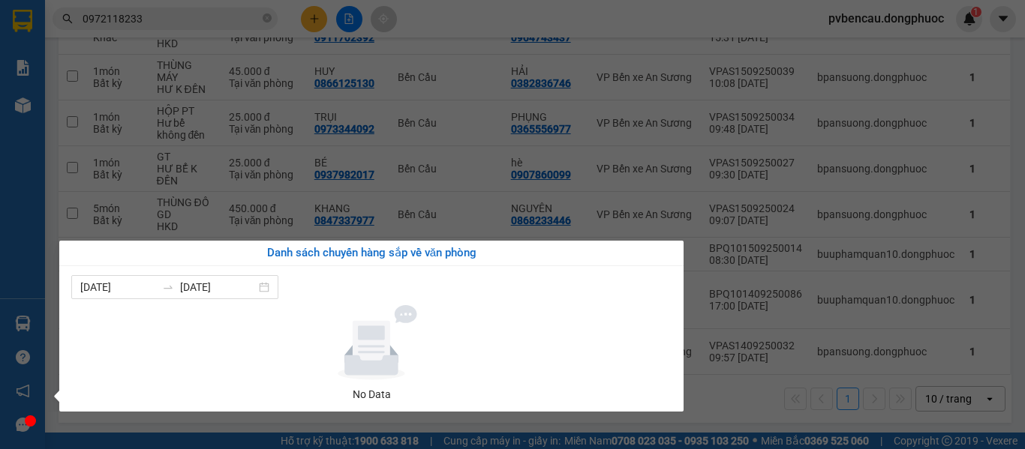
click at [0, 162] on div "Báo cáo Mẫu 1: Báo cáo dòng tiền Mẫu 1: Báo cáo dòng tiền theo nhân viên Mẫu 1:…" at bounding box center [22, 224] width 45 height 449
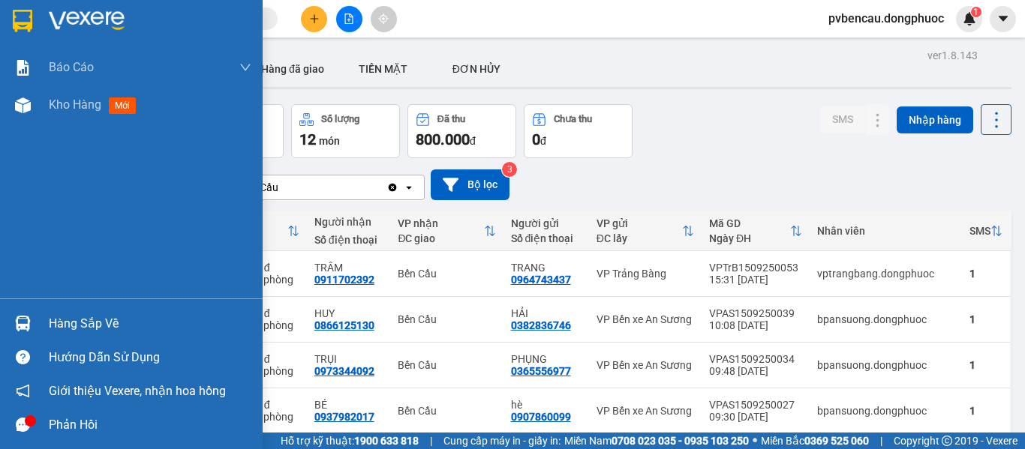
click at [41, 322] on div "Hàng sắp về" at bounding box center [131, 324] width 263 height 34
click at [15, 258] on div "Báo cáo Mẫu 1: Báo cáo dòng tiền Mẫu 1: Báo cáo dòng tiền theo nhân viên Mẫu 1:…" at bounding box center [131, 224] width 263 height 449
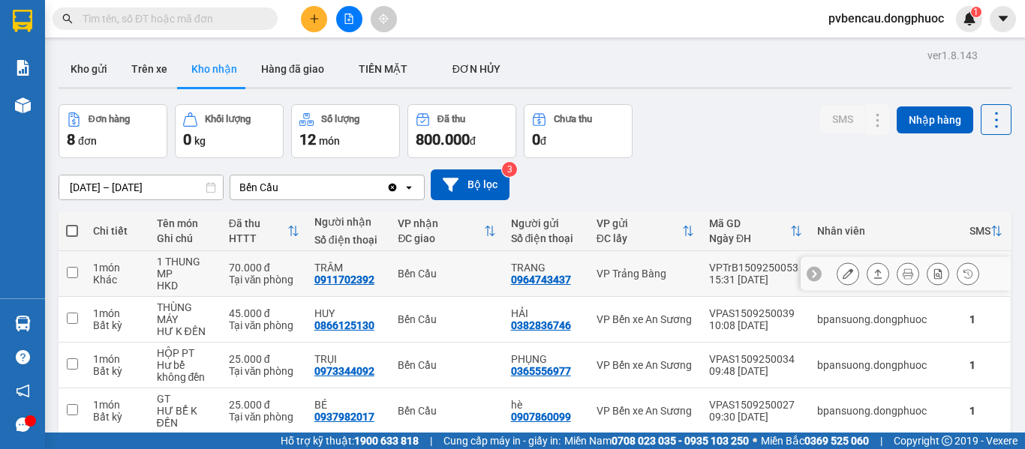
click at [371, 276] on div "TRÂM 0911702392" at bounding box center [348, 274] width 69 height 24
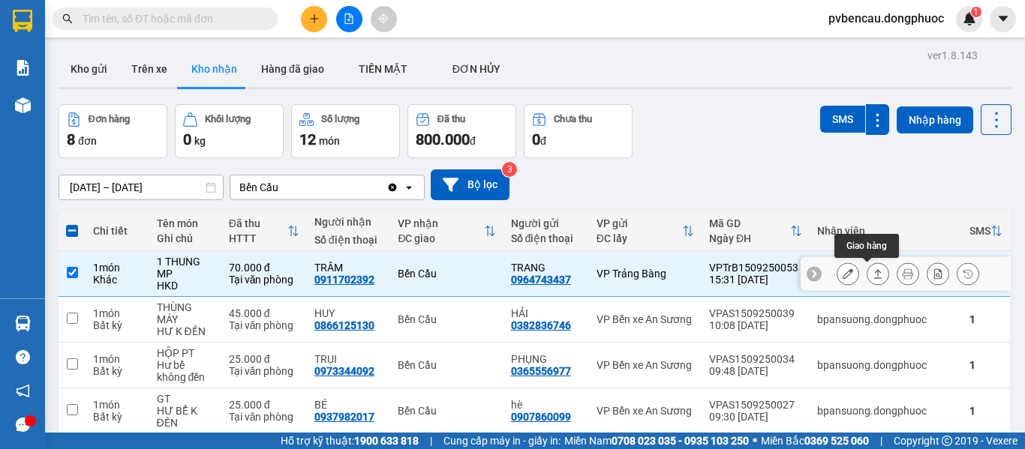
click at [873, 275] on button at bounding box center [877, 274] width 21 height 26
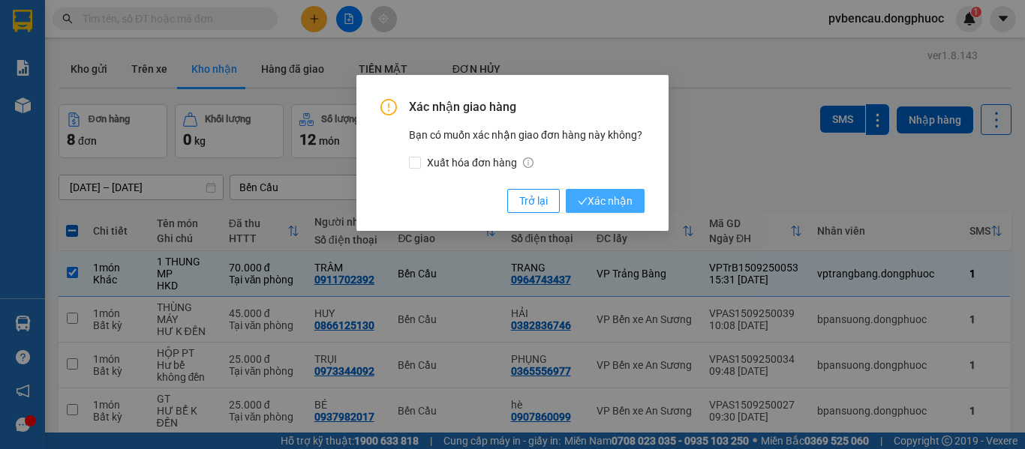
click at [605, 203] on span "Xác nhận" at bounding box center [605, 201] width 55 height 17
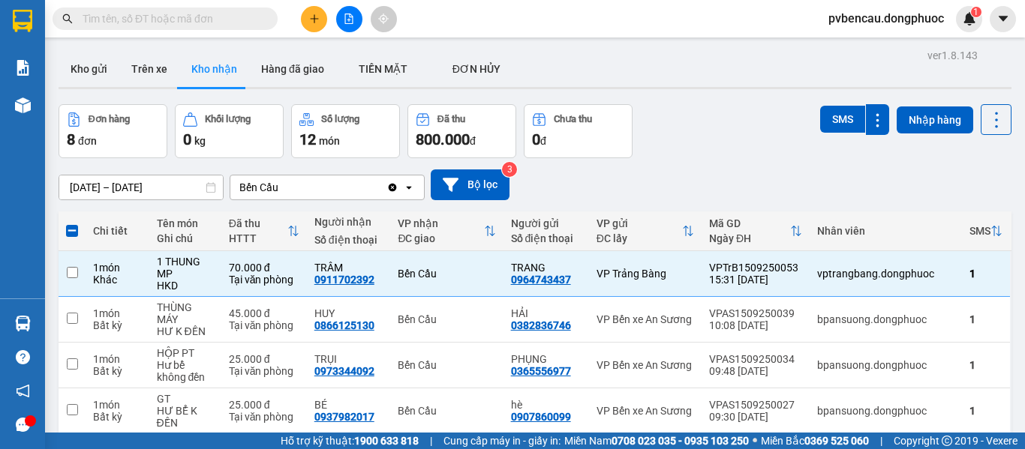
checkbox input "false"
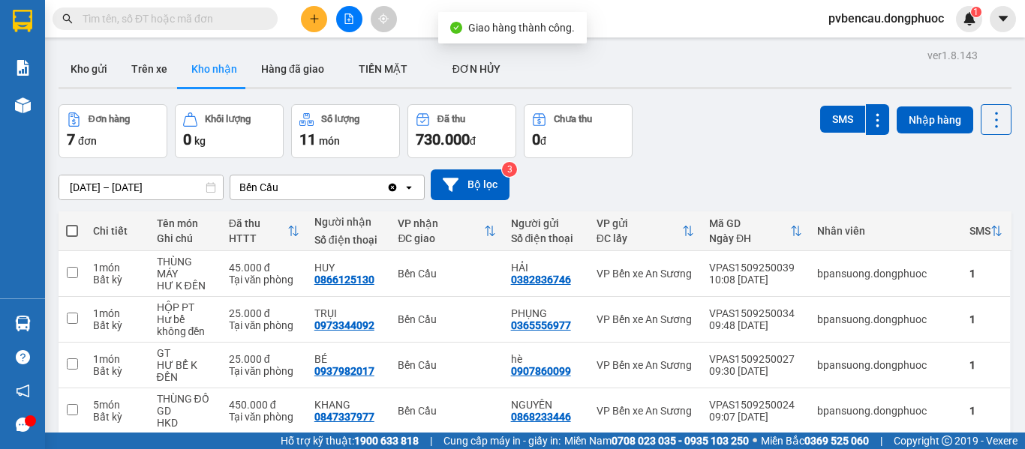
click at [694, 98] on div "ver 1.8.143 Kho gửi Trên xe [PERSON_NAME] Hàng đã [PERSON_NAME] MẶT ĐƠN [PERSO…" at bounding box center [535, 335] width 965 height 581
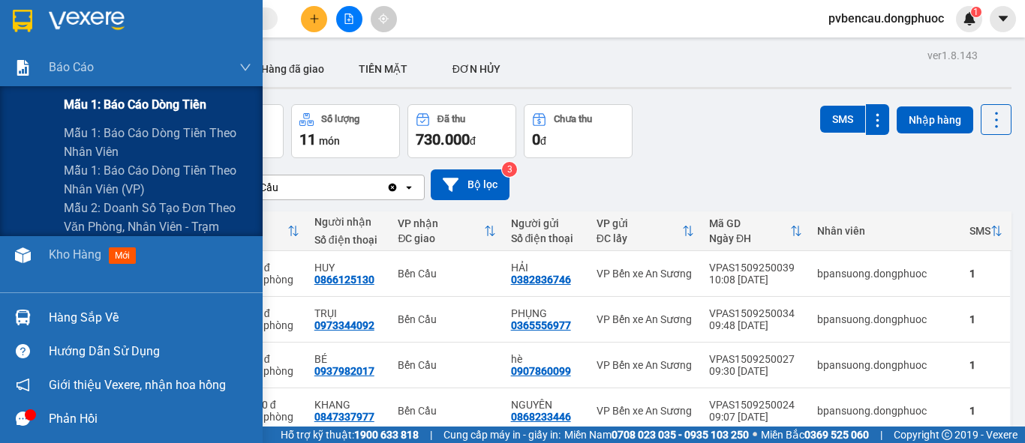
click at [117, 94] on div "Mẫu 1: Báo cáo dòng tiền" at bounding box center [158, 105] width 188 height 38
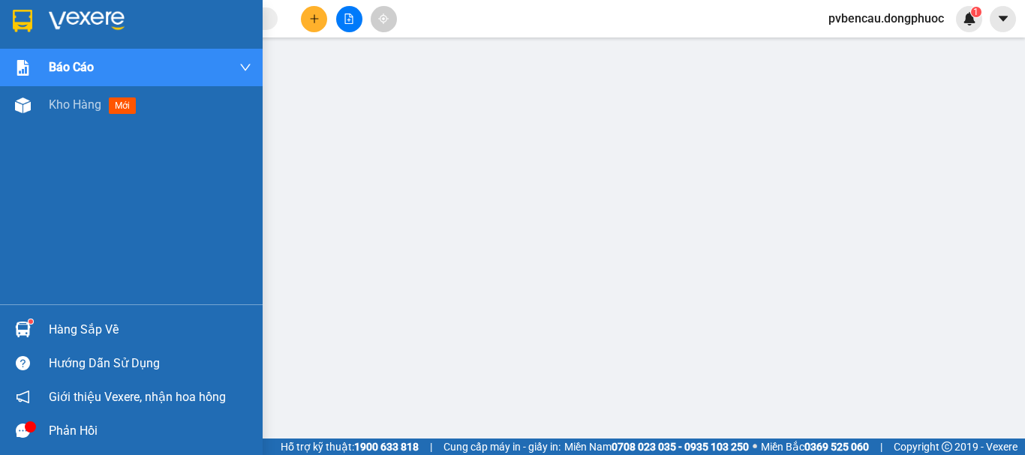
click at [29, 331] on img at bounding box center [23, 330] width 16 height 16
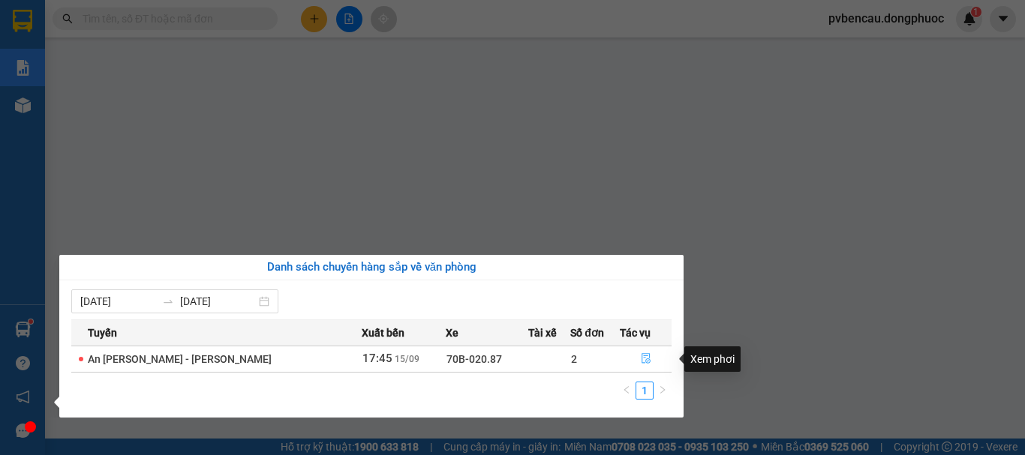
click at [641, 359] on icon "file-done" at bounding box center [646, 358] width 11 height 11
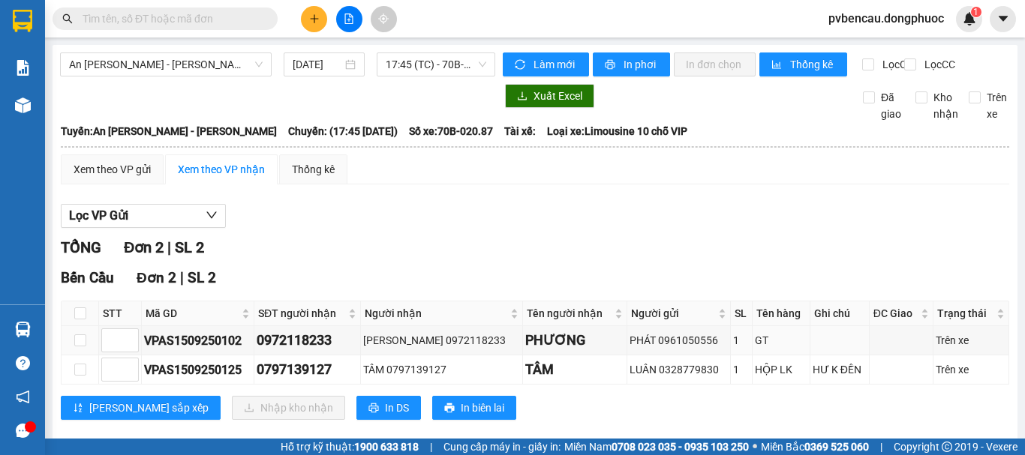
scroll to position [36, 0]
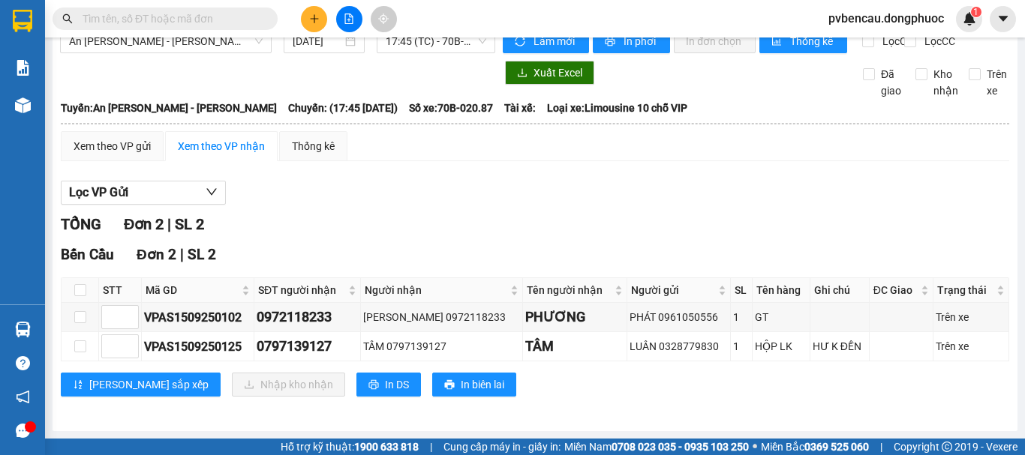
drag, startPoint x: 237, startPoint y: 70, endPoint x: 257, endPoint y: 71, distance: 19.5
click at [237, 70] on div at bounding box center [277, 73] width 435 height 24
